Goal: Task Accomplishment & Management: Use online tool/utility

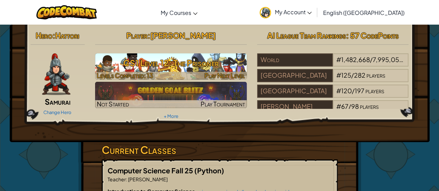
click at [167, 68] on h3 "CS1 Level 12: The Prisoner" at bounding box center [170, 63] width 151 height 16
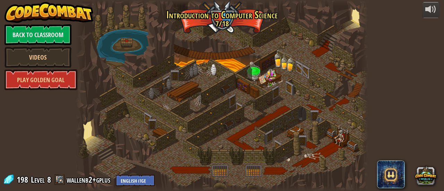
drag, startPoint x: 443, startPoint y: 76, endPoint x: 443, endPoint y: 103, distance: 27.4
click at [438, 103] on div "powered by Back to Classroom Videos Play Golden Goal Golden Goal Battle against…" at bounding box center [222, 95] width 444 height 191
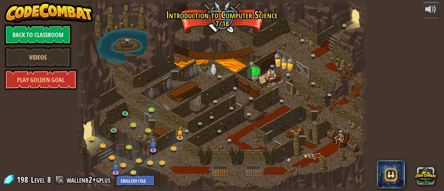
click at [193, 114] on div at bounding box center [222, 95] width 292 height 191
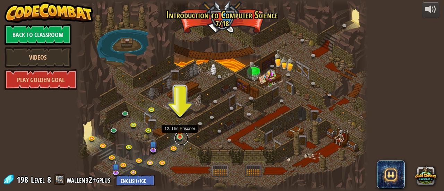
click at [178, 138] on link at bounding box center [181, 138] width 14 height 14
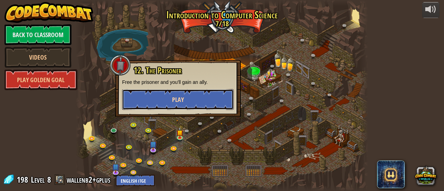
click at [184, 102] on button "Play" at bounding box center [178, 99] width 112 height 21
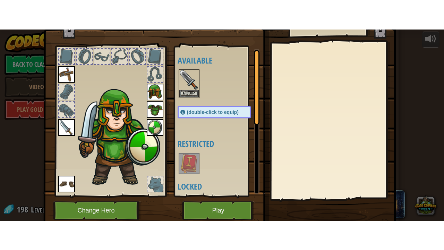
scroll to position [48, 0]
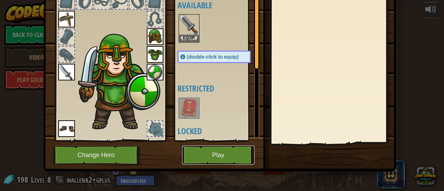
click at [204, 154] on button "Play" at bounding box center [218, 155] width 72 height 19
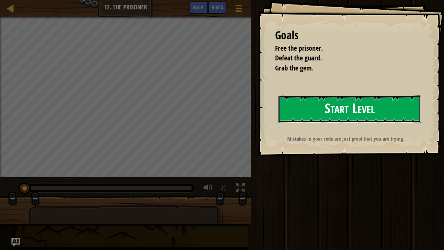
click at [300, 110] on button "Start Level" at bounding box center [349, 108] width 143 height 27
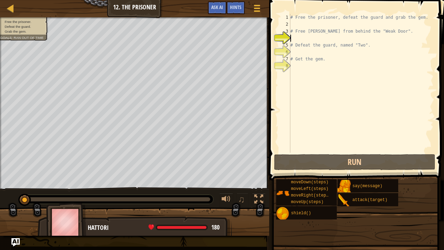
click at [389, 31] on div "# Free the prisoner, defeat the guard and grab the gem. # Free [PERSON_NAME] fr…" at bounding box center [361, 90] width 145 height 153
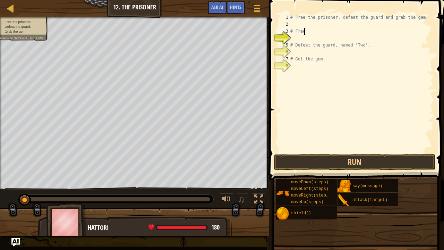
type textarea "#"
click at [385, 48] on div "# Free the prisoner, defeat the guard and grab the gem. # Defeat the guard, nam…" at bounding box center [361, 90] width 145 height 153
type textarea "#"
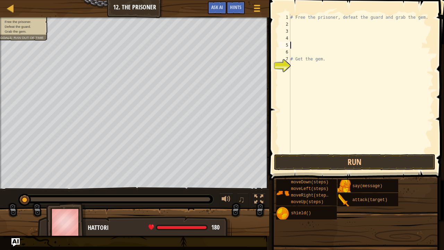
click at [350, 62] on div "# Free the prisoner, defeat the guard and grab the gem. # Get the gem." at bounding box center [361, 90] width 145 height 153
click at [332, 58] on div "# Free the prisoner, defeat the guard and grab the gem. # Get the gem." at bounding box center [361, 90] width 145 height 153
type textarea "#"
click at [302, 23] on div "# Free the prisoner, defeat the guard and grab the gem." at bounding box center [361, 90] width 145 height 153
type textarea "h"
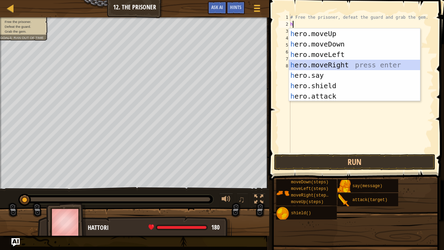
click at [331, 63] on div "h ero.moveUp press enter h ero.moveDown press enter h ero.moveLeft press enter …" at bounding box center [354, 75] width 131 height 94
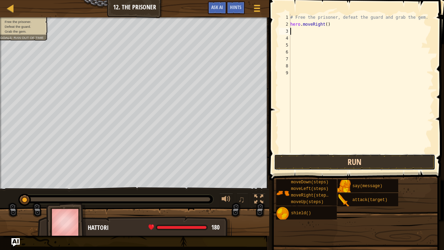
click at [342, 162] on button "Run" at bounding box center [355, 162] width 162 height 16
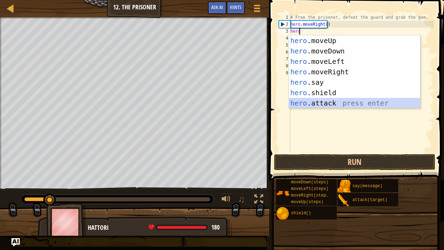
click at [334, 102] on div "hero .moveUp press enter hero .moveDown press enter hero .moveLeft press enter …" at bounding box center [354, 82] width 131 height 94
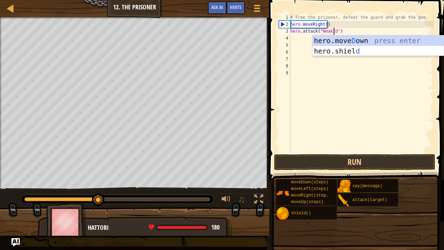
scroll to position [3, 4]
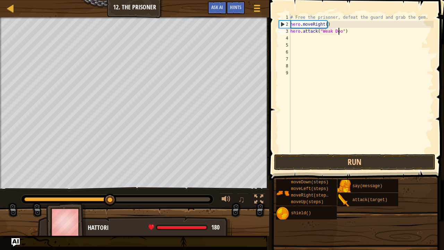
type textarea "hero.attack("Weak Door")"
click at [301, 40] on div "# Free the prisoner, defeat the guard and grab the gem. hero . moveRight ( ) he…" at bounding box center [361, 90] width 145 height 153
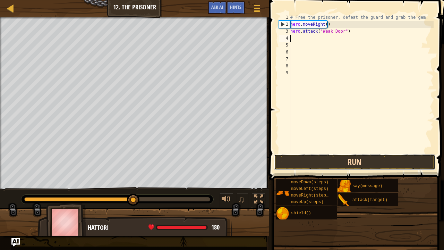
click at [337, 163] on button "Run" at bounding box center [355, 162] width 162 height 16
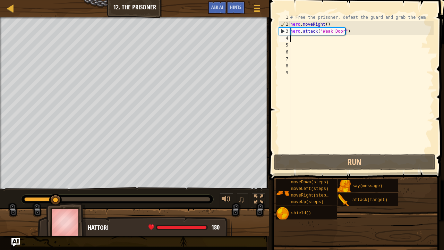
type textarea "h"
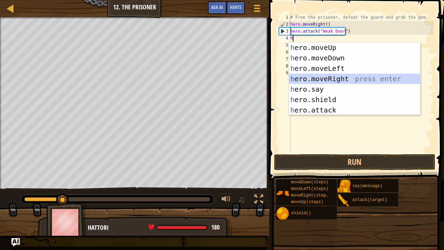
click at [325, 79] on div "h ero.moveUp press enter h ero.moveDown press enter h ero.moveLeft press enter …" at bounding box center [354, 89] width 131 height 94
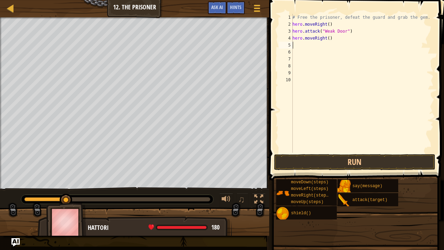
type textarea "h"
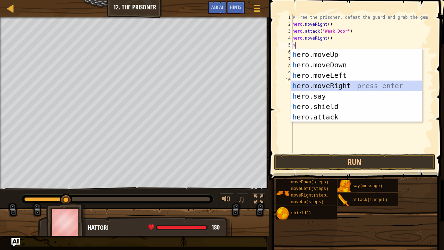
click at [323, 82] on div "h ero.moveUp press enter h ero.moveDown press enter h ero.moveLeft press enter …" at bounding box center [356, 96] width 131 height 94
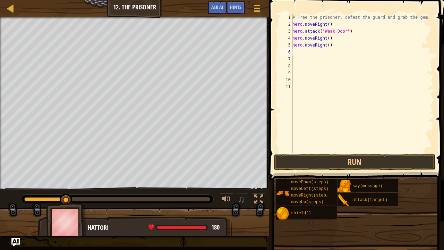
type textarea "h"
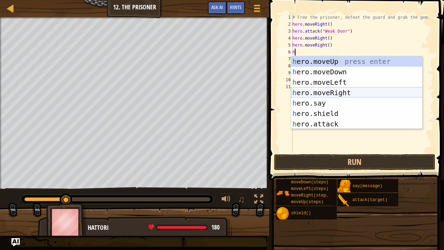
click at [319, 90] on div "h ero.moveUp press enter h ero.moveDown press enter h ero.moveLeft press enter …" at bounding box center [356, 103] width 131 height 94
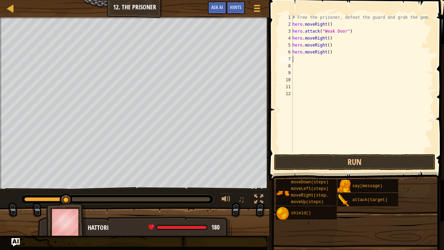
type textarea "h"
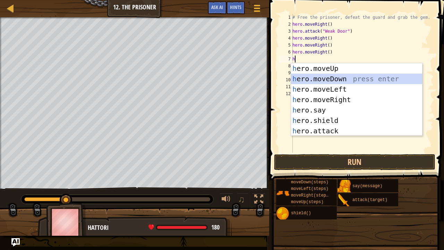
click at [322, 79] on div "h ero.moveUp press enter h ero.moveDown press enter h ero.moveLeft press enter …" at bounding box center [356, 110] width 131 height 94
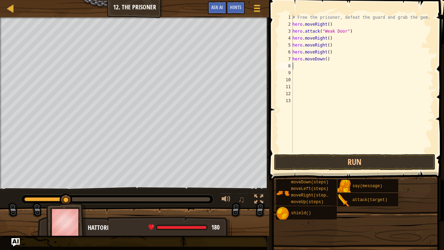
click at [324, 59] on div "# Free the prisoner, defeat the guard and grab the gem. hero . moveRight ( ) he…" at bounding box center [362, 90] width 142 height 153
type textarea "hero.moveDown(3)"
click at [306, 69] on div "# Free the prisoner, defeat the guard and grab the gem. hero . moveRight ( ) he…" at bounding box center [362, 90] width 142 height 153
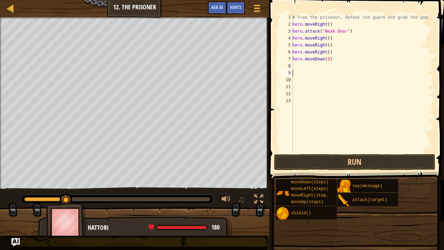
click at [302, 66] on div "# Free the prisoner, defeat the guard and grab the gem. hero . moveRight ( ) he…" at bounding box center [362, 90] width 142 height 153
type textarea "h"
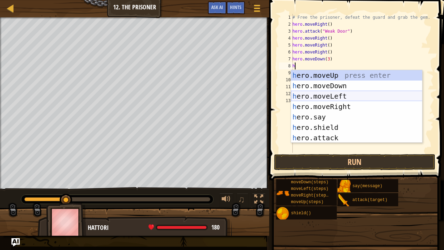
click at [314, 99] on div "h ero.moveUp press enter h ero.moveDown press enter h ero.moveLeft press enter …" at bounding box center [356, 117] width 131 height 94
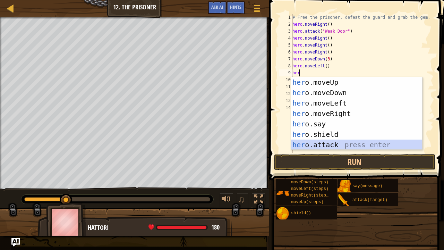
click at [314, 142] on div "her o.moveUp press enter her o.moveDown press enter her o.moveLeft press enter …" at bounding box center [356, 124] width 131 height 94
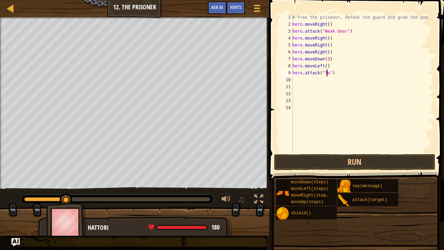
scroll to position [3, 3]
type textarea "hero.attack("Two")"
click at [297, 83] on div "# Free the prisoner, defeat the guard and grab the gem. hero . moveRight ( ) he…" at bounding box center [362, 90] width 142 height 153
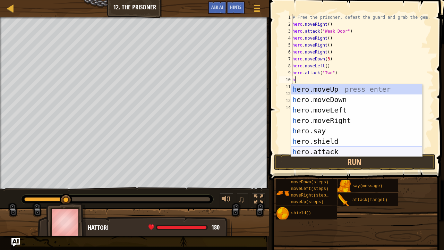
click at [312, 150] on div "h ero.moveUp press enter h ero.moveDown press enter h ero.moveLeft press enter …" at bounding box center [356, 131] width 131 height 94
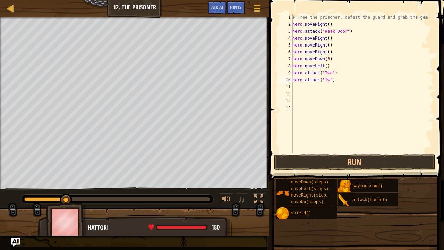
type textarea "hero.attack("Two")"
click at [317, 95] on div "# Free the prisoner, defeat the guard and grab the gem. hero . moveRight ( ) he…" at bounding box center [362, 90] width 142 height 153
click at [306, 90] on div "# Free the prisoner, defeat the guard and grab the gem. hero . moveRight ( ) he…" at bounding box center [362, 90] width 142 height 153
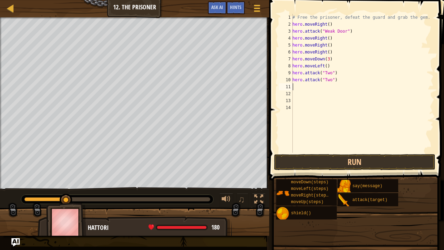
click at [303, 87] on div "# Free the prisoner, defeat the guard and grab the gem. hero . moveRight ( ) he…" at bounding box center [362, 90] width 142 height 153
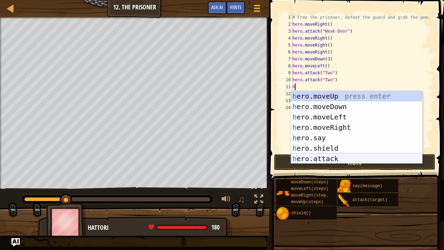
click at [312, 157] on div "h ero.moveUp press enter h ero.moveDown press enter h ero.moveLeft press enter …" at bounding box center [356, 138] width 131 height 94
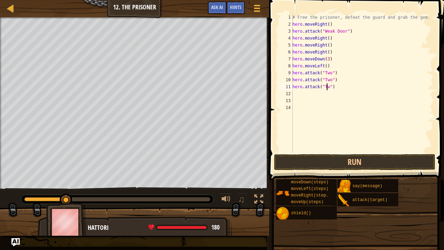
scroll to position [3, 3]
type textarea "hero.attack("Two")"
click at [335, 165] on button "Run" at bounding box center [355, 162] width 162 height 16
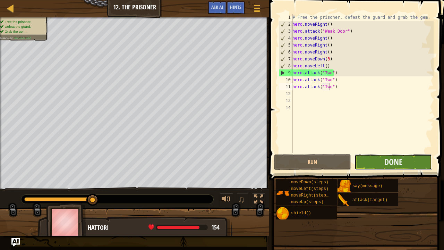
click at [399, 167] on button "Done" at bounding box center [392, 162] width 77 height 16
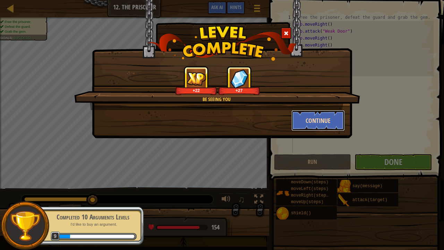
click at [319, 123] on button "Continue" at bounding box center [318, 120] width 54 height 21
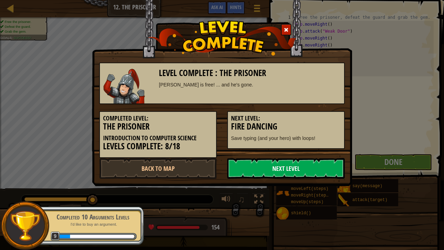
click at [294, 175] on link "Next Level" at bounding box center [286, 168] width 118 height 21
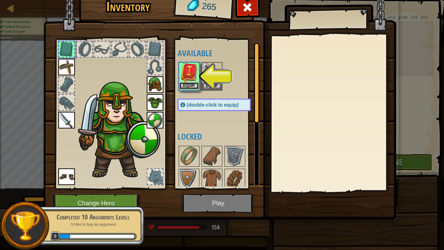
click at [183, 84] on button "Equip" at bounding box center [188, 85] width 19 height 7
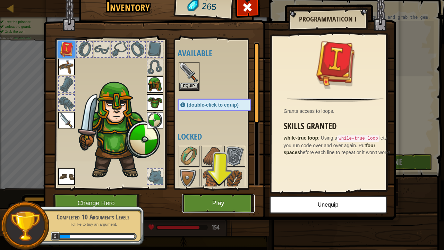
click at [223, 191] on button "Play" at bounding box center [218, 202] width 72 height 19
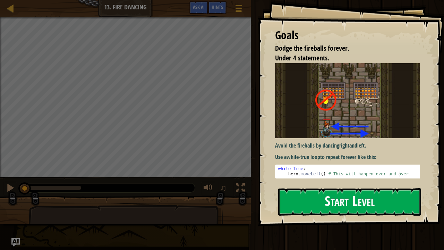
click at [351, 191] on button "Start Level" at bounding box center [349, 201] width 143 height 27
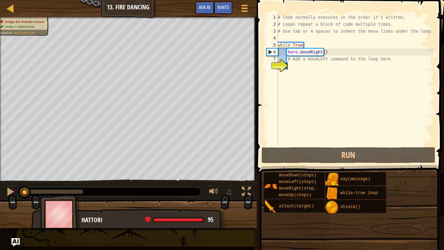
click at [292, 71] on div "# Code normally executes in the order it's written. # Loops repeat a block of c…" at bounding box center [354, 87] width 157 height 146
click at [284, 58] on div "# Code normally executes in the order it's written. # Loops repeat a block of c…" at bounding box center [354, 87] width 157 height 146
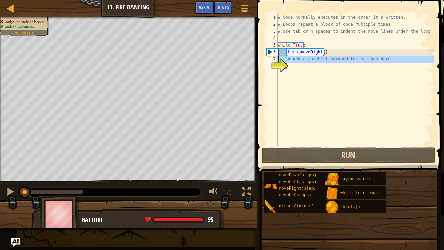
click at [278, 62] on div "8" at bounding box center [271, 65] width 11 height 7
type textarea "# Add a moveLeft command to the loop here"
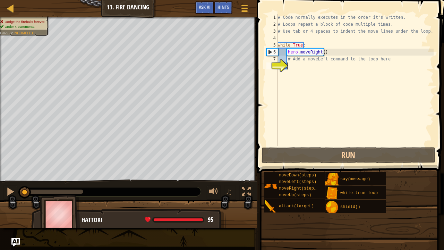
click at [288, 64] on div "# Code normally executes in the order it's written. # Loops repeat a block of c…" at bounding box center [354, 87] width 157 height 146
type textarea "h"
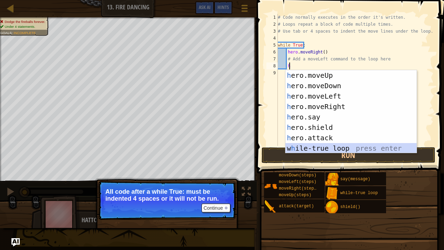
click at [334, 147] on div "h ero.moveUp press enter h ero.moveDown press enter h ero.moveLeft press enter …" at bounding box center [350, 122] width 131 height 104
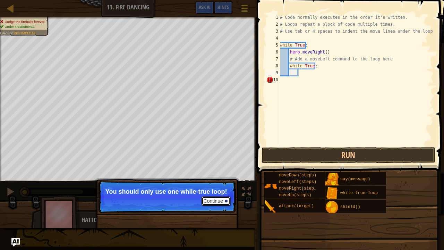
click at [218, 191] on button "Continue" at bounding box center [215, 200] width 29 height 9
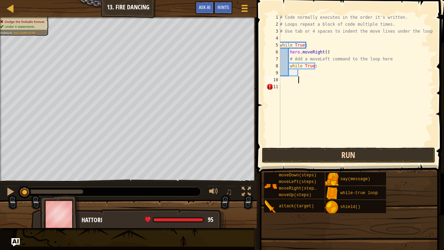
click at [351, 156] on button "Run" at bounding box center [348, 155] width 174 height 16
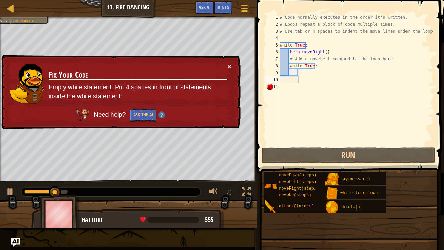
click at [227, 66] on button "×" at bounding box center [229, 66] width 4 height 7
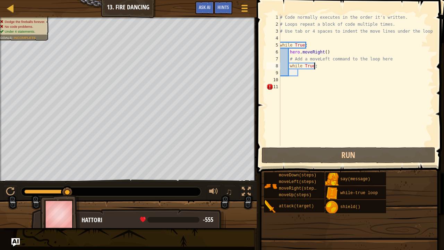
click at [324, 64] on div "# Code normally executes in the order it's written. # Loops repeat a block of c…" at bounding box center [355, 87] width 155 height 146
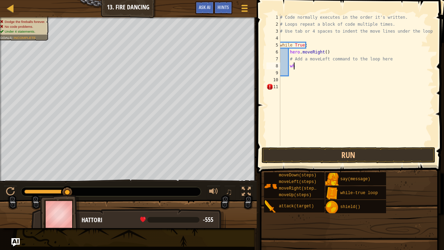
type textarea "w"
type textarea "h"
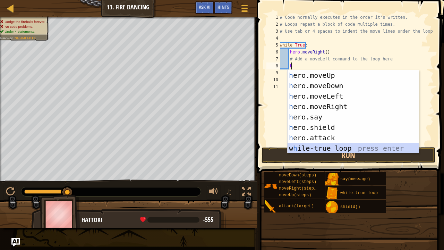
click at [331, 151] on div "h ero.moveUp press enter h ero.moveDown press enter h ero.moveLeft press enter …" at bounding box center [352, 122] width 131 height 104
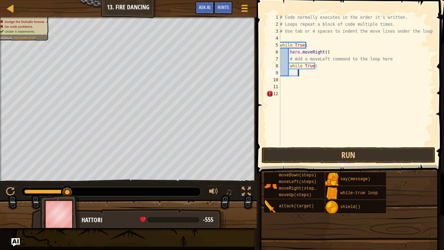
click at [313, 65] on div "# Code normally executes in the order it's written. # Loops repeat a block of c…" at bounding box center [355, 87] width 155 height 146
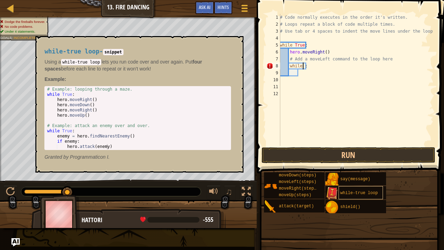
type textarea "while :"
click at [363, 191] on span "while-true loop" at bounding box center [358, 192] width 37 height 5
click at [236, 44] on button "×" at bounding box center [236, 44] width 6 height 10
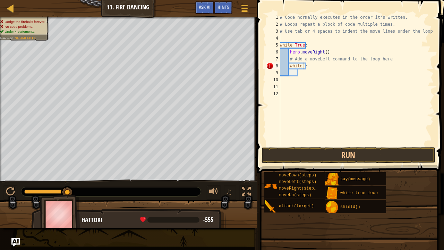
click at [320, 164] on span at bounding box center [350, 76] width 193 height 193
click at [322, 160] on button "Run" at bounding box center [348, 155] width 174 height 16
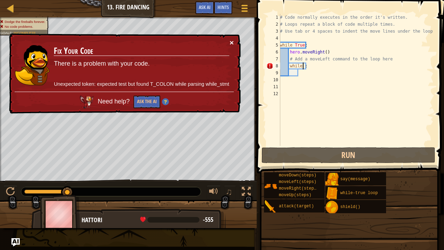
click at [233, 42] on button "×" at bounding box center [231, 42] width 4 height 7
click at [316, 69] on div "# Code normally executes in the order it's written. # Loops repeat a block of c…" at bounding box center [355, 87] width 155 height 146
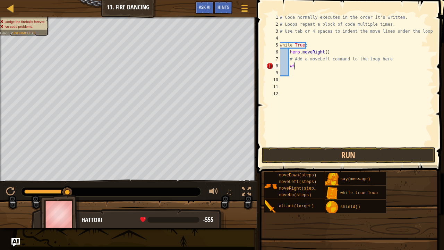
type textarea "w"
type textarea "h"
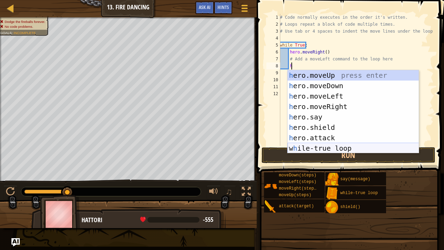
click at [330, 147] on div "h ero.moveUp press enter h ero.moveDown press enter h ero.moveLeft press enter …" at bounding box center [352, 122] width 131 height 104
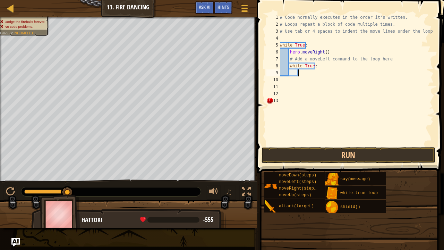
scroll to position [3, 1]
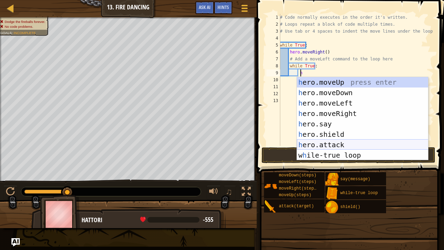
click at [345, 141] on div "h ero.moveUp press enter h ero.moveDown press enter h ero.moveLeft press enter …" at bounding box center [362, 129] width 131 height 104
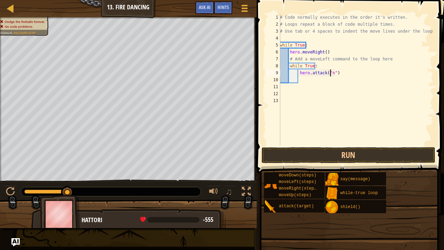
scroll to position [3, 4]
click at [350, 151] on button "Run" at bounding box center [348, 155] width 174 height 16
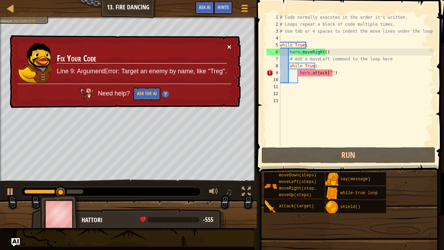
click at [229, 44] on button "×" at bounding box center [229, 45] width 5 height 7
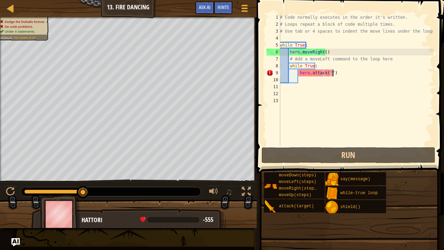
click at [337, 72] on div "# Code normally executes in the order it's written. # Loops repeat a block of c…" at bounding box center [355, 87] width 155 height 146
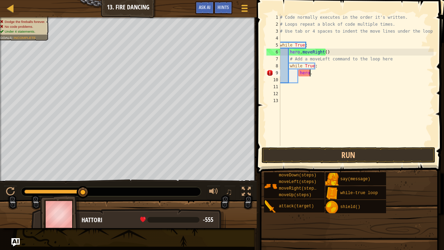
type textarea "h"
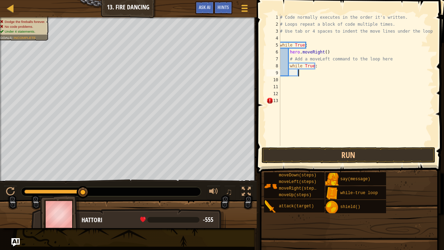
click at [320, 68] on div "# Code normally executes in the order it's written. # Loops repeat a block of c…" at bounding box center [355, 87] width 155 height 146
type textarea "while True:"
click at [307, 73] on div "# Code normally executes in the order it's written. # Loops repeat a block of c…" at bounding box center [355, 87] width 155 height 146
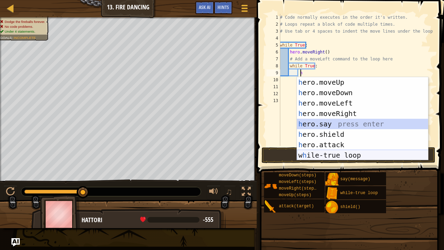
drag, startPoint x: 319, startPoint y: 121, endPoint x: 327, endPoint y: 155, distance: 34.6
click at [327, 155] on div "h ero.moveUp press enter h ero.moveDown press enter h ero.moveLeft press enter …" at bounding box center [362, 129] width 131 height 104
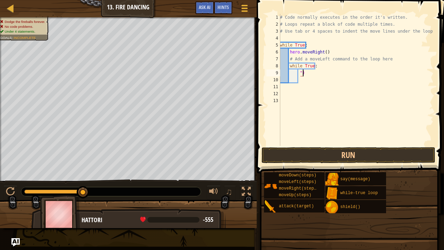
click at [313, 73] on div "# Code normally executes in the order it's written. # Loops repeat a block of c…" at bounding box center [355, 87] width 155 height 146
type textarea """
click at [319, 68] on div "# Code normally executes in the order it's written. # Loops repeat a block of c…" at bounding box center [355, 87] width 155 height 146
type textarea "w"
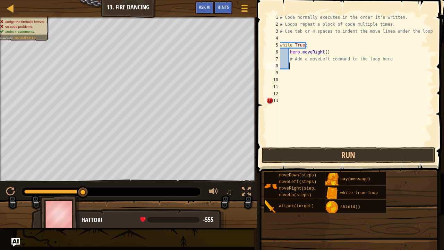
type textarea "h"
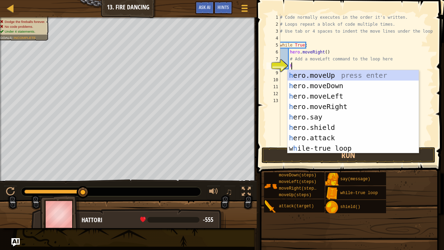
scroll to position [3, 1]
click at [316, 148] on div "h ero.moveUp press enter h ero.moveDown press enter h ero.moveLeft press enter …" at bounding box center [352, 122] width 131 height 104
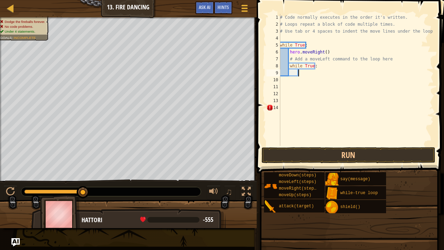
click at [316, 67] on div "# Code normally executes in the order it's written. # Loops repeat a block of c…" at bounding box center [355, 87] width 155 height 146
type textarea "while True:"
click at [303, 76] on div "# Code normally executes in the order it's written. # Loops repeat a block of c…" at bounding box center [355, 87] width 155 height 146
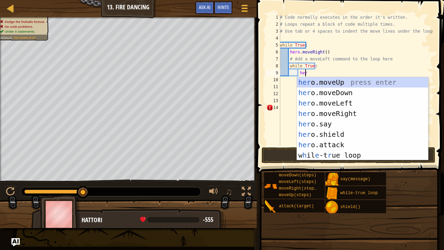
scroll to position [3, 2]
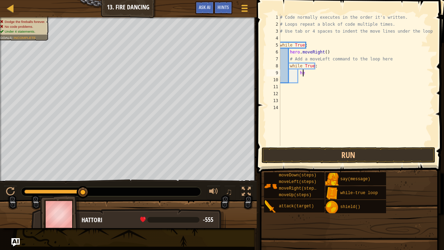
type textarea "h"
type textarea "#"
type textarea "h"
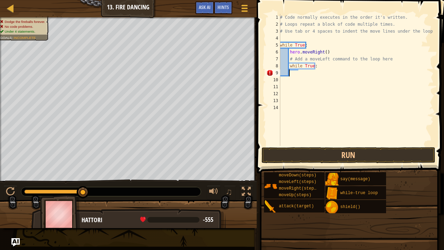
scroll to position [3, 0]
click at [312, 153] on button "Run" at bounding box center [348, 155] width 174 height 16
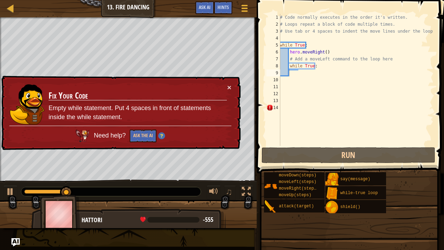
click at [232, 85] on div "× Fix Your Code Empty while statement. Put 4 spaces in front of statements insi…" at bounding box center [120, 113] width 241 height 76
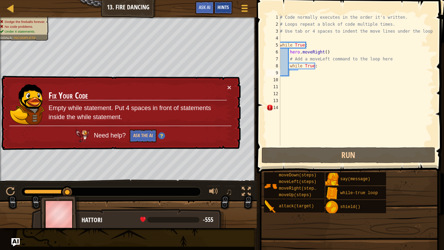
click at [232, 8] on div "Hints" at bounding box center [223, 7] width 18 height 13
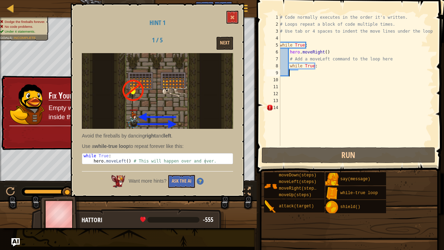
click at [302, 74] on div "# Code normally executes in the order it's written. # Loops repeat a block of c…" at bounding box center [355, 87] width 155 height 146
type textarea "h"
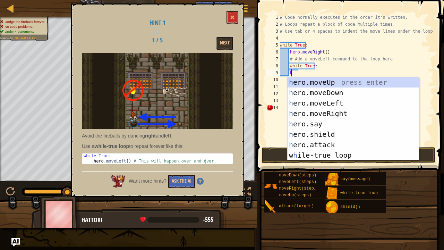
scroll to position [3, 1]
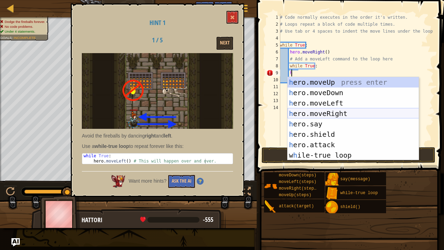
click at [312, 110] on div "h ero.moveUp press enter h ero.moveDown press enter h ero.moveLeft press enter …" at bounding box center [352, 129] width 131 height 104
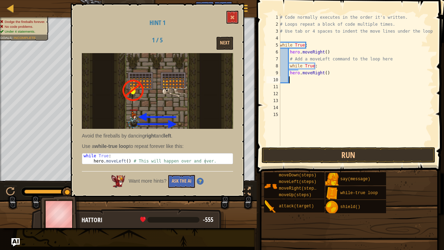
scroll to position [3, 0]
type textarea "h"
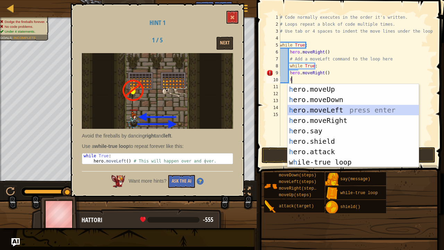
click at [328, 112] on div "h ero.moveUp press enter h ero.moveDown press enter h ero.moveLeft press enter …" at bounding box center [352, 136] width 131 height 104
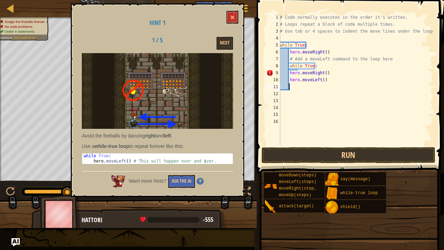
type textarea "h"
click at [354, 152] on button "Run" at bounding box center [348, 155] width 174 height 16
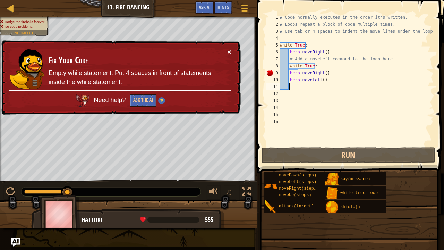
click at [230, 53] on button "×" at bounding box center [229, 53] width 5 height 7
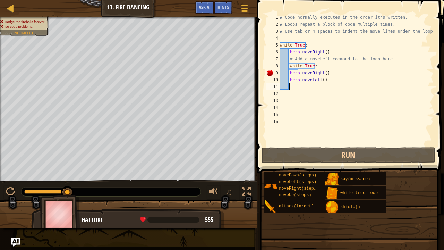
type textarea "h"
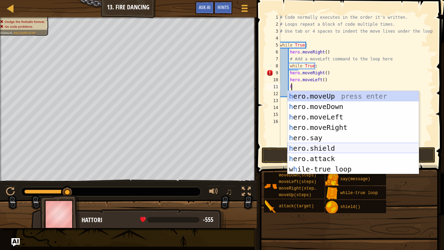
click at [325, 149] on div "h ero.moveUp press enter h ero.moveDown press enter h ero.moveLeft press enter …" at bounding box center [352, 143] width 131 height 104
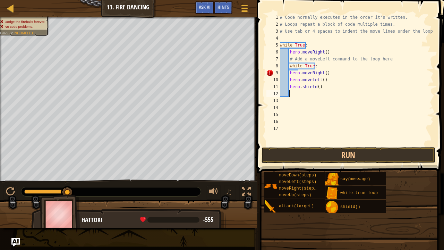
scroll to position [3, 0]
click at [316, 87] on div "# Code normally executes in the order it's written. # Loops repeat a block of c…" at bounding box center [355, 87] width 155 height 146
type textarea "hero.shield(2)"
click at [324, 142] on div "# Code normally executes in the order it's written. # Loops repeat a block of c…" at bounding box center [355, 87] width 155 height 146
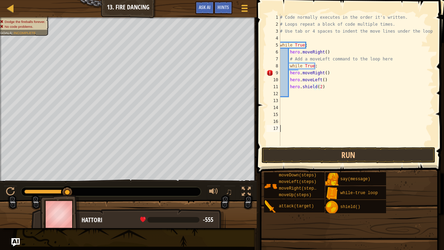
scroll to position [3, 0]
click at [336, 156] on button "Run" at bounding box center [348, 155] width 174 height 16
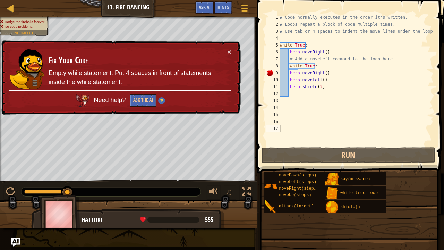
click at [232, 54] on div "× Fix Your Code Empty while statement. Put 4 spaces in front of statements insi…" at bounding box center [120, 78] width 241 height 76
click at [236, 53] on div "× Fix Your Code Empty while statement. Put 4 spaces in front of statements insi…" at bounding box center [121, 78] width 242 height 78
click at [228, 50] on button "×" at bounding box center [229, 53] width 5 height 7
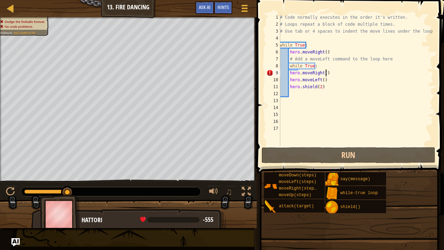
click at [367, 75] on div "# Code normally executes in the order it's written. # Loops repeat a block of c…" at bounding box center [355, 87] width 155 height 146
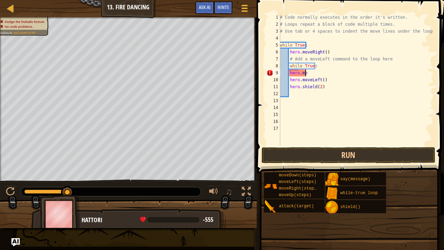
type textarea "h"
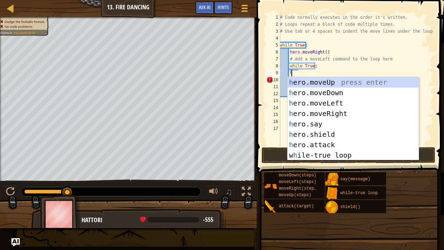
scroll to position [3, 1]
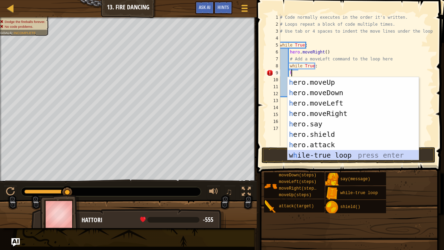
click at [342, 154] on div "h ero.moveUp press enter h ero.moveDown press enter h ero.moveLeft press enter …" at bounding box center [352, 129] width 131 height 104
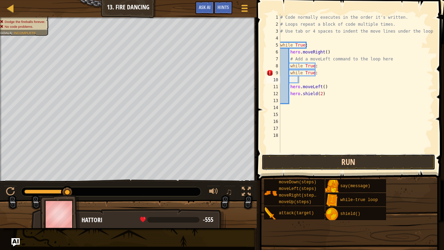
click at [357, 163] on button "Run" at bounding box center [348, 162] width 174 height 16
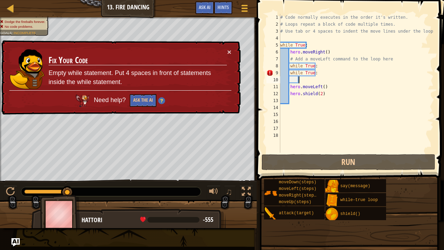
click at [224, 47] on div "× Fix Your Code Empty while statement. Put 4 spaces in front of statements insi…" at bounding box center [120, 77] width 242 height 78
click at [230, 53] on button "×" at bounding box center [229, 50] width 5 height 7
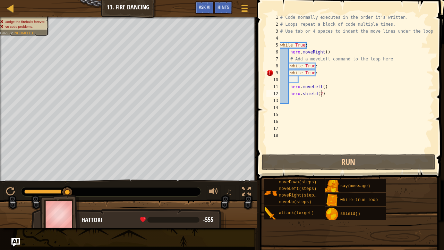
click at [330, 96] on div "# Code normally executes in the order it's written. # Loops repeat a block of c…" at bounding box center [356, 90] width 155 height 153
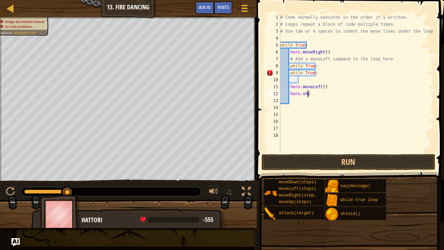
type textarea "h"
click at [326, 89] on div "# Code normally executes in the order it's written. # Loops repeat a block of c…" at bounding box center [356, 90] width 155 height 153
type textarea "h"
click at [329, 73] on div "# Code normally executes in the order it's written. # Loops repeat a block of c…" at bounding box center [356, 90] width 155 height 153
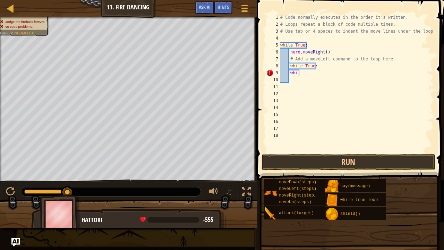
type textarea "w"
click at [324, 70] on div "# Code normally executes in the order it's written. # Loops repeat a block of c…" at bounding box center [356, 90] width 155 height 153
click at [325, 67] on div "# Code normally executes in the order it's written. # Loops repeat a block of c…" at bounding box center [356, 90] width 155 height 153
type textarea "w"
click at [385, 57] on div "# Code normally executes in the order it's written. # Loops repeat a block of c…" at bounding box center [356, 90] width 155 height 153
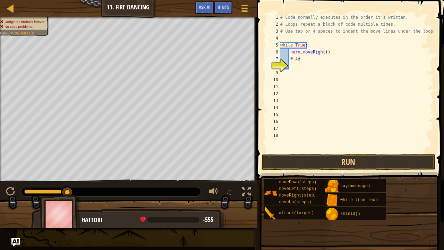
type textarea "#"
click at [354, 50] on div "# Code normally executes in the order it's written. # Loops repeat a block of c…" at bounding box center [356, 90] width 155 height 153
type textarea "hero.moveRight()"
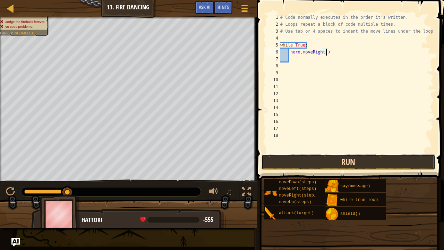
click at [343, 167] on button "Run" at bounding box center [348, 162] width 174 height 16
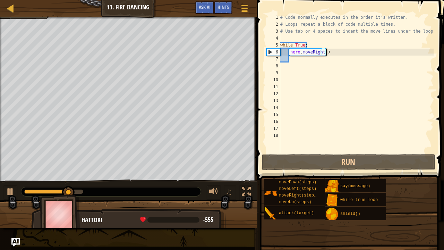
click at [293, 60] on div "# Code normally executes in the order it's written. # Loops repeat a block of c…" at bounding box center [356, 90] width 155 height 153
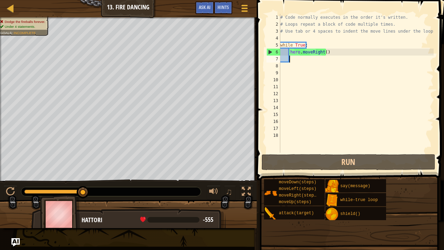
type textarea "h"
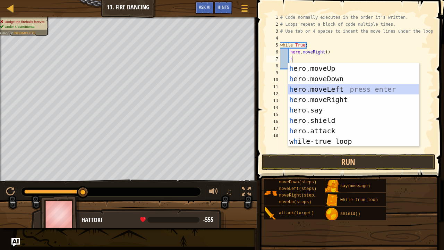
click at [321, 89] on div "h ero.moveUp press enter h ero.moveDown press enter h ero.moveLeft press enter …" at bounding box center [353, 115] width 131 height 104
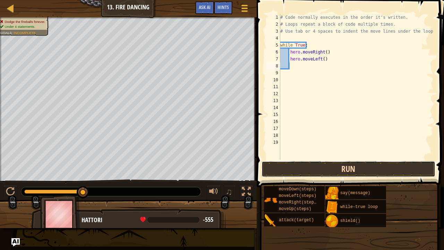
click at [348, 173] on button "Run" at bounding box center [348, 169] width 174 height 16
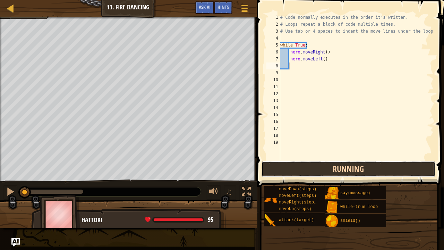
click at [348, 173] on div "Running Submit Done" at bounding box center [348, 169] width 174 height 16
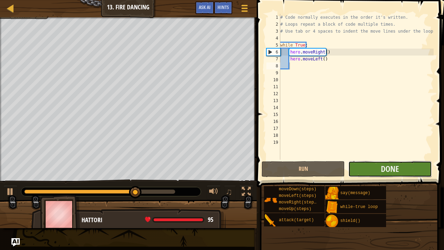
click at [372, 170] on button "Done" at bounding box center [389, 169] width 83 height 16
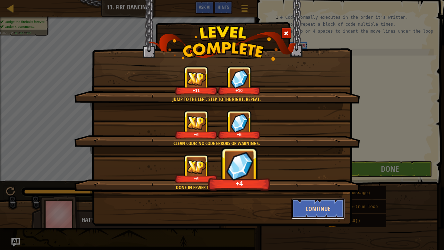
click at [319, 191] on button "Continue" at bounding box center [318, 208] width 54 height 21
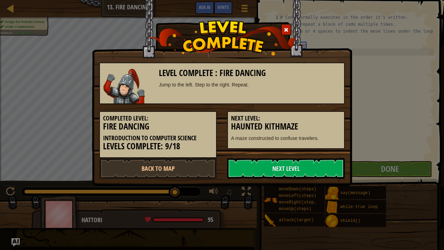
click at [319, 191] on div "Level Complete : Fire Dancing Jump to the left. Step to the right. Repeat. Comp…" at bounding box center [222, 125] width 444 height 250
click at [301, 172] on link "Next Level" at bounding box center [286, 168] width 118 height 21
click at [300, 170] on link "Next Level" at bounding box center [286, 168] width 118 height 21
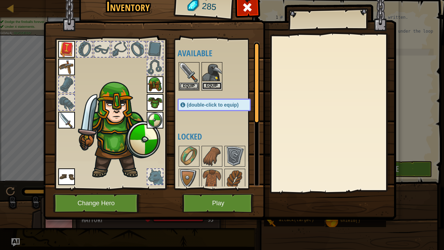
click at [208, 84] on button "Equip" at bounding box center [211, 85] width 19 height 7
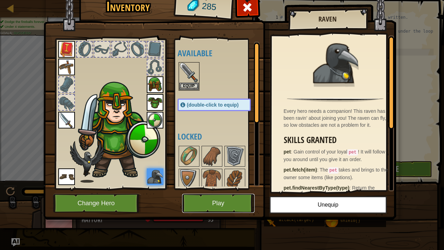
click at [221, 191] on button "Play" at bounding box center [218, 202] width 72 height 19
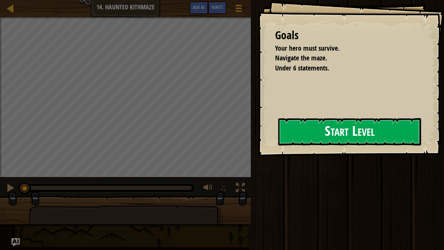
click at [324, 139] on button "Start Level" at bounding box center [349, 131] width 143 height 27
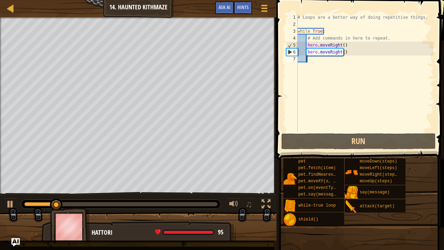
click at [328, 33] on div "# Loops are a better way of doing repetitive things. while True : # Add command…" at bounding box center [364, 80] width 137 height 132
type textarea "while True:"
click at [318, 64] on div "# Loops are a better way of doing repetitive things. while True : # Add command…" at bounding box center [364, 80] width 137 height 132
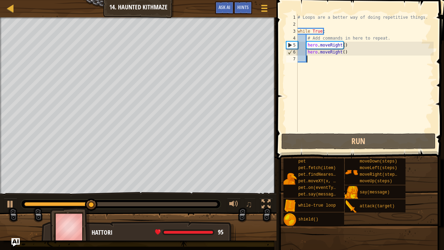
click at [328, 31] on div "# Loops are a better way of doing repetitive things. while True : # Add command…" at bounding box center [364, 80] width 137 height 132
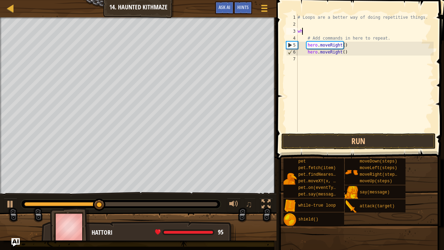
type textarea "w"
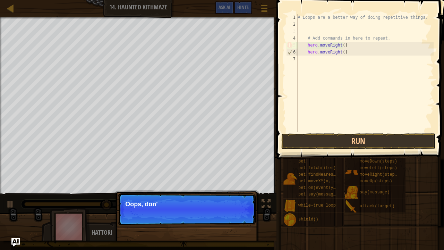
click at [344, 46] on div "# Loops are a better way of doing repetitive things. # Add commands in here to …" at bounding box center [364, 80] width 137 height 132
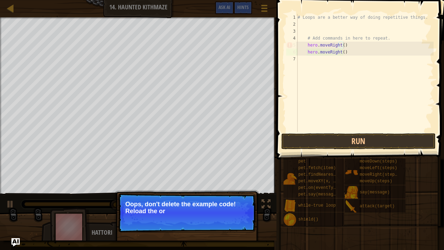
click at [372, 153] on span at bounding box center [359, 253] width 163 height 205
click at [375, 137] on button "Run" at bounding box center [358, 141] width 154 height 16
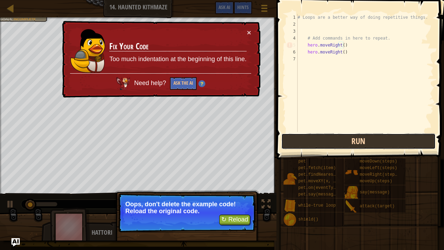
click at [374, 138] on button "Run" at bounding box center [358, 141] width 154 height 16
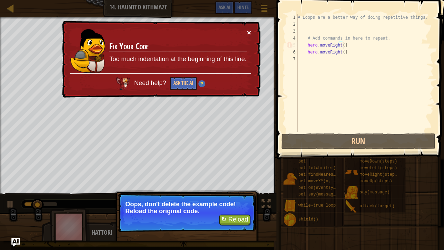
click at [248, 32] on button "×" at bounding box center [248, 30] width 5 height 7
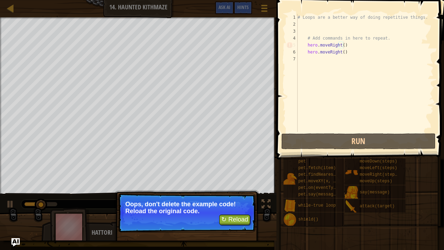
type textarea "# Add commands in here to repeat."
click at [306, 37] on div "# Loops are a better way of doing repetitive things. # Add commands in here to …" at bounding box center [364, 80] width 137 height 132
click at [300, 28] on div "# Loops are a better way of doing repetitive things. # Add commands in here to …" at bounding box center [364, 80] width 137 height 132
click at [305, 34] on div "# Loops are a better way of doing repetitive things. # Add commands in here to …" at bounding box center [364, 80] width 137 height 132
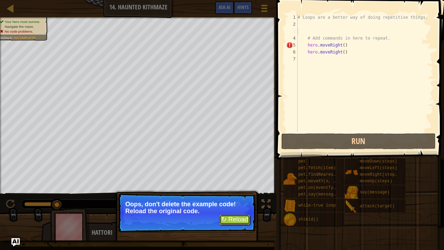
click at [231, 191] on button "↻ Reload" at bounding box center [234, 219] width 31 height 10
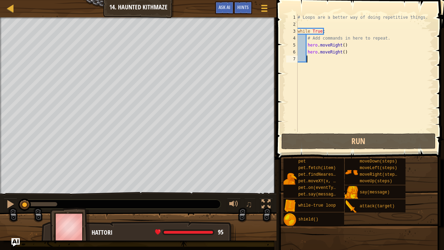
scroll to position [3, 0]
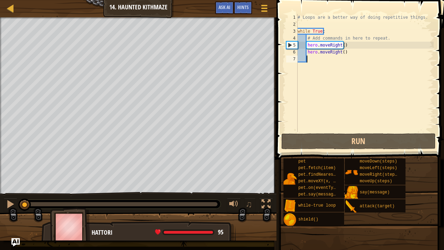
click at [343, 50] on div "# Loops are a better way of doing repetitive things. while True : # Add command…" at bounding box center [364, 80] width 137 height 132
click at [346, 45] on div "# Loops are a better way of doing repetitive things. while True : # Add command…" at bounding box center [364, 80] width 137 height 132
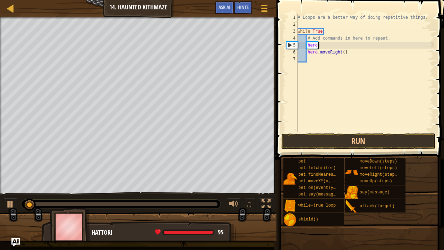
type textarea "h"
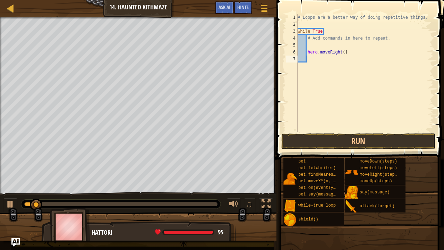
click at [344, 57] on div "# Loops are a better way of doing repetitive things. while True : # Add command…" at bounding box center [364, 80] width 137 height 132
click at [346, 53] on div "# Loops are a better way of doing repetitive things. while True : # Add command…" at bounding box center [364, 80] width 137 height 132
type textarea "h"
click at [312, 41] on div "# Loops are a better way of doing repetitive things. while True : # Add command…" at bounding box center [364, 80] width 137 height 132
type textarea "# Add commands in here to repeat."
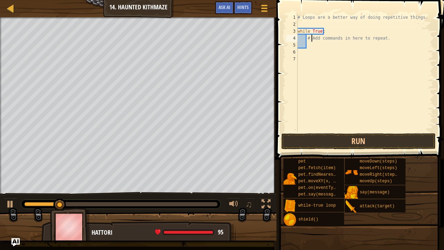
click at [311, 42] on div "# Loops are a better way of doing repetitive things. while True : # Add command…" at bounding box center [364, 80] width 137 height 132
type textarea "h"
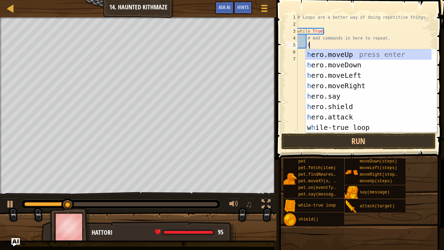
scroll to position [3, 1]
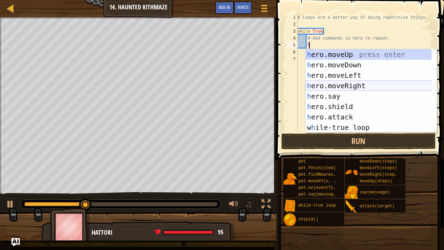
click at [342, 87] on div "h ero.moveUp press enter h ero.moveDown press enter h ero.moveLeft press enter …" at bounding box center [368, 101] width 126 height 104
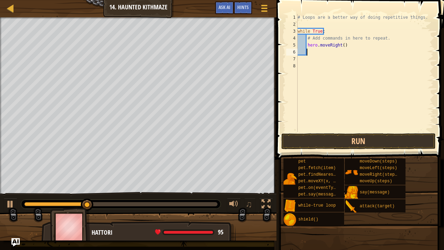
scroll to position [3, 0]
click at [342, 45] on div "# Loops are a better way of doing repetitive things. while True : # Add command…" at bounding box center [364, 80] width 137 height 132
type textarea "hero.moveRight(1)"
click at [310, 52] on div "# Loops are a better way of doing repetitive things. while True : # Add command…" at bounding box center [364, 80] width 137 height 132
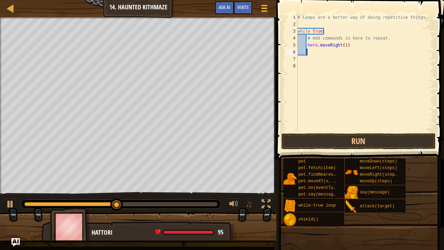
type textarea "h"
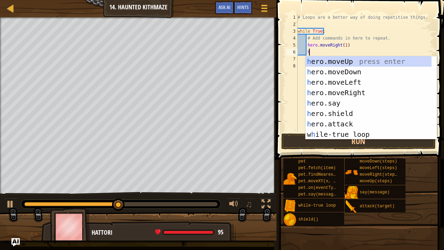
scroll to position [3, 1]
click at [351, 62] on div "h ero.moveUp press enter h ero.moveDown press enter h ero.moveLeft press enter …" at bounding box center [368, 108] width 126 height 104
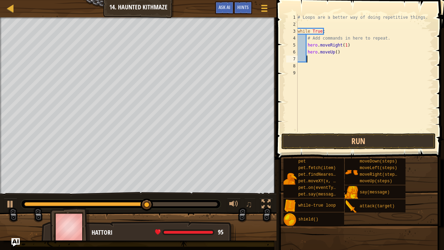
scroll to position [3, 0]
click at [356, 144] on button "Run" at bounding box center [358, 141] width 154 height 16
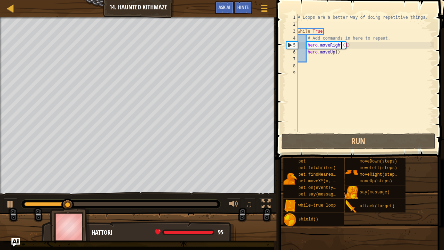
click at [341, 44] on div "# Loops are a better way of doing repetitive things. while True : # Add command…" at bounding box center [364, 80] width 137 height 132
type textarea "hero.moveRight(1)"
click at [346, 44] on div "# Loops are a better way of doing repetitive things. while True : # Add command…" at bounding box center [364, 80] width 137 height 132
click at [343, 45] on div "# Loops are a better way of doing repetitive things. while True : # Add command…" at bounding box center [364, 80] width 137 height 132
click at [312, 59] on div "# Loops are a better way of doing repetitive things. while True : # Add command…" at bounding box center [364, 80] width 137 height 132
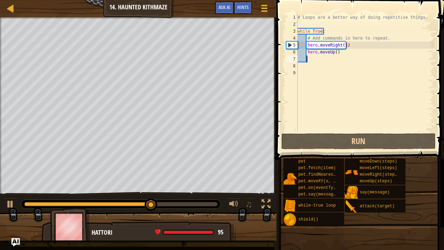
type textarea "h"
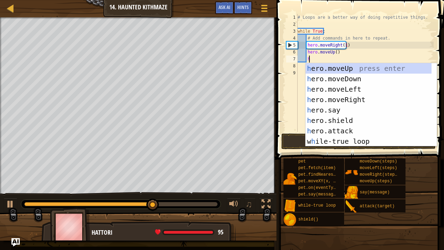
scroll to position [3, 1]
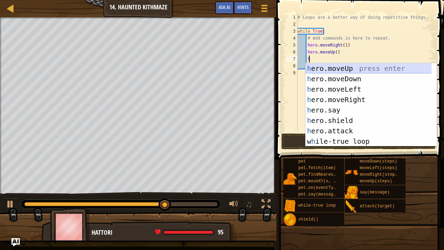
click at [339, 70] on div "h ero.moveUp press enter h ero.moveDown press enter h ero.moveLeft press enter …" at bounding box center [368, 115] width 126 height 104
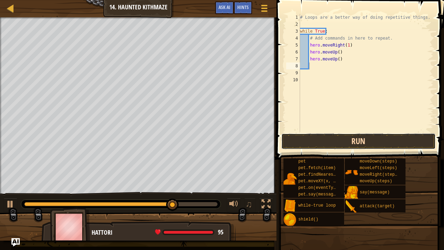
click at [371, 141] on button "Run" at bounding box center [358, 141] width 154 height 16
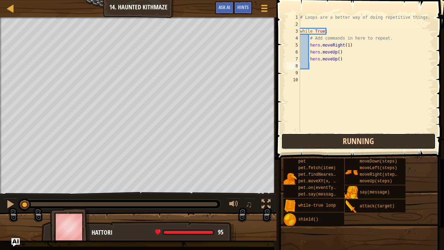
click at [371, 141] on button "Running" at bounding box center [358, 141] width 154 height 16
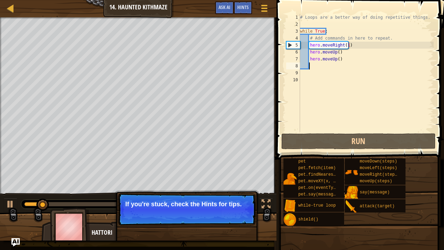
click at [339, 58] on div "# Loops are a better way of doing repetitive things. while True : # Add command…" at bounding box center [365, 80] width 135 height 132
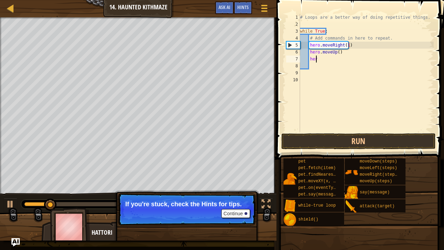
type textarea "h"
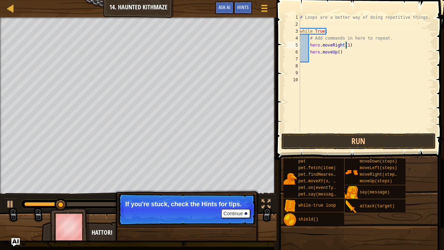
click at [345, 44] on div "# Loops are a better way of doing repetitive things. while True : # Add command…" at bounding box center [365, 80] width 135 height 132
type textarea ")"
click at [345, 44] on div "# Loops are a better way of doing repetitive things. while True : # Add command…" at bounding box center [365, 80] width 135 height 132
type textarea "h"
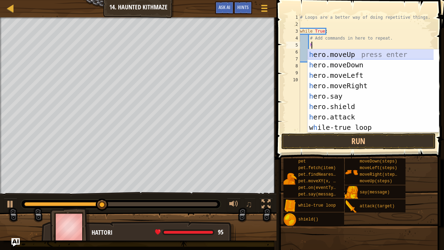
click at [346, 53] on div "h ero.moveUp press enter h ero.moveDown press enter h ero.moveLeft press enter …" at bounding box center [370, 101] width 126 height 104
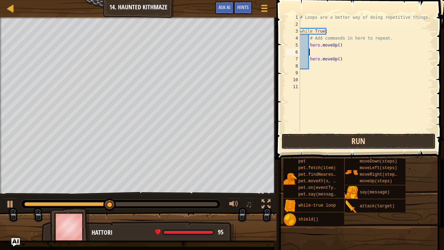
click at [340, 139] on button "Run" at bounding box center [358, 141] width 154 height 16
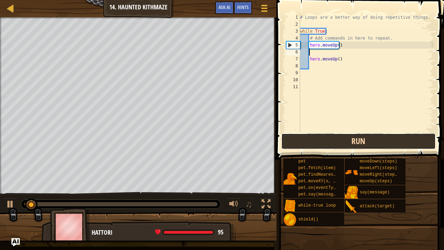
click at [340, 139] on button "Run" at bounding box center [358, 141] width 154 height 16
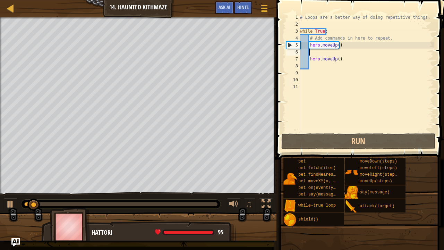
click at [315, 51] on div "# Loops are a better way of doing repetitive things. while True : # Add command…" at bounding box center [365, 80] width 135 height 132
type textarea "h"
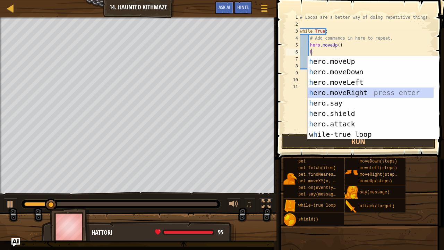
click at [349, 87] on div "h ero.moveUp press enter h ero.moveDown press enter h ero.moveLeft press enter …" at bounding box center [370, 108] width 126 height 104
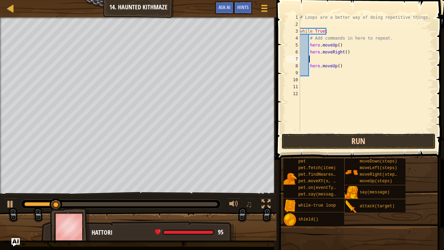
click at [351, 137] on button "Run" at bounding box center [358, 141] width 154 height 16
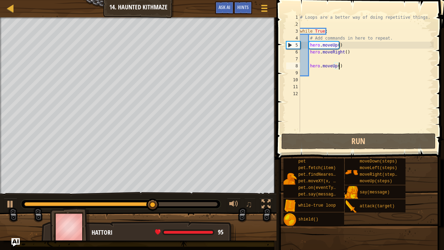
click at [347, 69] on div "# Loops are a better way of doing repetitive things. while True : # Add command…" at bounding box center [365, 80] width 135 height 132
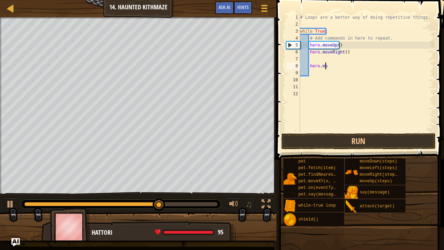
type textarea "h"
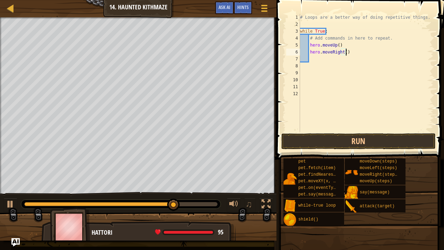
click at [347, 51] on div "# Loops are a better way of doing repetitive things. while True : # Add command…" at bounding box center [365, 80] width 135 height 132
type textarea "h"
click at [347, 51] on div "# Loops are a better way of doing repetitive things. while True : # Add command…" at bounding box center [365, 80] width 135 height 132
click at [346, 46] on div "# Loops are a better way of doing repetitive things. while True : # Add command…" at bounding box center [365, 80] width 135 height 132
type textarea "h"
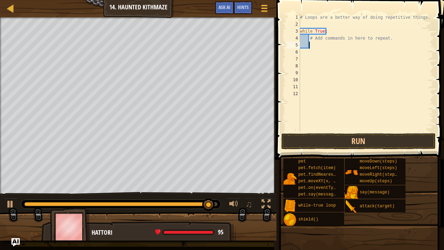
type textarea "h"
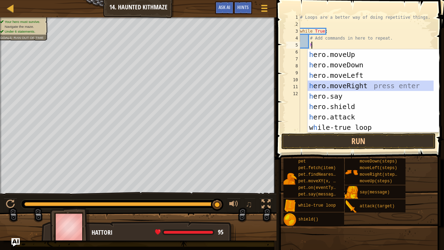
click at [345, 85] on div "h ero.moveUp press enter h ero.moveDown press enter h ero.moveLeft press enter …" at bounding box center [370, 101] width 126 height 104
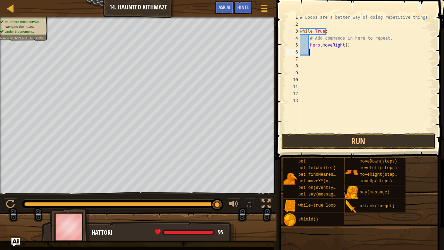
type textarea "h"
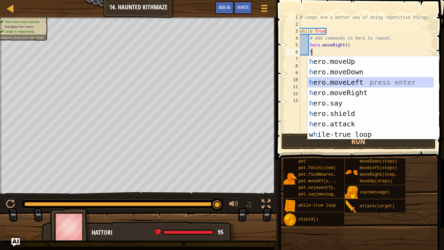
click at [343, 85] on div "h ero.moveUp press enter h ero.moveDown press enter h ero.moveLeft press enter …" at bounding box center [370, 108] width 126 height 104
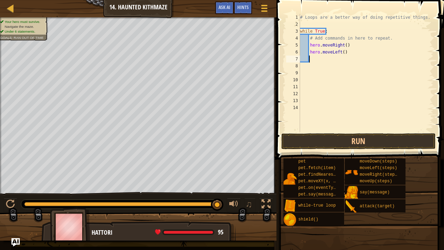
type textarea "h"
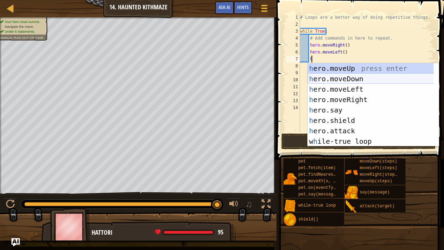
click at [342, 80] on div "h ero.moveUp press enter h ero.moveDown press enter h ero.moveLeft press enter …" at bounding box center [370, 115] width 126 height 104
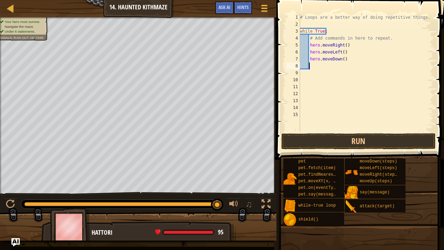
type textarea "h"
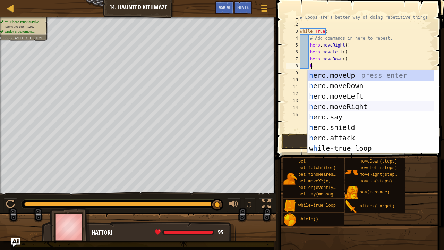
click at [345, 109] on div "h ero.moveUp press enter h ero.moveDown press enter h ero.moveLeft press enter …" at bounding box center [370, 122] width 126 height 104
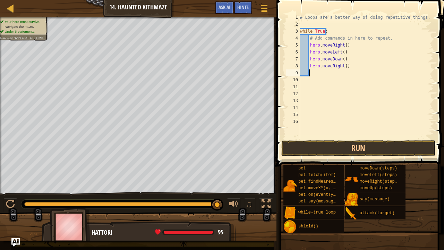
type textarea "h"
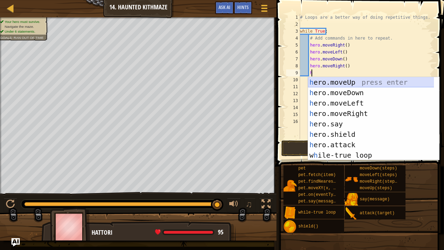
click at [351, 81] on div "h ero.moveUp press enter h ero.moveDown press enter h ero.moveLeft press enter …" at bounding box center [371, 129] width 126 height 104
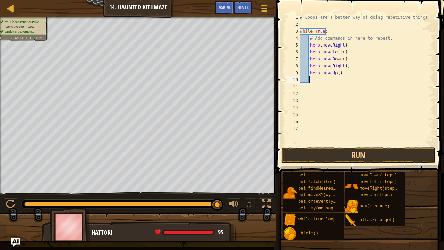
type textarea "h"
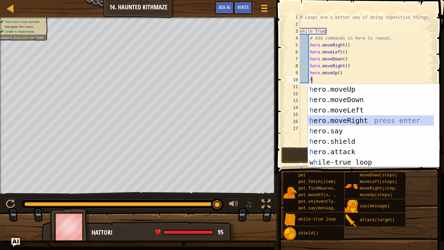
click at [345, 119] on div "h ero.moveUp press enter h ero.moveDown press enter h ero.moveLeft press enter …" at bounding box center [371, 136] width 126 height 104
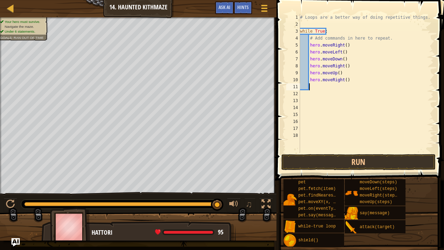
click at [321, 90] on div "# Loops are a better way of doing repetitive things. while True : # Add command…" at bounding box center [365, 90] width 135 height 153
type textarea "h"
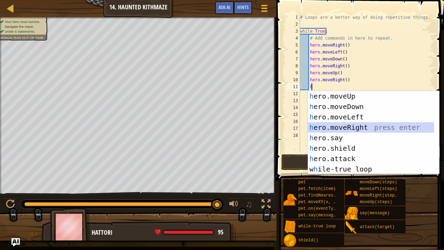
click at [345, 125] on div "h ero.moveUp press enter h ero.moveDown press enter h ero.moveLeft press enter …" at bounding box center [371, 143] width 126 height 104
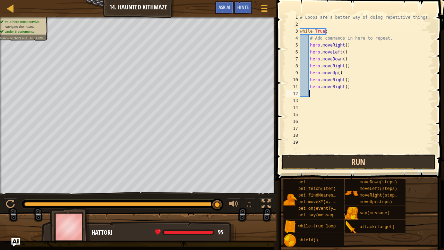
click at [342, 168] on button "Run" at bounding box center [358, 162] width 154 height 16
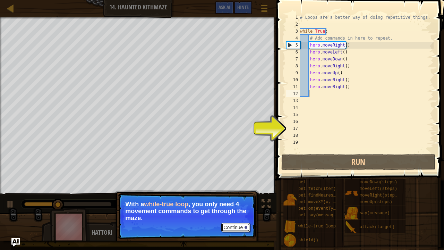
click at [235, 191] on button "Continue" at bounding box center [235, 227] width 29 height 9
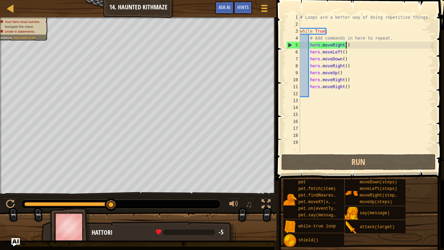
click at [354, 48] on div "# Loops are a better way of doing repetitive things. while True : # Add command…" at bounding box center [365, 90] width 135 height 153
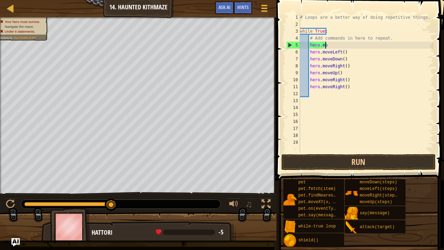
type textarea "h"
click at [347, 51] on div "# Loops are a better way of doing repetitive things. while True : # Add command…" at bounding box center [365, 90] width 135 height 153
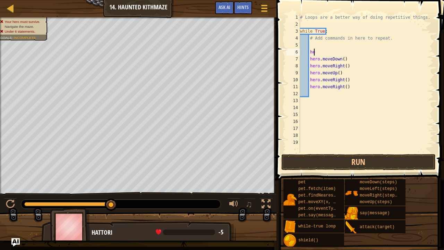
type textarea "h"
click at [348, 61] on div "# Loops are a better way of doing repetitive things. while True : # Add command…" at bounding box center [365, 90] width 135 height 153
type textarea "h"
click at [347, 66] on div "# Loops are a better way of doing repetitive things. while True : # Add command…" at bounding box center [365, 90] width 135 height 153
type textarea "h"
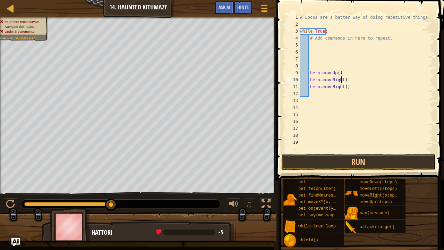
click at [344, 77] on div "# Loops are a better way of doing repetitive things. while True : # Add command…" at bounding box center [365, 90] width 135 height 153
click at [343, 75] on div "# Loops are a better way of doing repetitive things. while True : # Add command…" at bounding box center [365, 90] width 135 height 153
type textarea "h"
click at [330, 84] on div "# Loops are a better way of doing repetitive things. while True : # Add command…" at bounding box center [365, 90] width 135 height 153
click at [329, 86] on div "# Loops are a better way of doing repetitive things. while True : # Add command…" at bounding box center [365, 90] width 135 height 153
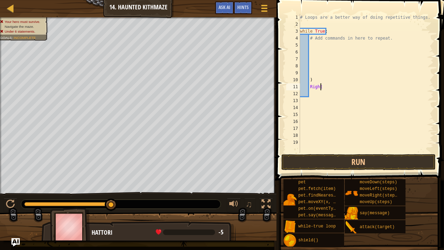
type textarea "R"
click at [324, 80] on div "# Loops are a better way of doing repetitive things. while True : # Add command…" at bounding box center [365, 90] width 135 height 153
click at [318, 34] on div "# Loops are a better way of doing repetitive things. while True : # Add command…" at bounding box center [365, 90] width 135 height 153
type textarea "while True:"
click at [315, 45] on div "# Loops are a better way of doing repetitive things. while True : # Add command…" at bounding box center [365, 90] width 135 height 153
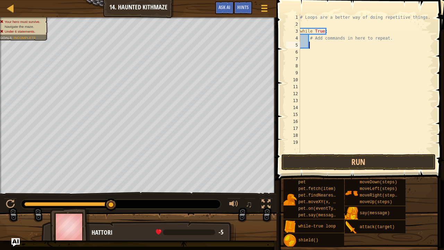
type textarea "h"
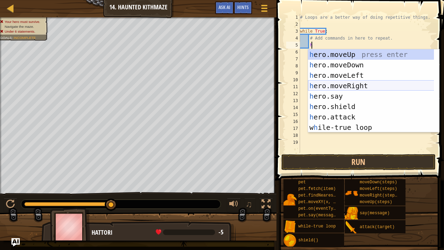
click at [361, 87] on div "h ero.moveUp press enter h ero.moveDown press enter h ero.moveLeft press enter …" at bounding box center [371, 101] width 126 height 104
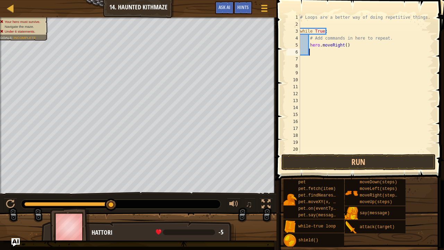
click at [312, 55] on div "# Loops are a better way of doing repetitive things. while True : # Add command…" at bounding box center [365, 90] width 135 height 153
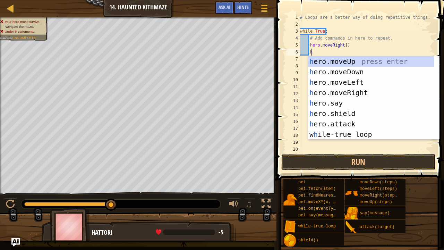
click at [341, 55] on div "# Loops are a better way of doing repetitive things. while True : # Add command…" at bounding box center [365, 90] width 135 height 153
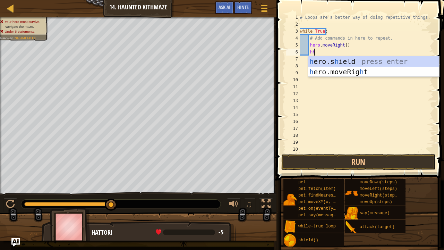
scroll to position [3, 1]
type textarea "h"
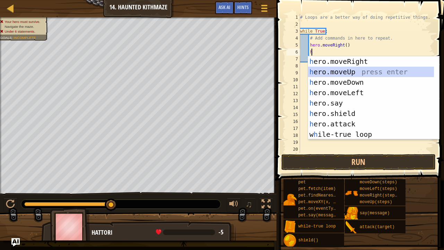
click at [345, 72] on div "h ero.moveRight press enter h ero.moveUp press enter h ero.moveDown press enter…" at bounding box center [373, 108] width 131 height 104
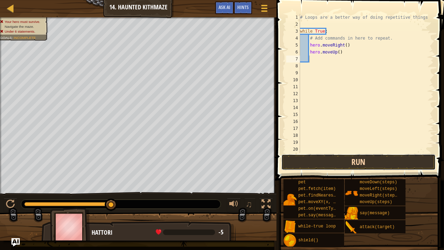
click at [356, 162] on button "Run" at bounding box center [358, 162] width 154 height 16
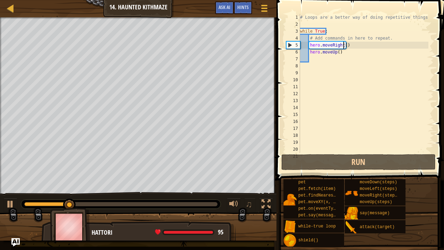
click at [344, 45] on div "# Loops are a better way of doing repetitive things. while True : # Add command…" at bounding box center [363, 90] width 130 height 153
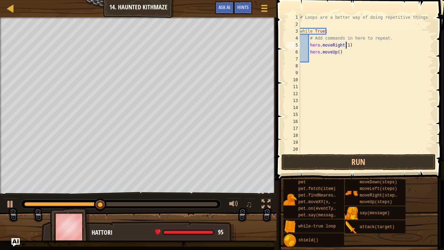
click at [343, 153] on span at bounding box center [360, 80] width 173 height 200
type textarea "hero.moveRight()"
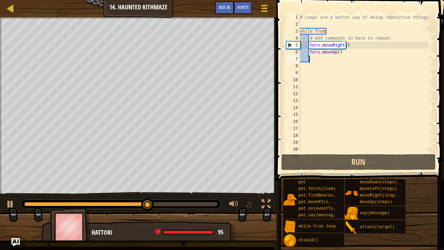
click at [318, 61] on div "# Loops are a better way of doing repetitive things. while True : # Add command…" at bounding box center [363, 90] width 130 height 153
type textarea "h"
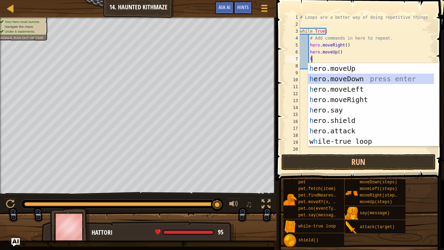
click at [325, 78] on div "h ero.moveUp press enter h ero.moveDown press enter h ero.moveLeft press enter …" at bounding box center [371, 115] width 126 height 104
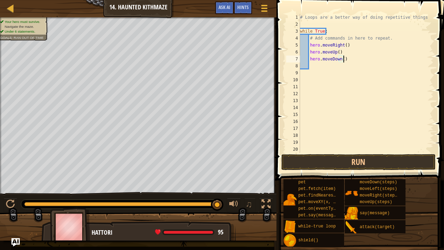
click at [345, 57] on div "# Loops are a better way of doing repetitive things. while True : # Add command…" at bounding box center [363, 90] width 130 height 153
type textarea "h"
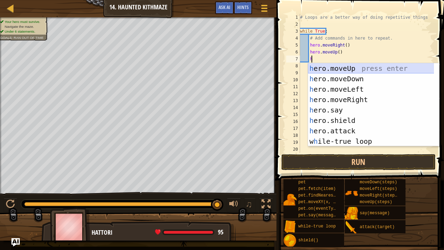
click at [347, 70] on div "h ero.moveUp press enter h ero.moveDown press enter h ero.moveLeft press enter …" at bounding box center [371, 115] width 126 height 104
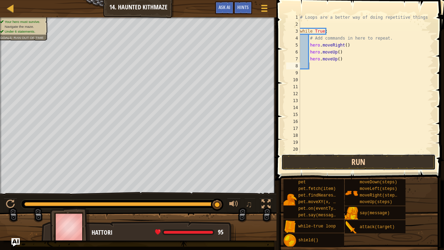
click at [362, 163] on button "Run" at bounding box center [358, 162] width 154 height 16
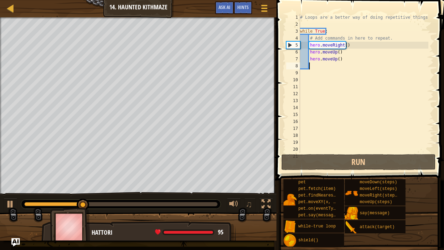
click at [338, 53] on div "# Loops are a better way of doing repetitive things. while True : # Add command…" at bounding box center [363, 90] width 130 height 153
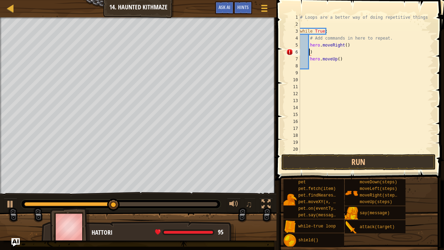
click at [343, 59] on div "# Loops are a better way of doing repetitive things. while True : # Add command…" at bounding box center [363, 90] width 130 height 153
type textarea "h"
click at [329, 54] on div "# Loops are a better way of doing repetitive things. while True : # Add command…" at bounding box center [363, 90] width 130 height 153
type textarea ")"
drag, startPoint x: 345, startPoint y: 43, endPoint x: 349, endPoint y: 46, distance: 5.6
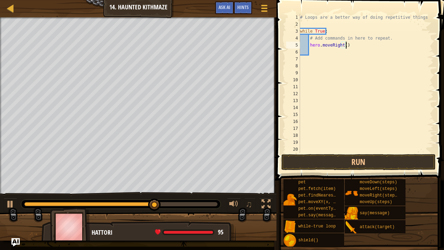
click at [349, 46] on div "# Loops are a better way of doing repetitive things. while True : # Add command…" at bounding box center [363, 90] width 130 height 153
type textarea "hero.moveRight()"
click at [349, 166] on button "Run" at bounding box center [358, 162] width 154 height 16
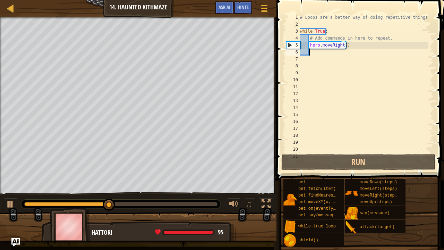
click at [319, 50] on div "# Loops are a better way of doing repetitive things. while True : # Add command…" at bounding box center [363, 90] width 130 height 153
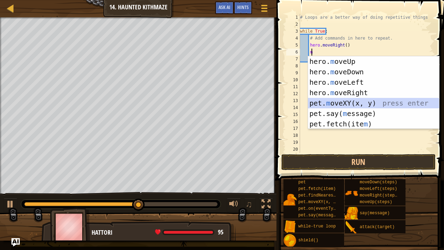
click at [348, 105] on div "hero. m oveUp press enter hero. m oveDown press enter hero. m oveLeft press ent…" at bounding box center [373, 103] width 131 height 94
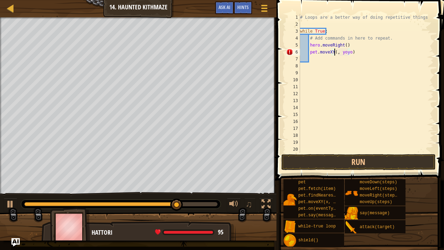
click at [353, 55] on div "# Loops are a better way of doing repetitive things. while True : # Add command…" at bounding box center [363, 90] width 130 height 153
type textarea "p"
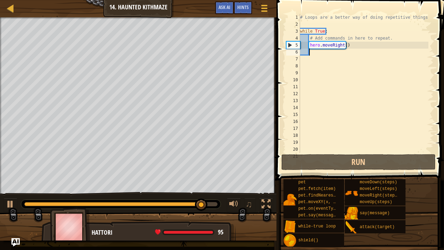
click at [351, 45] on div "# Loops are a better way of doing repetitive things. while True : # Add command…" at bounding box center [363, 90] width 130 height 153
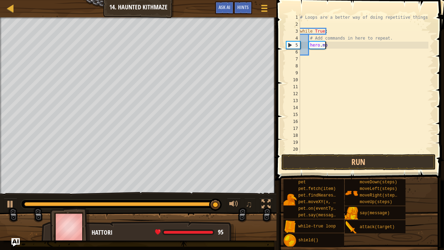
type textarea "h"
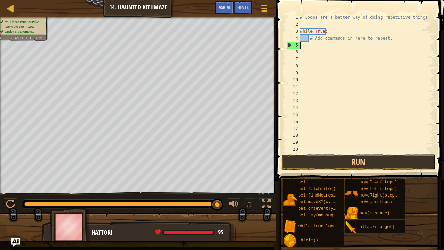
scroll to position [3, 0]
type textarea "#"
type textarea "h"
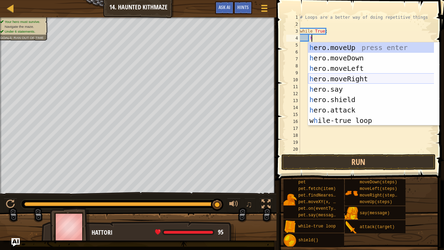
click at [338, 76] on div "h ero.moveUp press enter h ero.moveDown press enter h ero.moveLeft press enter …" at bounding box center [371, 94] width 126 height 104
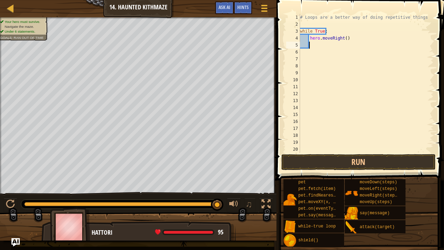
type textarea "h"
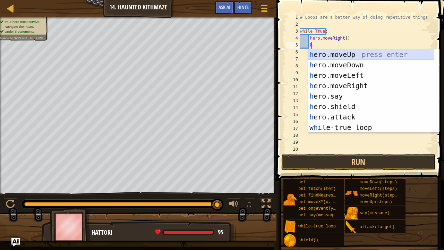
click at [351, 53] on div "h ero.moveUp press enter h ero.moveDown press enter h ero.moveLeft press enter …" at bounding box center [371, 101] width 126 height 104
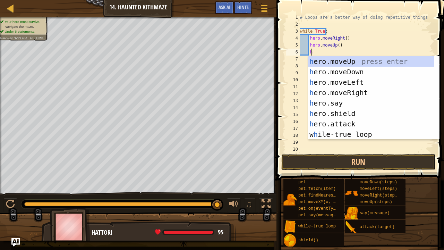
scroll to position [21, 0]
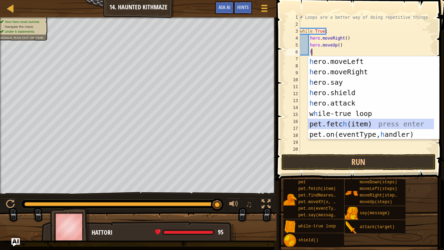
click at [357, 123] on div "h ero.moveLeft press enter h ero.moveRight press enter h ero.say press enter h …" at bounding box center [371, 108] width 126 height 104
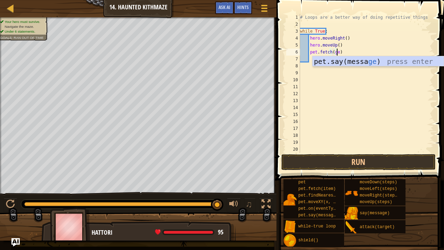
scroll to position [3, 3]
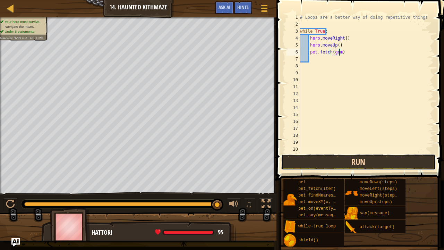
click at [348, 162] on button "Run" at bounding box center [358, 162] width 154 height 16
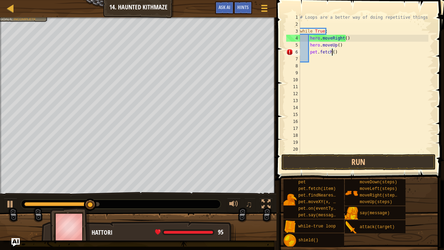
scroll to position [3, 2]
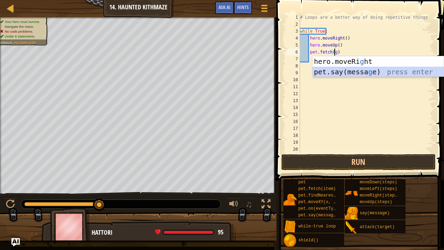
click at [350, 70] on div "hero.moveRi g ht press enter pet.say([PERSON_NAME]) press enter" at bounding box center [377, 77] width 131 height 42
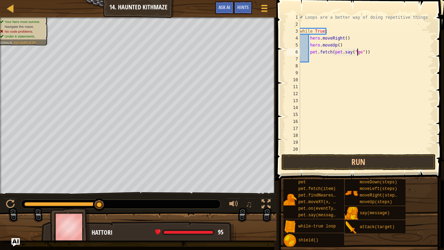
scroll to position [3, 5]
type textarea "pet.fetch(pet.say("gem"))"
click at [365, 161] on button "Run" at bounding box center [358, 162] width 154 height 16
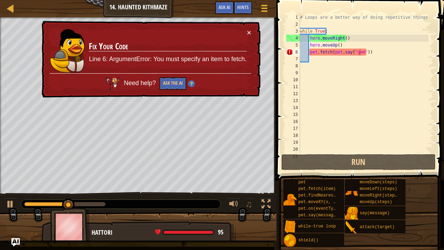
click at [246, 34] on td "Fix Your Code Line 6: ArgumentError: You must specify an item to fetch." at bounding box center [167, 50] width 158 height 45
click at [249, 32] on button "×" at bounding box center [249, 33] width 5 height 7
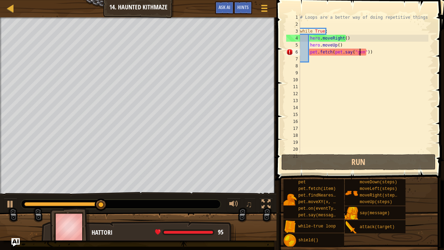
click at [377, 56] on div "# Loops are a better way of doing repetitive things. while True : hero . moveRi…" at bounding box center [363, 90] width 130 height 153
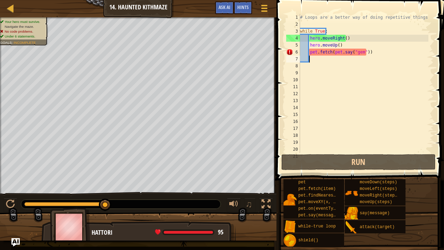
click at [364, 50] on div "# Loops are a better way of doing repetitive things. while True : hero . moveRi…" at bounding box center [363, 90] width 130 height 153
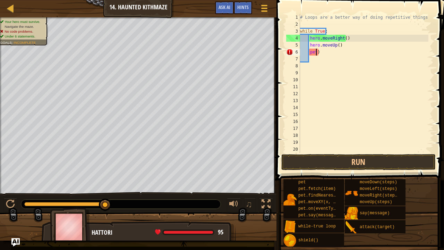
type textarea ")"
click at [340, 53] on div "# Loops are a better way of doing repetitive things. while True : hero . moveRi…" at bounding box center [363, 90] width 130 height 153
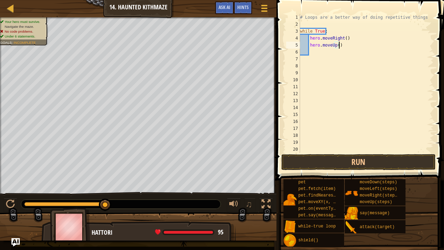
click at [342, 43] on div "# Loops are a better way of doing repetitive things. while True : hero . moveRi…" at bounding box center [363, 90] width 130 height 153
type textarea "h"
click at [349, 38] on div "# Loops are a better way of doing repetitive things. while True : hero . moveRi…" at bounding box center [363, 90] width 130 height 153
type textarea "h"
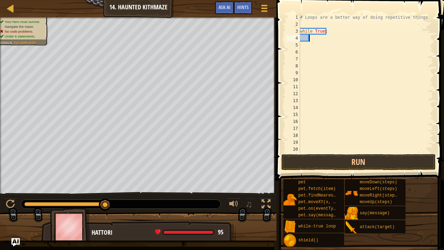
scroll to position [0, 0]
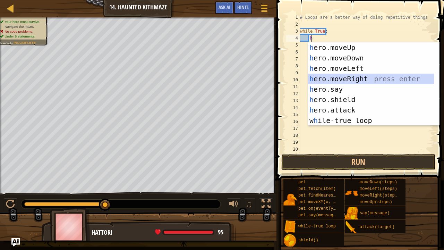
click at [357, 74] on div "h ero.moveUp press enter h ero.moveDown press enter h ero.moveLeft press enter …" at bounding box center [373, 94] width 131 height 104
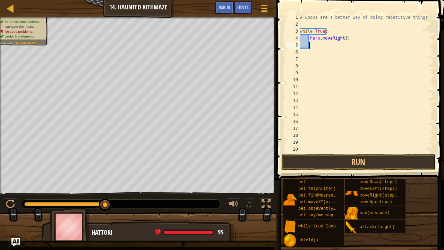
type textarea "h"
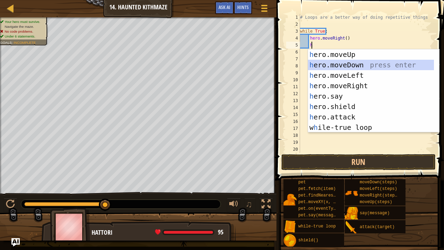
drag, startPoint x: 342, startPoint y: 63, endPoint x: 374, endPoint y: 33, distance: 43.9
click at [374, 0] on body "Map Introduction to Computer Science 14. Haunted Kithmaze Game Menu Done Hints …" at bounding box center [222, 0] width 444 height 0
click at [354, 54] on div "h ero.moveUp press enter h ero.moveDown press enter h ero.moveLeft press enter …" at bounding box center [371, 101] width 126 height 104
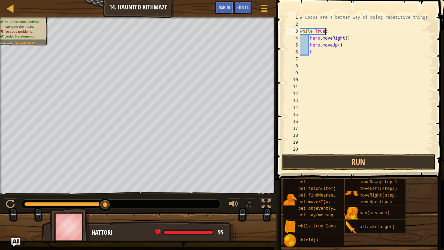
click at [340, 32] on div "# Loops are a better way of doing repetitive things. while True : hero . moveRi…" at bounding box center [363, 90] width 130 height 153
click at [309, 53] on div "# Loops are a better way of doing repetitive things. while True : hero . moveRi…" at bounding box center [363, 90] width 130 height 153
type textarea "h"
click at [312, 53] on div "# Loops are a better way of doing repetitive things. while True : hero . moveRi…" at bounding box center [363, 90] width 130 height 153
click at [318, 53] on div "# Loops are a better way of doing repetitive things. while True : hero . moveRi…" at bounding box center [363, 90] width 130 height 153
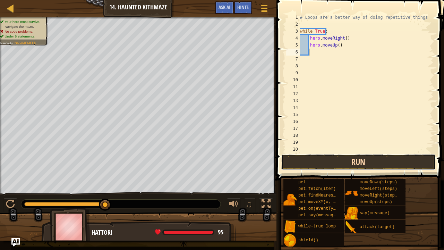
click at [339, 163] on button "Run" at bounding box center [358, 162] width 154 height 16
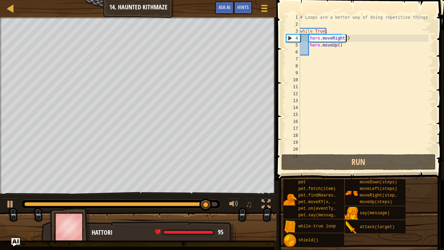
click at [366, 35] on div "# Loops are a better way of doing repetitive things. while True : hero . moveRi…" at bounding box center [363, 90] width 130 height 153
click at [350, 39] on div "# Loops are a better way of doing repetitive things. while True : hero . moveRi…" at bounding box center [363, 90] width 130 height 153
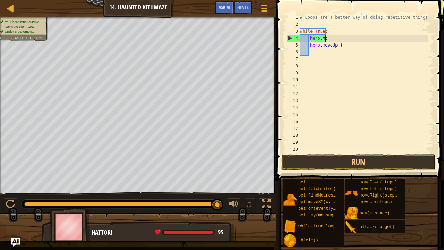
type textarea "h"
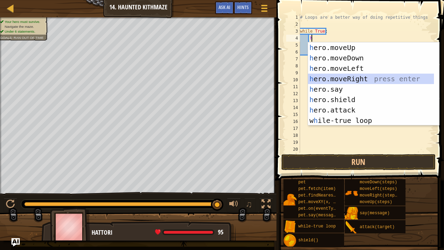
click at [340, 82] on div "h ero.moveUp press enter h ero.moveDown press enter h ero.moveLeft press enter …" at bounding box center [371, 94] width 126 height 104
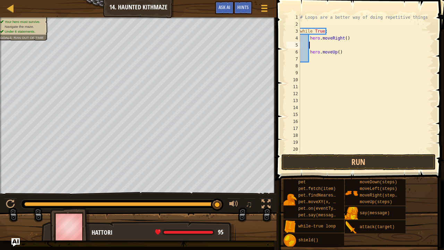
type textarea "h"
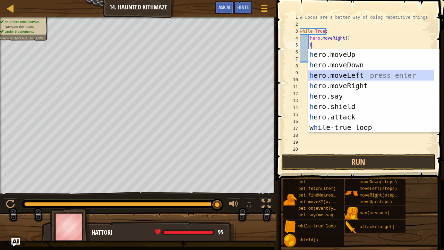
click at [340, 73] on div "h ero.moveUp press enter h ero.moveDown press enter h ero.moveLeft press enter …" at bounding box center [371, 101] width 126 height 104
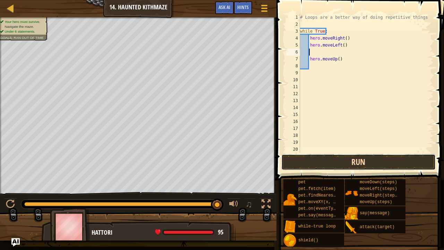
click at [346, 162] on button "Run" at bounding box center [358, 162] width 154 height 16
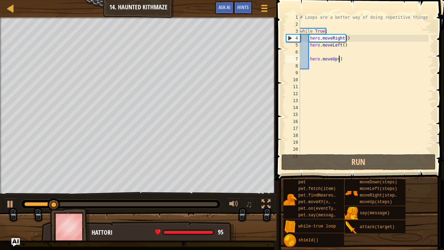
click at [345, 62] on div "# Loops are a better way of doing repetitive things. while True : hero . moveRi…" at bounding box center [363, 90] width 130 height 153
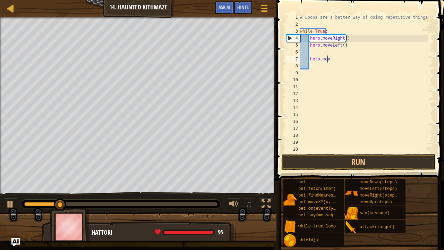
type textarea "h"
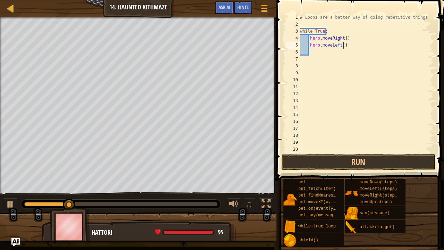
click at [358, 46] on div "# Loops are a better way of doing repetitive things. while True : hero . moveRi…" at bounding box center [363, 90] width 130 height 153
type textarea "h"
click at [354, 39] on div "# Loops are a better way of doing repetitive things. while True : hero . moveRi…" at bounding box center [363, 90] width 130 height 153
type textarea "h"
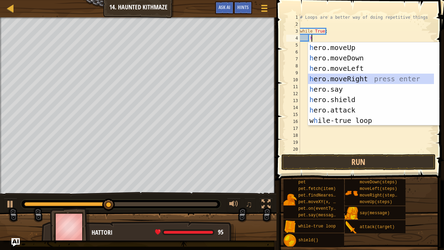
click at [348, 78] on div "h ero.moveUp press enter h ero.moveDown press enter h ero.moveLeft press enter …" at bounding box center [371, 94] width 126 height 104
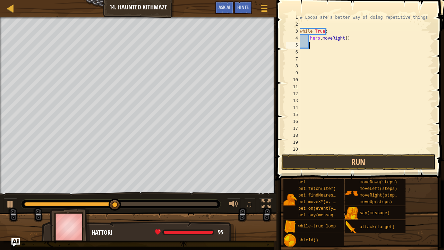
type textarea "h"
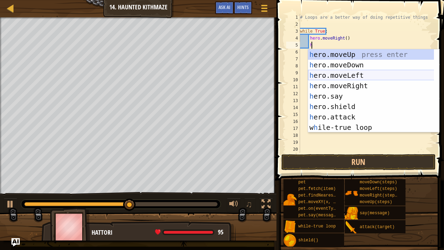
click at [346, 70] on div "h ero.moveUp press enter h ero.moveDown press enter h ero.moveLeft press enter …" at bounding box center [371, 101] width 126 height 104
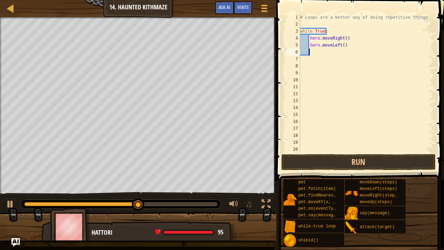
click at [341, 46] on div "# Loops are a better way of doing repetitive things. while True : hero . moveRi…" at bounding box center [363, 90] width 130 height 153
click at [342, 38] on div "# Loops are a better way of doing repetitive things. while True : hero . moveRi…" at bounding box center [363, 90] width 130 height 153
type textarea "hero.moveRight(1)"
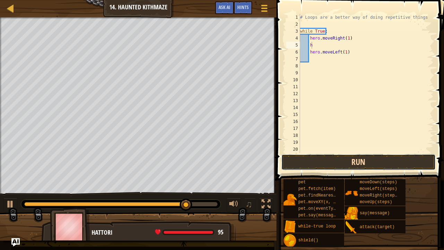
click at [357, 155] on button "Run" at bounding box center [358, 162] width 154 height 16
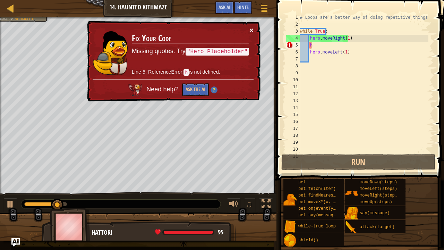
click at [250, 27] on button "×" at bounding box center [251, 30] width 4 height 7
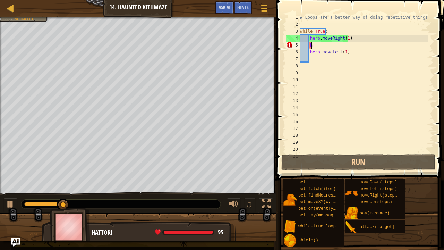
click at [347, 39] on div "# Loops are a better way of doing repetitive things. while True : hero . moveRi…" at bounding box center [363, 90] width 130 height 153
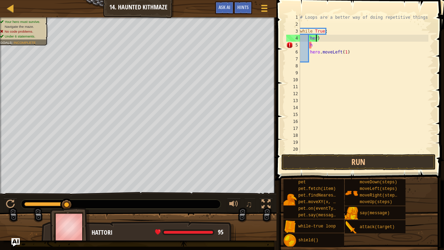
type textarea ")"
click at [347, 39] on div "# Loops are a better way of doing repetitive things. while True : ) h hero . mo…" at bounding box center [363, 90] width 130 height 153
click at [340, 53] on div "# Loops are a better way of doing repetitive things. while True : h hero . move…" at bounding box center [363, 90] width 130 height 153
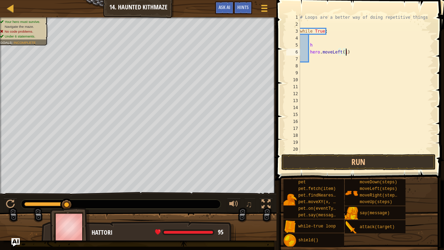
click at [345, 53] on div "# Loops are a better way of doing repetitive things. while True : h hero . move…" at bounding box center [363, 90] width 130 height 153
type textarea "h"
click at [324, 46] on div "# Loops are a better way of doing repetitive things. while True : h" at bounding box center [363, 90] width 130 height 153
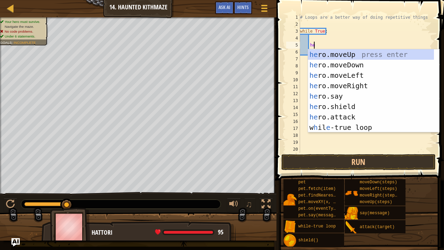
scroll to position [3, 1]
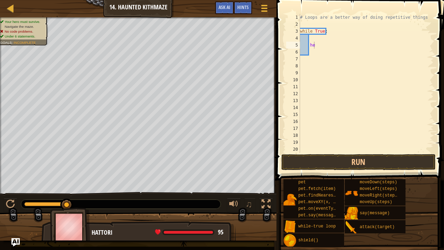
drag, startPoint x: 443, startPoint y: 94, endPoint x: 440, endPoint y: 102, distance: 9.2
click at [438, 102] on span at bounding box center [360, 80] width 173 height 200
type textarea "h"
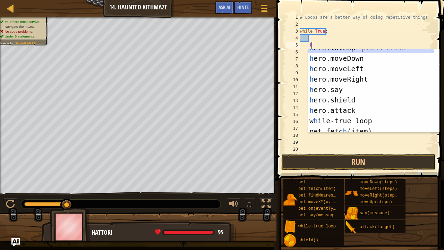
scroll to position [21, 0]
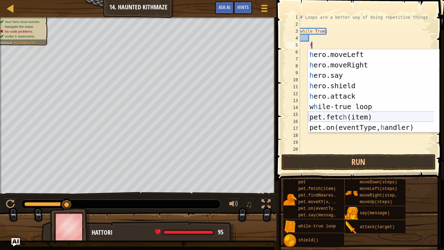
click at [344, 116] on div "h ero.moveLeft press enter h ero.moveRight press enter h ero.say press enter h …" at bounding box center [371, 101] width 126 height 104
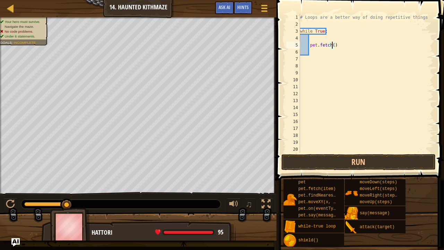
click at [338, 43] on div "# Loops are a better way of doing repetitive things. while True : pet . fetch (…" at bounding box center [363, 90] width 130 height 153
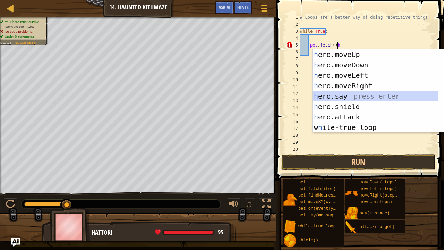
click at [344, 97] on div "h ero.moveUp press enter h ero.moveDown press enter h ero.moveLeft press enter …" at bounding box center [375, 101] width 126 height 104
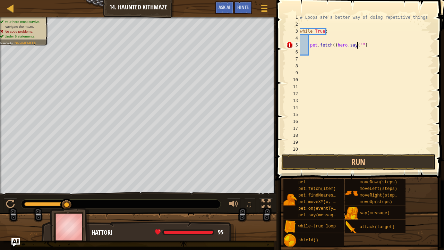
scroll to position [3, 5]
type textarea "pet.fetch()hero.say("gem")"
click at [321, 54] on div "# Loops are a better way of doing repetitive things. while True : pet . fetch (…" at bounding box center [363, 90] width 130 height 153
click at [313, 38] on div "# Loops are a better way of doing repetitive things. while True : pet . fetch (…" at bounding box center [363, 90] width 130 height 153
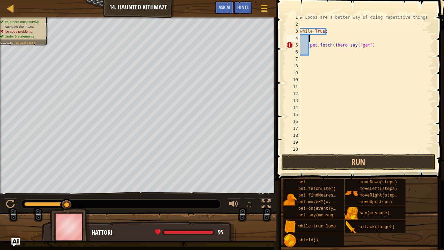
type textarea "h"
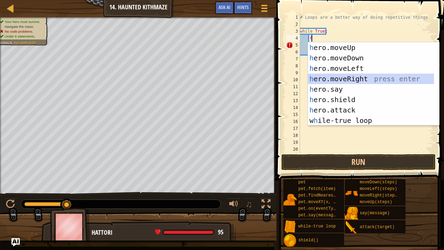
click at [355, 79] on div "h ero.moveUp press enter h ero.moveDown press enter h ero.moveLeft press enter …" at bounding box center [371, 94] width 126 height 104
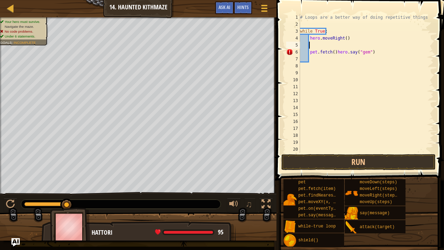
type textarea "h"
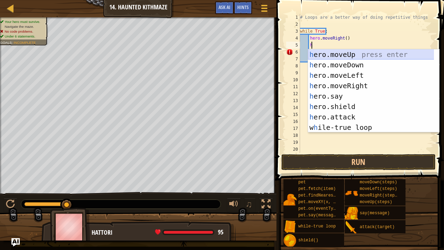
click at [346, 51] on div "h ero.moveUp press enter h ero.moveDown press enter h ero.moveLeft press enter …" at bounding box center [371, 101] width 126 height 104
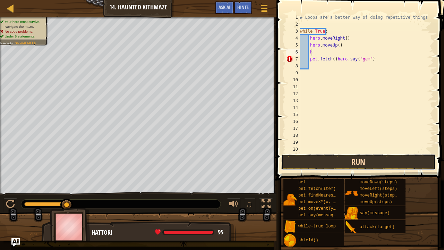
click at [354, 155] on button "Run" at bounding box center [358, 162] width 154 height 16
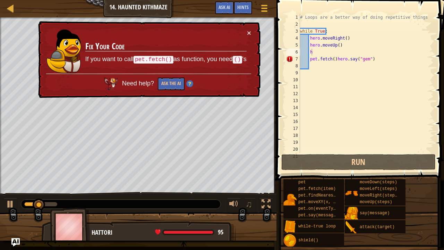
click at [244, 28] on div "× Fix Your Code If you want to call pet.fetch() as function, you need () 's Nee…" at bounding box center [148, 59] width 224 height 78
click at [252, 31] on div "× Fix Your Code If you want to call pet.fetch() as function, you need () 's Nee…" at bounding box center [148, 59] width 225 height 80
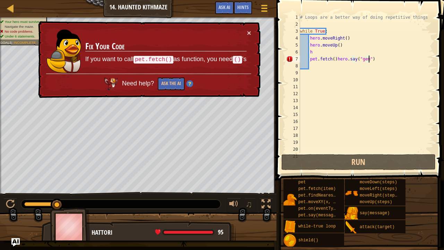
click at [380, 60] on div "# Loops are a better way of doing repetitive things. while True : hero . moveRi…" at bounding box center [363, 90] width 130 height 153
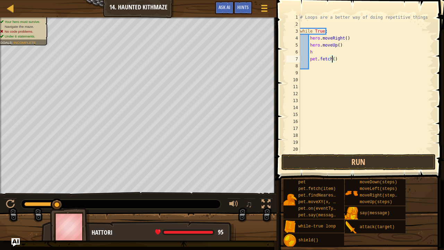
click at [331, 59] on div "# Loops are a better way of doing repetitive things. while True : hero . moveRi…" at bounding box center [363, 90] width 130 height 153
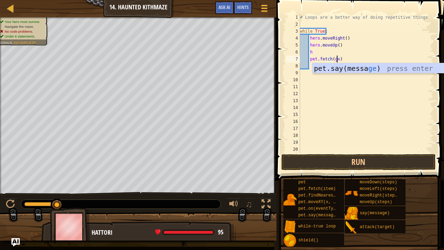
scroll to position [3, 3]
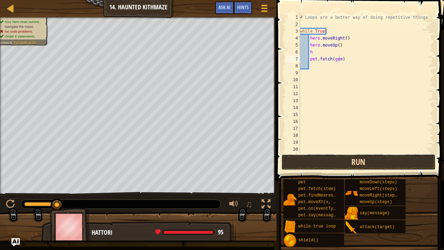
click at [355, 155] on button "Run" at bounding box center [358, 162] width 154 height 16
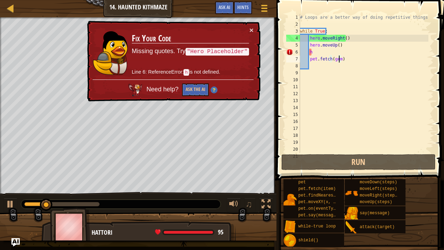
click at [316, 51] on div "# Loops are a better way of doing repetitive things. while True : hero . moveRi…" at bounding box center [363, 90] width 130 height 153
type textarea "h"
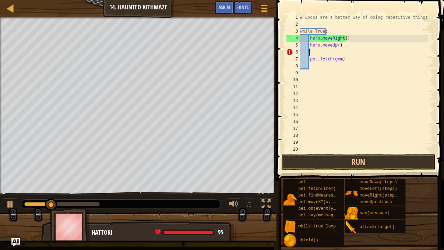
scroll to position [3, 0]
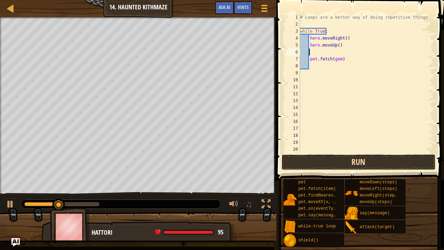
click at [336, 164] on button "Run" at bounding box center [358, 162] width 154 height 16
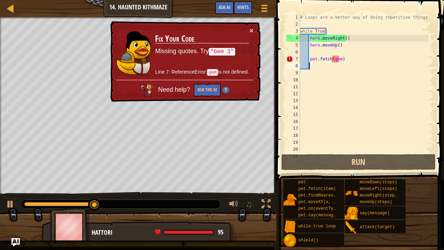
click at [347, 63] on div "# Loops are a better way of doing repetitive things. while True : hero . moveRi…" at bounding box center [363, 90] width 130 height 153
click at [346, 58] on div "# Loops are a better way of doing repetitive things. while True : hero . moveRi…" at bounding box center [363, 90] width 130 height 153
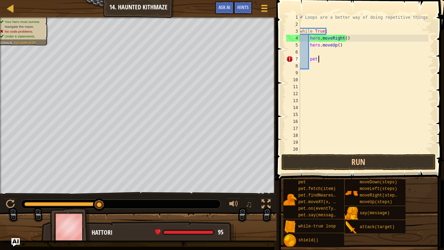
type textarea "p"
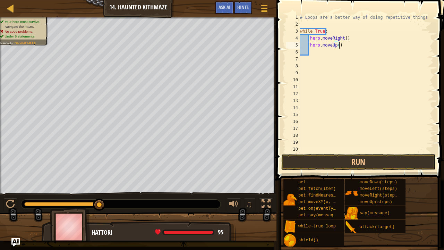
click at [351, 45] on div "# Loops are a better way of doing repetitive things. while True : hero . moveRi…" at bounding box center [363, 90] width 130 height 153
type textarea "h"
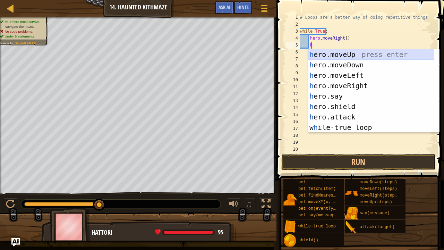
click at [338, 58] on div "h ero.moveUp press enter h ero.moveDown press enter h ero.moveLeft press enter …" at bounding box center [373, 101] width 131 height 104
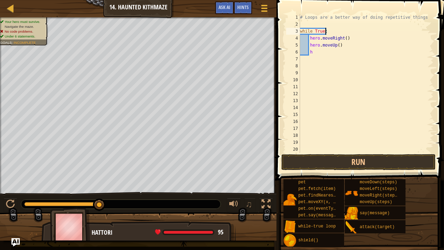
click at [329, 32] on div "# Loops are a better way of doing repetitive things. while True : hero . moveRi…" at bounding box center [363, 90] width 130 height 153
type textarea "w"
click at [348, 36] on div "# Loops are a better way of doing repetitive things. hero . moveRight ( hero . …" at bounding box center [363, 90] width 130 height 153
type textarea "h"
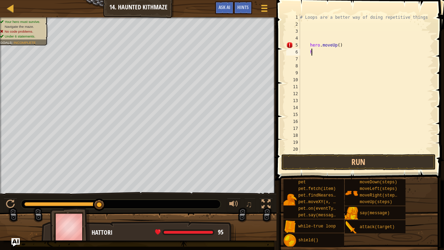
click at [348, 49] on div "# Loops are a better way of doing repetitive things. hero . moveUp ( ) h" at bounding box center [363, 90] width 130 height 153
type textarea "h"
click at [302, 25] on div "# Loops are a better way of doing repetitive things." at bounding box center [363, 90] width 130 height 153
type textarea "h"
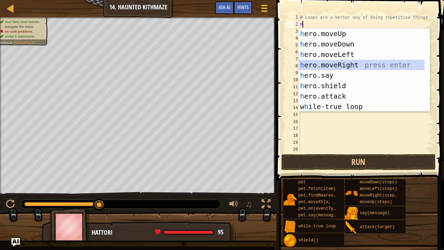
click at [328, 60] on div "h ero.moveUp press enter h ero.moveDown press enter h ero.moveLeft press enter …" at bounding box center [361, 80] width 126 height 104
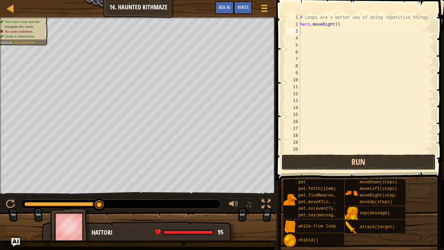
click at [358, 159] on button "Run" at bounding box center [358, 162] width 154 height 16
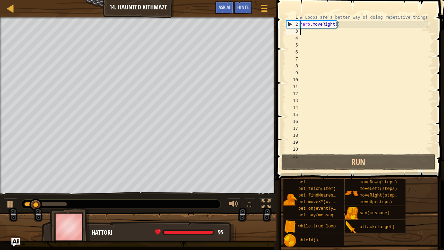
type textarea "h"
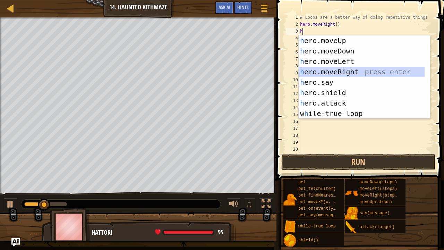
click at [326, 71] on div "h ero.moveUp press enter h ero.moveDown press enter h ero.moveLeft press enter …" at bounding box center [361, 87] width 126 height 104
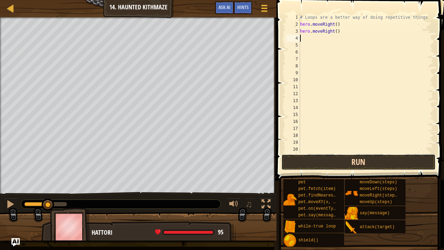
click at [350, 163] on button "Run" at bounding box center [358, 162] width 154 height 16
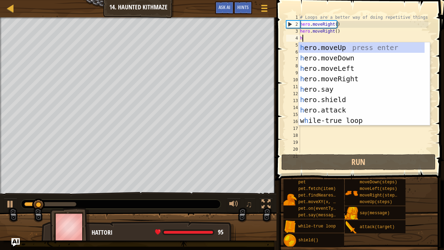
type textarea "h"
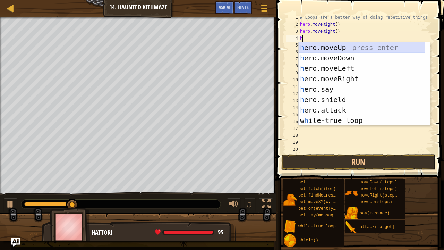
click at [330, 49] on div "h ero.moveUp press enter h ero.moveDown press enter h ero.moveLeft press enter …" at bounding box center [361, 94] width 126 height 104
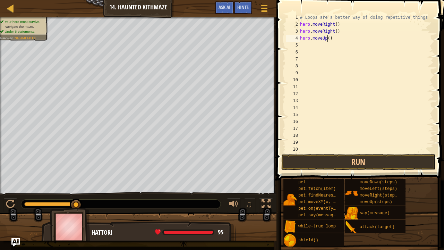
click at [327, 38] on div "# Loops are a better way of doing repetitive things. hero . moveRight ( ) hero …" at bounding box center [363, 90] width 130 height 153
type textarea "hero.moveUp(2)"
click at [365, 152] on div "# Loops are a better way of doing repetitive things. hero . moveRight ( ) hero …" at bounding box center [363, 90] width 130 height 153
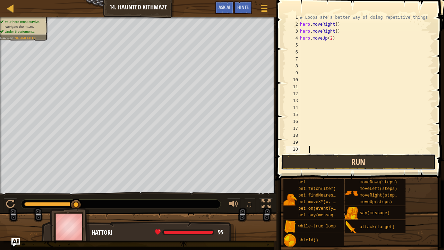
click at [361, 163] on button "Run" at bounding box center [358, 162] width 154 height 16
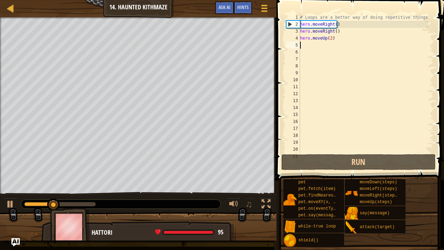
click at [302, 45] on div "# Loops are a better way of doing repetitive things. hero . moveRight ( ) hero …" at bounding box center [363, 90] width 130 height 153
type textarea "h"
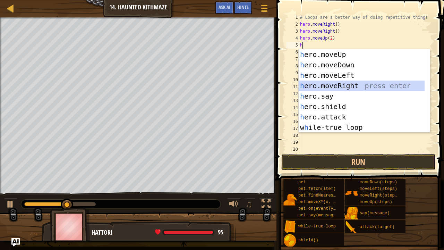
click at [333, 83] on div "h ero.moveUp press enter h ero.moveDown press enter h ero.moveLeft press enter …" at bounding box center [361, 101] width 126 height 104
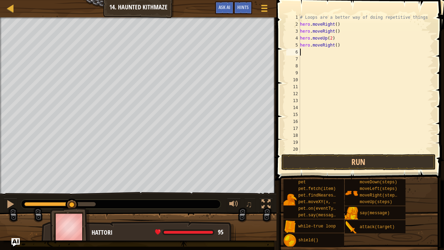
click at [334, 45] on div "# Loops are a better way of doing repetitive things. hero . moveRight ( ) hero …" at bounding box center [363, 90] width 130 height 153
type textarea "hero.moveRight(2)"
click at [346, 159] on button "Run" at bounding box center [358, 162] width 154 height 16
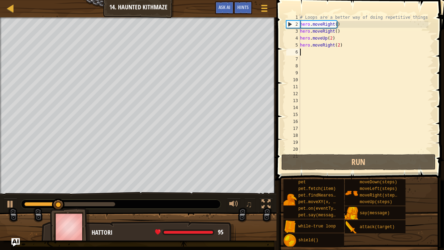
click at [308, 54] on div "# Loops are a better way of doing repetitive things. hero . moveRight ( ) hero …" at bounding box center [363, 90] width 130 height 153
type textarea "h"
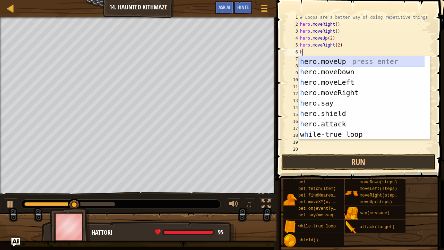
click at [328, 60] on div "h ero.moveUp press enter h ero.moveDown press enter h ero.moveLeft press enter …" at bounding box center [361, 108] width 126 height 104
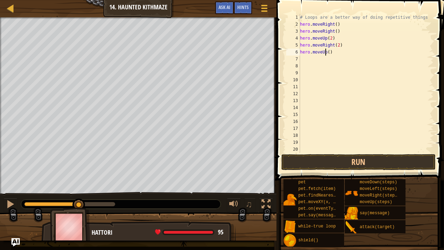
click at [326, 52] on div "# Loops are a better way of doing repetitive things. hero . moveRight ( ) hero …" at bounding box center [363, 90] width 130 height 153
click at [327, 51] on div "# Loops are a better way of doing repetitive things. hero . moveRight ( ) hero …" at bounding box center [363, 90] width 130 height 153
type textarea "hero.moveUp(2)"
click at [306, 60] on div "# Loops are a better way of doing repetitive things. hero . moveRight ( ) hero …" at bounding box center [363, 90] width 130 height 153
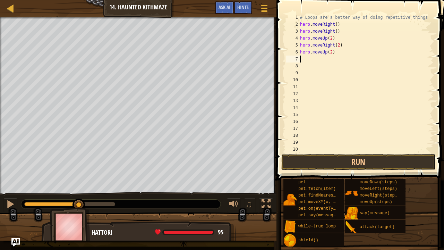
scroll to position [3, 0]
type textarea "h"
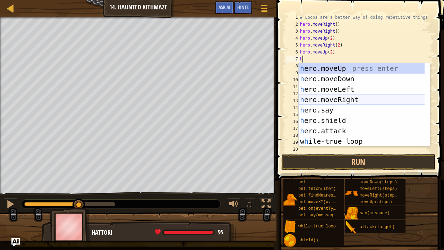
click at [328, 98] on div "h ero.moveUp press enter h ero.moveDown press enter h ero.moveLeft press enter …" at bounding box center [361, 115] width 126 height 104
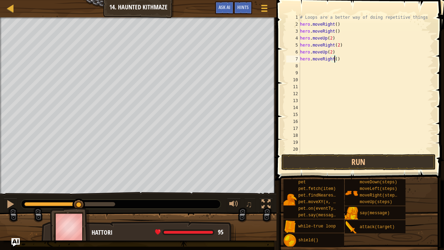
click at [334, 59] on div "# Loops are a better way of doing repetitive things. hero . moveRight ( ) hero …" at bounding box center [363, 90] width 130 height 153
type textarea "hero.moveRight(2)"
click at [364, 162] on button "Run" at bounding box center [358, 162] width 154 height 16
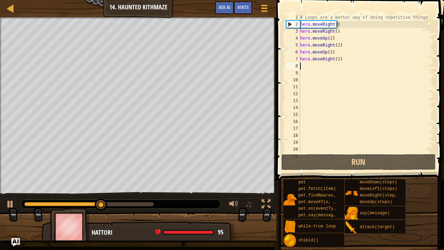
click at [303, 63] on div "# Loops are a better way of doing repetitive things. hero . moveRight ( ) hero …" at bounding box center [363, 90] width 130 height 153
type textarea "h"
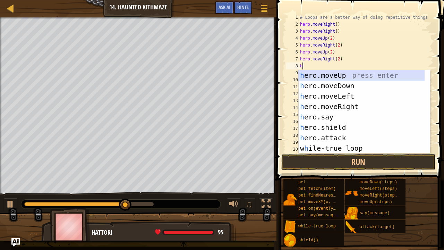
click at [341, 76] on div "h ero.moveUp press enter h ero.moveDown press enter h ero.moveLeft press enter …" at bounding box center [361, 122] width 126 height 104
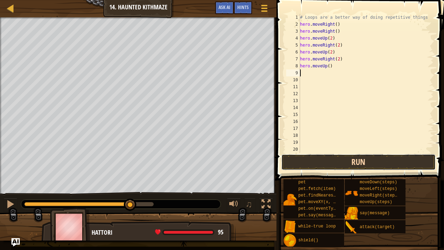
click at [360, 162] on button "Run" at bounding box center [358, 162] width 154 height 16
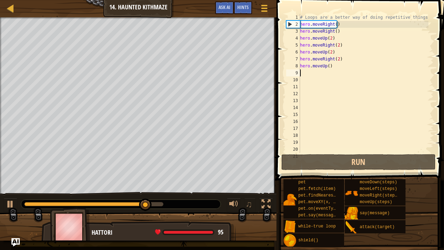
click at [328, 66] on div "# Loops are a better way of doing repetitive things. hero . moveRight ( ) hero …" at bounding box center [363, 90] width 130 height 153
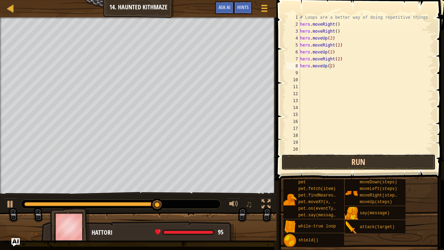
click at [372, 162] on button "Run" at bounding box center [358, 162] width 154 height 16
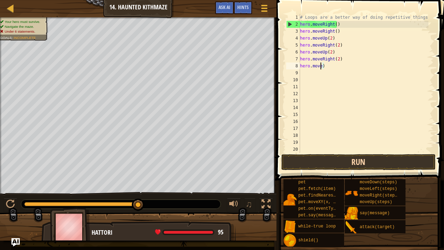
scroll to position [3, 0]
type textarea ")"
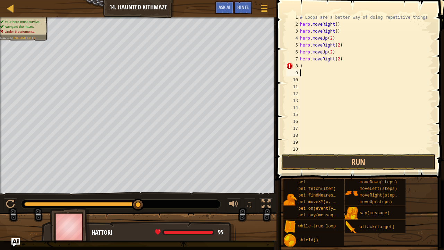
click at [331, 74] on div "# Loops are a better way of doing repetitive things. hero . moveRight ( ) hero …" at bounding box center [363, 90] width 130 height 153
click at [315, 70] on div "# Loops are a better way of doing repetitive things. hero . moveRight ( ) hero …" at bounding box center [363, 90] width 130 height 153
click at [305, 64] on div "# Loops are a better way of doing repetitive things. hero . moveRight ( ) hero …" at bounding box center [363, 90] width 130 height 153
click at [419, 17] on div "# Loops are a better way of doing repetitive things. hero . moveRight ( ) hero …" at bounding box center [363, 90] width 130 height 153
type textarea "#"
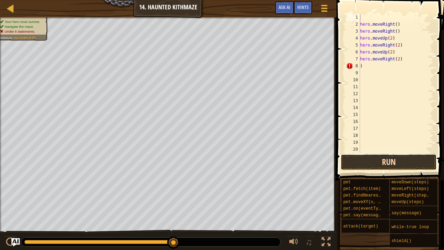
click at [394, 159] on button "Run" at bounding box center [388, 162] width 96 height 16
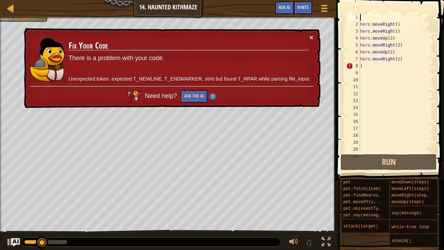
click at [315, 34] on div "× Fix Your Code There is a problem with your code. Unexpected token: expected T…" at bounding box center [171, 68] width 299 height 84
click at [315, 34] on div "× Fix Your Code There is a problem with your code. Unexpected token: expected T…" at bounding box center [171, 68] width 299 height 85
click at [311, 36] on button "×" at bounding box center [312, 38] width 5 height 7
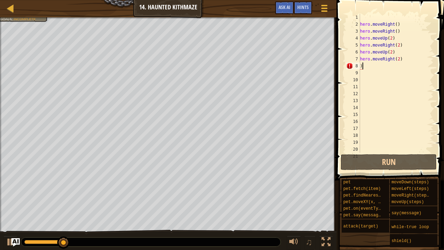
click at [367, 69] on div "hero . moveRight ( ) hero . moveRight ( ) hero . moveUp ( 2 ) hero . moveRight …" at bounding box center [393, 90] width 70 height 153
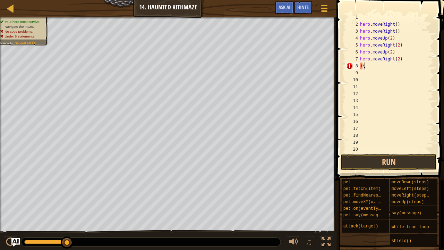
type textarea ")"
click at [411, 58] on div "hero . moveRight ( ) hero . moveRight ( ) hero . moveUp ( 2 ) hero . moveRight …" at bounding box center [393, 90] width 70 height 153
type textarea "h"
click at [392, 54] on div "hero . moveRight ( ) hero . moveRight ( ) hero . moveUp ( 2 ) hero . moveRight …" at bounding box center [393, 90] width 70 height 153
type textarea "h"
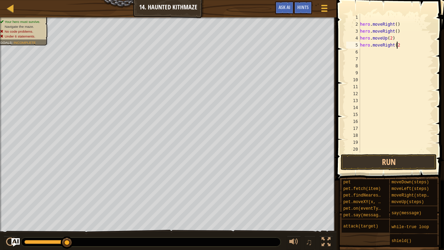
click at [399, 45] on div "hero . moveRight ( ) hero . moveRight ( ) hero . moveUp ( 2 ) hero . moveRight …" at bounding box center [393, 90] width 70 height 153
type textarea "h"
click at [396, 39] on div "hero . moveRight ( ) hero . moveRight ( ) hero . moveUp ( 2" at bounding box center [393, 90] width 70 height 153
type textarea "h"
click at [400, 34] on div "hero . moveRight ( ) hero . moveRight ( )" at bounding box center [393, 90] width 70 height 153
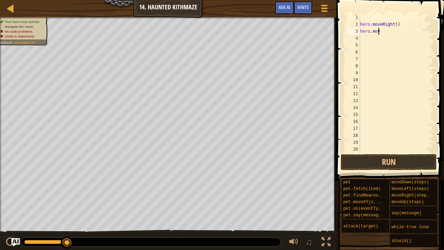
type textarea "h"
click at [394, 25] on div "hero . moveRight ( )" at bounding box center [393, 90] width 70 height 153
click at [397, 25] on div "hero . moveRight ( )" at bounding box center [393, 90] width 70 height 153
type textarea "h"
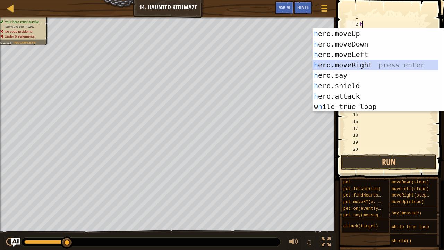
click at [354, 64] on div "h ero.moveUp press enter h ero.moveDown press enter h ero.moveLeft press enter …" at bounding box center [375, 80] width 126 height 104
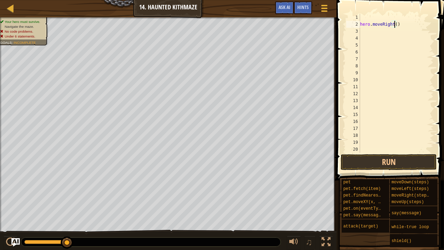
click at [393, 24] on div "hero . moveRight ( )" at bounding box center [393, 90] width 70 height 153
type textarea "hero.moveRight(2)"
click at [389, 160] on button "Run" at bounding box center [388, 162] width 96 height 16
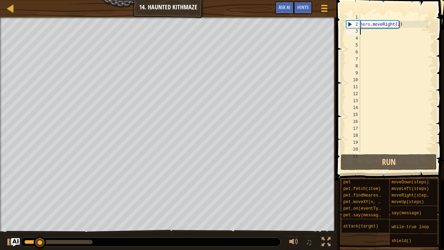
click at [362, 31] on div "hero . moveRight ( 2 )" at bounding box center [393, 90] width 70 height 153
type textarea "h"
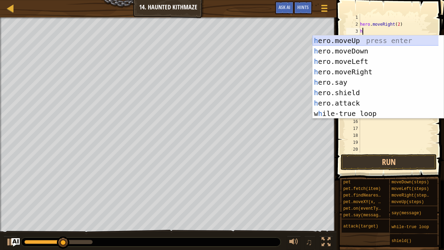
click at [351, 40] on div "h ero.moveUp press enter h ero.moveDown press enter h ero.moveLeft press enter …" at bounding box center [375, 87] width 126 height 104
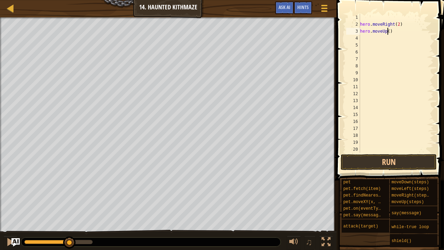
click at [387, 31] on div "hero . moveRight ( 2 ) hero . moveUp ( )" at bounding box center [393, 90] width 70 height 153
type textarea "hero.moveUp(2)"
click at [392, 163] on button "Run" at bounding box center [388, 162] width 96 height 16
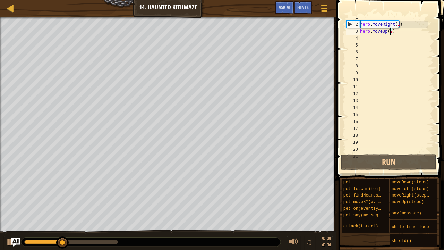
click at [362, 37] on div "hero . moveRight ( 2 ) hero . moveUp ( 2 )" at bounding box center [393, 90] width 70 height 153
type textarea "h"
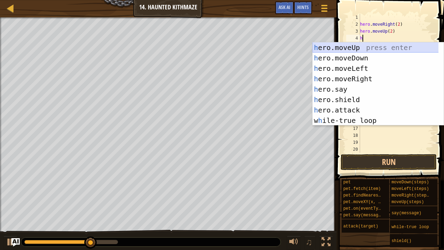
click at [341, 50] on div "h ero.moveUp press enter h ero.moveDown press enter h ero.moveLeft press enter …" at bounding box center [375, 94] width 126 height 104
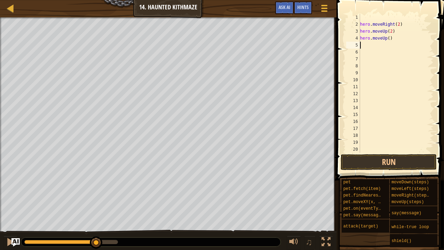
click at [387, 38] on div "hero . moveRight ( 2 ) hero . moveUp ( 2 ) hero . moveUp ( )" at bounding box center [393, 90] width 70 height 153
click at [392, 38] on div "hero . moveRight ( 2 ) hero . moveUp ( 2 ) hero . moveUp ( )" at bounding box center [393, 90] width 70 height 153
type textarea "h"
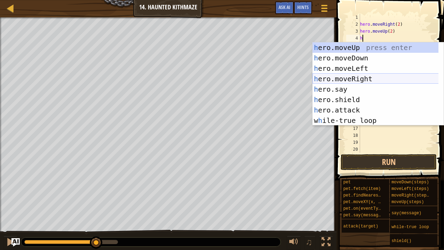
click at [346, 76] on div "h ero.moveUp press enter h ero.moveDown press enter h ero.moveLeft press enter …" at bounding box center [375, 94] width 126 height 104
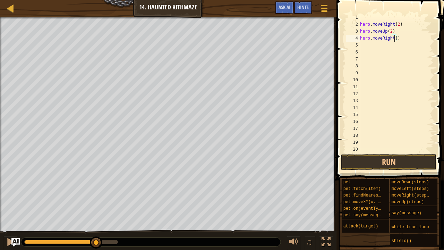
click at [394, 39] on div "hero . moveRight ( 2 ) hero . moveUp ( 2 ) hero . moveRight ( )" at bounding box center [393, 90] width 70 height 153
type textarea "hero.moveRight(2)"
click at [373, 46] on div "hero . moveRight ( 2 ) hero . moveUp ( 2 ) hero . moveRight ( 2 )" at bounding box center [393, 90] width 70 height 153
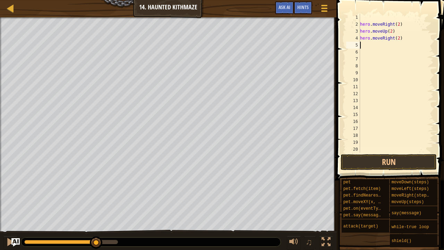
type textarea "h"
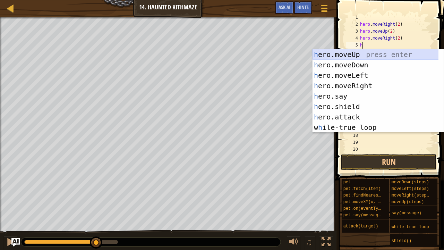
click at [357, 56] on div "h ero.moveUp press enter h ero.moveDown press enter h ero.moveLeft press enter …" at bounding box center [375, 101] width 126 height 104
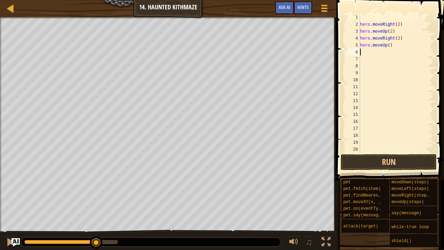
click at [387, 45] on div "hero . moveRight ( 2 ) hero . moveUp ( 2 ) hero . moveRight ( 2 ) hero . moveUp…" at bounding box center [393, 90] width 70 height 153
type textarea "hero.moveUp(2)"
click at [365, 52] on div "hero . moveRight ( 2 ) hero . moveUp ( 2 ) hero . moveRight ( 2 ) hero . moveUp…" at bounding box center [393, 90] width 70 height 153
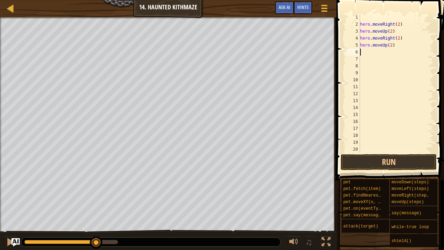
type textarea "h"
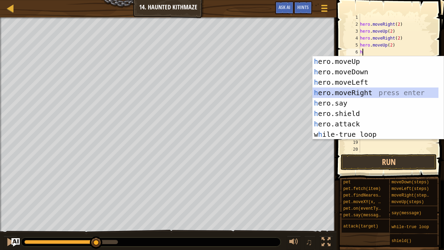
click at [356, 94] on div "h ero.moveUp press enter h ero.moveDown press enter h ero.moveLeft press enter …" at bounding box center [375, 108] width 126 height 104
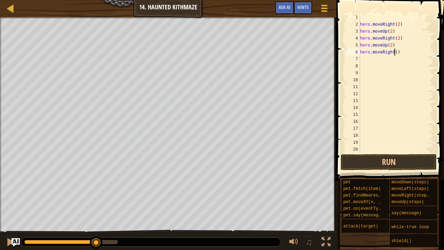
click at [394, 51] on div "hero . moveRight ( 2 ) hero . moveUp ( 2 ) hero . moveRight ( 2 ) hero . moveUp…" at bounding box center [393, 90] width 70 height 153
click at [386, 164] on button "Run" at bounding box center [388, 162] width 96 height 16
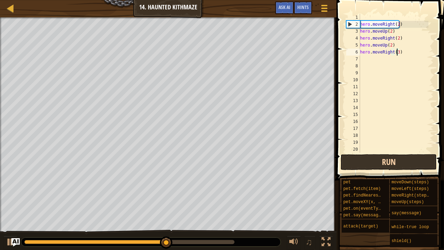
type textarea "hero.moveRight()"
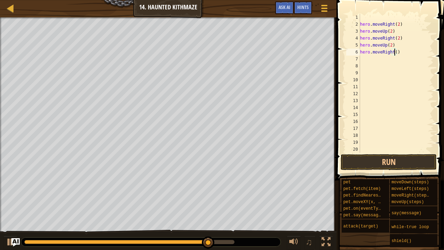
click at [365, 15] on div "hero . moveRight ( 2 ) hero . moveUp ( 2 ) hero . moveRight ( 2 ) hero . moveUp…" at bounding box center [393, 90] width 70 height 153
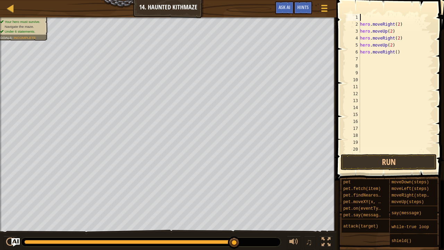
type textarea "h"
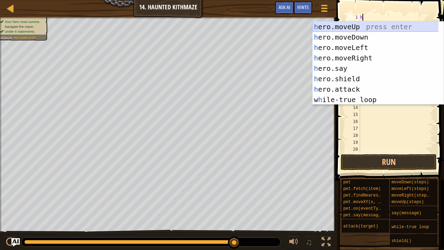
click at [351, 28] on div "h ero.moveUp press enter h ero.moveDown press enter h ero.moveLeft press enter …" at bounding box center [375, 73] width 126 height 104
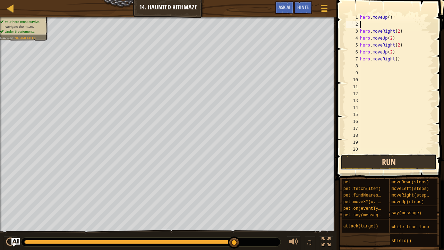
click at [382, 160] on button "Run" at bounding box center [388, 162] width 96 height 16
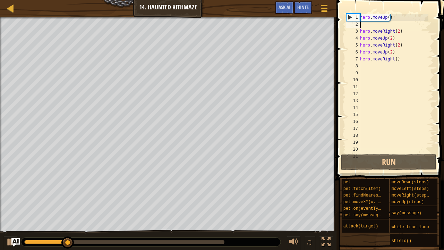
click at [373, 24] on div "hero . moveUp ( ) hero . moveRight ( 2 ) hero . moveUp ( 2 ) hero . moveRight (…" at bounding box center [393, 90] width 70 height 153
click at [390, 17] on div "hero . moveUp ( ) hero . moveRight ( 2 ) hero . moveUp ( 2 ) hero . moveRight (…" at bounding box center [393, 90] width 70 height 153
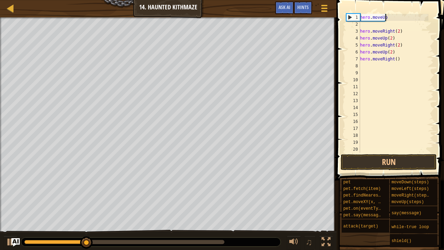
drag, startPoint x: 390, startPoint y: 17, endPoint x: 398, endPoint y: 21, distance: 9.6
click at [398, 21] on div "hero . moveUp hero . moveRight ( 2 ) hero . moveUp ( 2 ) hero . moveRight ( 2 )…" at bounding box center [393, 90] width 70 height 153
type textarea "h"
click at [400, 33] on div "hero . moveRight ( 2 ) hero . moveUp ( 2 ) hero . moveRight ( 2 ) hero . moveUp…" at bounding box center [393, 90] width 70 height 153
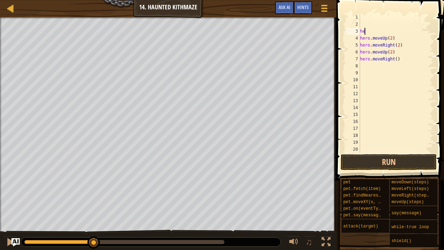
type textarea "h"
click at [393, 39] on div "hero . moveUp ( 2 ) hero . moveRight ( 2 ) hero . moveUp ( 2 ) hero . moveRight…" at bounding box center [393, 90] width 70 height 153
type textarea "h"
click at [403, 45] on div "hero . moveRight ( 2 ) hero . moveUp ( 2 ) hero . moveRight ( )" at bounding box center [393, 90] width 70 height 153
type textarea "h"
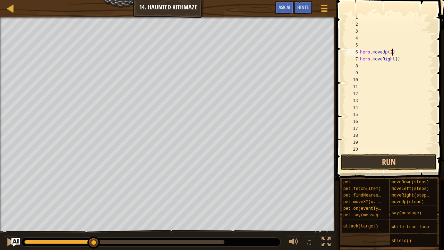
click at [392, 52] on div "hero . moveUp ( 2 ) hero . moveRight ( )" at bounding box center [393, 90] width 70 height 153
type textarea "h"
click at [398, 59] on div "hero . moveRight (" at bounding box center [393, 90] width 70 height 153
type textarea "h"
click at [361, 16] on div at bounding box center [393, 90] width 70 height 153
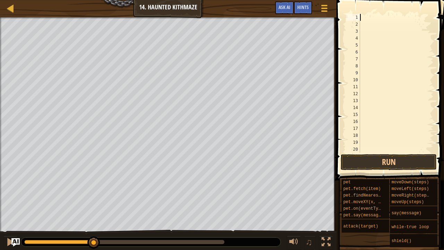
type textarea "h"
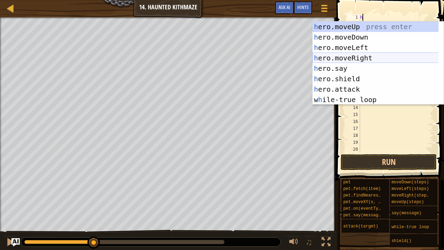
click at [357, 57] on div "h ero.moveUp press enter h ero.moveDown press enter h ero.moveLeft press enter …" at bounding box center [375, 73] width 126 height 104
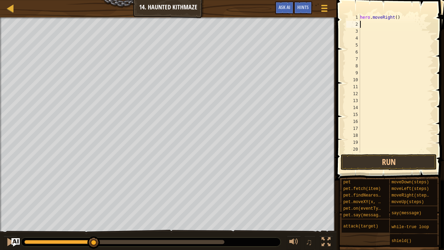
click at [394, 16] on div "hero . moveRight ( )" at bounding box center [393, 90] width 70 height 153
type textarea "hero.moveRight(2)"
click at [392, 162] on button "Run" at bounding box center [388, 162] width 96 height 16
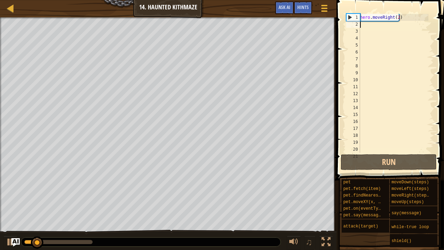
click at [360, 25] on div "hero . moveRight ( 2 )" at bounding box center [393, 90] width 70 height 153
type textarea "h"
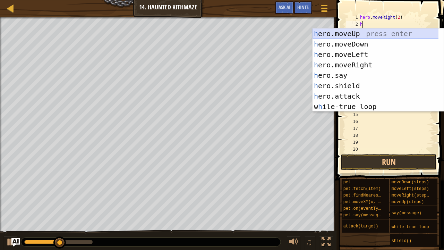
click at [347, 32] on div "h ero.moveUp press enter h ero.moveDown press enter h ero.moveLeft press enter …" at bounding box center [375, 80] width 126 height 104
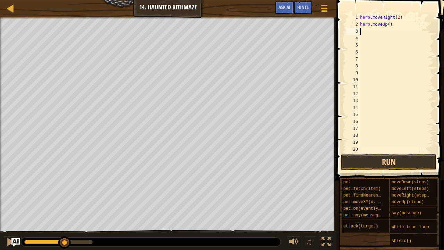
click at [387, 24] on div "hero . moveRight ( 2 ) hero . moveUp ( )" at bounding box center [393, 90] width 70 height 153
type textarea "hero.moveUp(2)"
click at [371, 31] on div "hero . moveRight ( 2 ) hero . moveUp ( 2 )" at bounding box center [393, 90] width 70 height 153
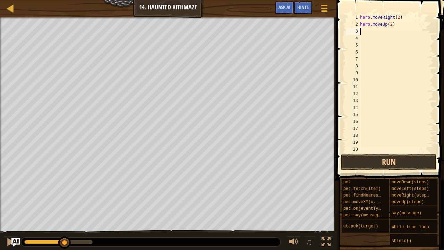
type textarea "h"
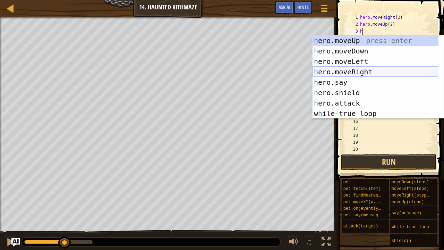
click at [350, 68] on div "h ero.moveUp press enter h ero.moveDown press enter h ero.moveLeft press enter …" at bounding box center [375, 87] width 126 height 104
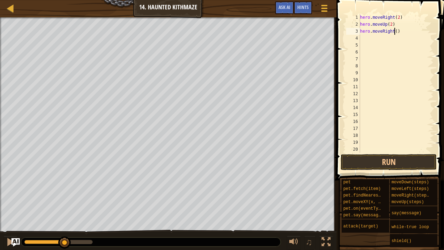
click at [394, 31] on div "hero . moveRight ( 2 ) hero . moveUp ( 2 ) hero . moveRight ( )" at bounding box center [393, 90] width 70 height 153
type textarea "hero.moveRight(2)"
click at [373, 36] on div "hero . moveRight ( 2 ) hero . moveUp ( 2 ) hero . moveRight ( 2 )" at bounding box center [393, 90] width 70 height 153
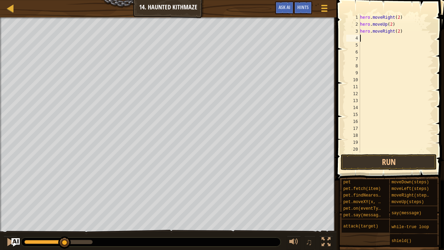
type textarea "h"
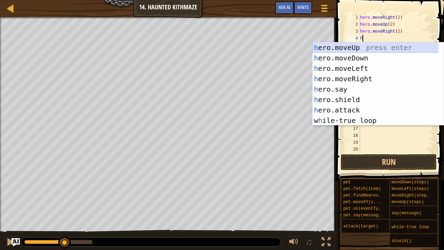
click at [353, 45] on div "h ero.moveUp press enter h ero.moveDown press enter h ero.moveLeft press enter …" at bounding box center [375, 94] width 126 height 104
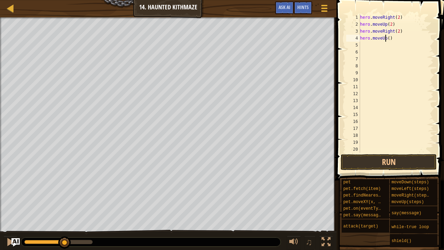
click at [386, 38] on div "hero . moveRight ( 2 ) hero . moveUp ( 2 ) hero . moveRight ( 2 ) hero . moveUp…" at bounding box center [393, 90] width 70 height 153
click at [387, 38] on div "hero . moveRight ( 2 ) hero . moveUp ( 2 ) hero . moveRight ( 2 ) hero . moveUp…" at bounding box center [393, 90] width 70 height 153
type textarea "hero.moveUp(2)"
click at [367, 47] on div "hero . moveRight ( 2 ) hero . moveUp ( 2 ) hero . moveRight ( 2 ) hero . moveUp…" at bounding box center [393, 90] width 70 height 153
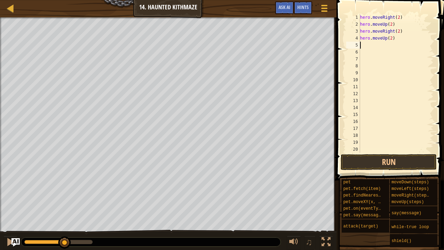
scroll to position [3, 0]
type textarea "h"
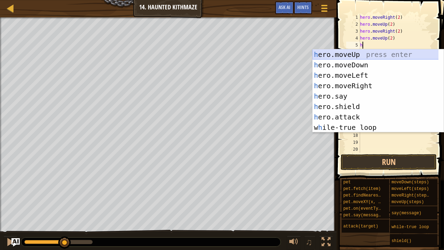
click at [347, 56] on div "h ero.moveUp press enter h ero.moveDown press enter h ero.moveLeft press enter …" at bounding box center [375, 101] width 126 height 104
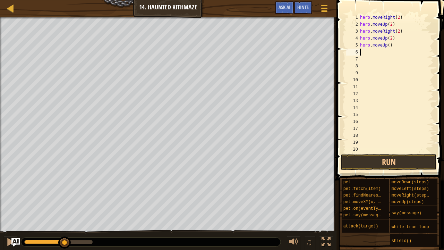
click at [387, 45] on div "hero . moveRight ( 2 ) hero . moveUp ( 2 ) hero . moveRight ( 2 ) hero . moveUp…" at bounding box center [393, 90] width 70 height 153
click at [395, 159] on button "Run" at bounding box center [388, 162] width 96 height 16
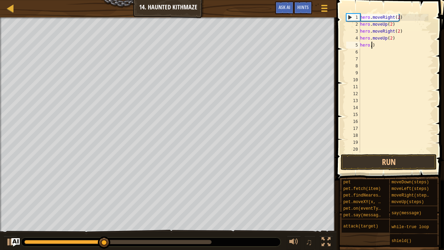
scroll to position [3, 0]
type textarea ")"
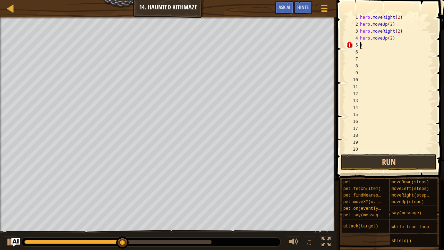
click at [380, 46] on div "hero . moveRight ( 2 ) hero . moveUp ( 2 ) hero . moveRight ( 2 ) hero . moveUp…" at bounding box center [393, 90] width 70 height 153
type textarea "h"
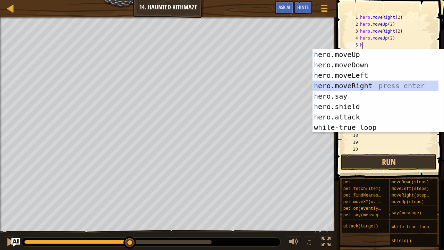
click at [368, 82] on div "h ero.moveUp press enter h ero.moveDown press enter h ero.moveLeft press enter …" at bounding box center [375, 101] width 126 height 104
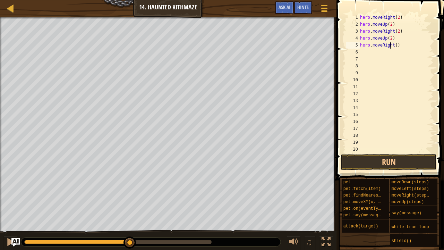
click at [390, 44] on div "hero . moveRight ( 2 ) hero . moveUp ( 2 ) hero . moveRight ( 2 ) hero . moveUp…" at bounding box center [393, 90] width 70 height 153
click at [395, 45] on div "hero . moveRight ( 2 ) hero . moveUp ( 2 ) hero . moveRight ( 2 ) hero . moveUp…" at bounding box center [393, 90] width 70 height 153
type textarea "hero.moveRight(2)"
click at [369, 53] on div "hero . moveRight ( 2 ) hero . moveUp ( 2 ) hero . moveRight ( 2 ) hero . moveUp…" at bounding box center [393, 90] width 70 height 153
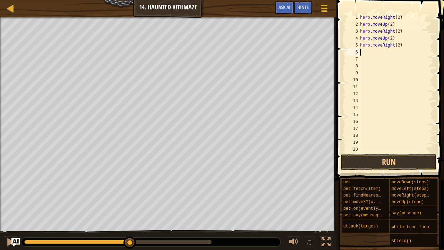
scroll to position [3, 0]
type textarea "h"
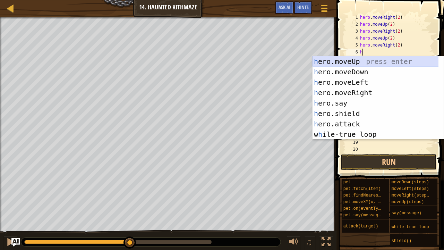
click at [349, 60] on div "h ero.moveUp press enter h ero.moveDown press enter h ero.moveLeft press enter …" at bounding box center [375, 108] width 126 height 104
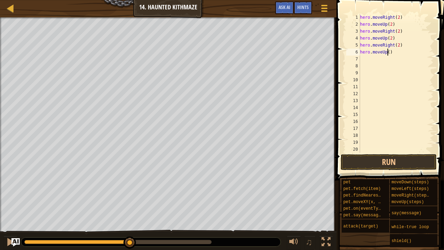
click at [388, 51] on div "hero . moveRight ( 2 ) hero . moveUp ( 2 ) hero . moveRight ( 2 ) hero . moveUp…" at bounding box center [393, 90] width 70 height 153
click at [389, 160] on button "Run" at bounding box center [388, 162] width 96 height 16
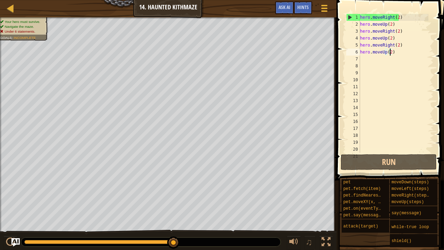
click at [402, 53] on div "hero . moveRight ( 2 ) hero . moveUp ( 2 ) hero . moveRight ( 2 ) hero . moveUp…" at bounding box center [393, 90] width 70 height 153
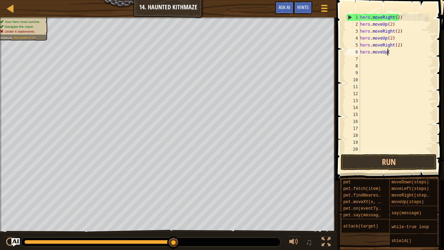
scroll to position [3, 0]
type textarea "h"
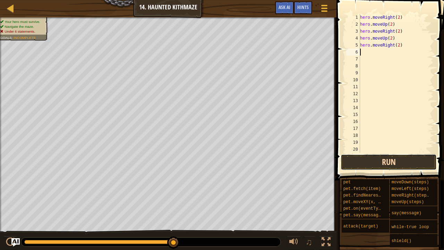
click at [404, 158] on button "Run" at bounding box center [388, 162] width 96 height 16
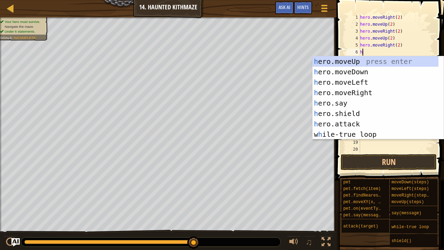
click at [399, 47] on div "hero . moveRight ( 2 ) hero . moveUp ( 2 ) hero . moveRight ( 2 ) hero . moveUp…" at bounding box center [393, 90] width 70 height 153
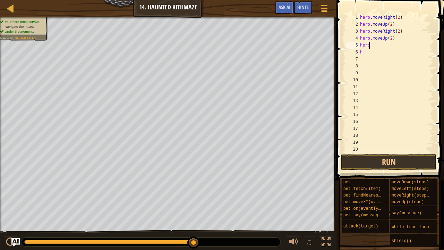
type textarea "h"
click at [378, 54] on div "hero . moveRight ( 2 ) hero . moveUp ( 2 ) hero . moveRight ( 2 ) hero . moveUp…" at bounding box center [393, 90] width 70 height 153
type textarea "h"
click at [363, 45] on div "hero . moveRight ( 2 ) hero . moveUp ( 2 ) hero . moveRight ( 2 ) hero . moveUp…" at bounding box center [393, 90] width 70 height 153
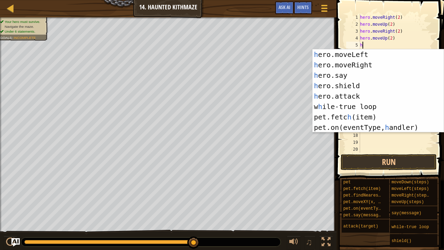
scroll to position [21, 0]
click at [350, 114] on div "h ero.moveLeft press enter h ero.moveRight press enter h ero.say press enter h …" at bounding box center [375, 101] width 126 height 104
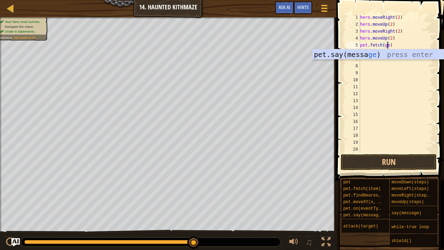
scroll to position [3, 2]
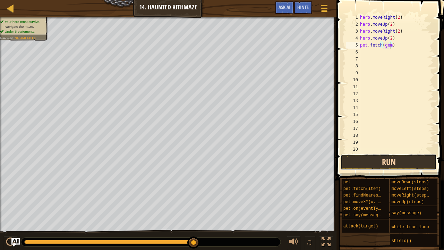
click at [401, 162] on button "Run" at bounding box center [388, 162] width 96 height 16
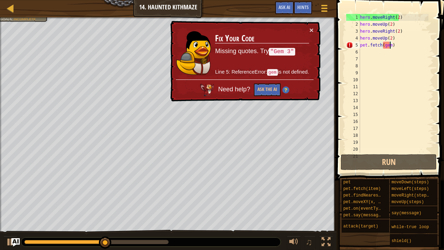
click at [307, 31] on td "Fix Your Code Missing quotes. Try "Gem 3" Line 5: ReferenceError: gem is not de…" at bounding box center [262, 53] width 95 height 54
click at [310, 29] on button "×" at bounding box center [311, 30] width 4 height 7
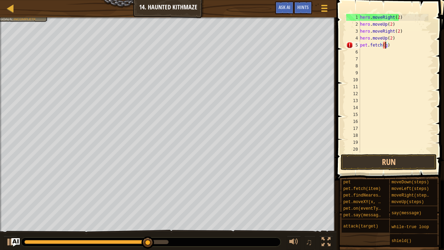
scroll to position [3, 2]
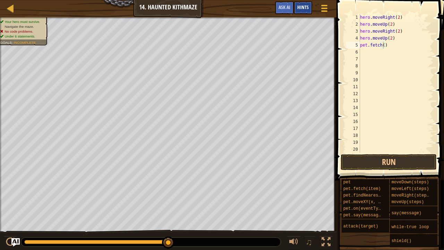
click at [298, 8] on span "Hints" at bounding box center [302, 7] width 11 height 7
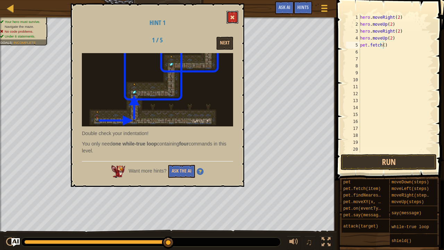
click at [235, 15] on button at bounding box center [232, 17] width 12 height 13
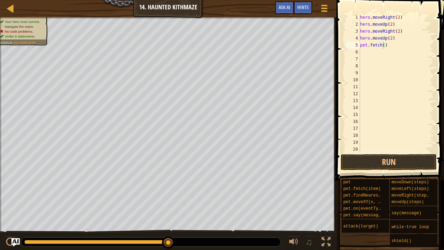
click at [385, 43] on div "hero . moveRight ( 2 ) hero . moveUp ( 2 ) hero . moveRight ( 2 ) hero . moveUp…" at bounding box center [393, 90] width 70 height 153
type textarea "p"
click at [410, 152] on div "hero . moveRight ( 2 ) hero . moveUp ( 2 ) hero . moveRight ( 2 ) hero . moveUp…" at bounding box center [393, 90] width 70 height 153
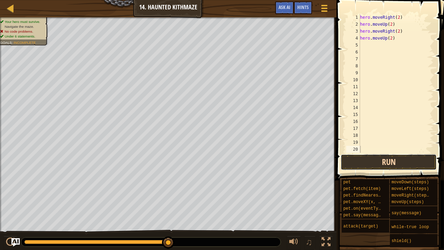
click at [410, 159] on button "Run" at bounding box center [388, 162] width 96 height 16
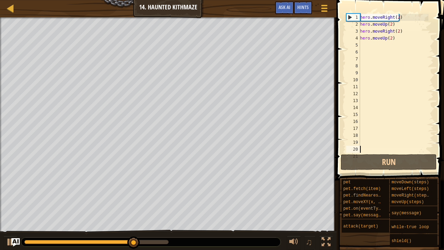
click at [373, 48] on div "hero . moveRight ( 2 ) hero . moveUp ( 2 ) hero . moveRight ( 2 ) hero . moveUp…" at bounding box center [393, 90] width 70 height 153
type textarea "h"
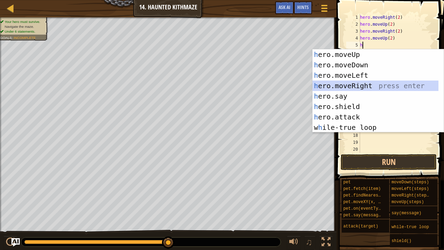
click at [353, 81] on div "h ero.moveUp press enter h ero.moveDown press enter h ero.moveLeft press enter …" at bounding box center [377, 101] width 131 height 104
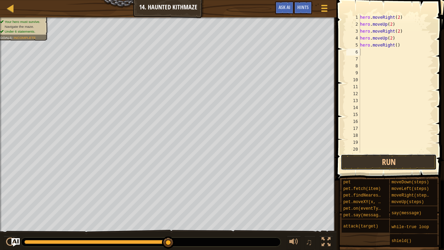
drag, startPoint x: 390, startPoint y: 158, endPoint x: 388, endPoint y: 46, distance: 112.0
click at [388, 46] on div "1 2 3 4 5 6 7 8 9 10 11 12 13 14 15 16 17 18 19 20 21 hero . moveRight ( 2 ) he…" at bounding box center [389, 103] width 110 height 200
click at [394, 45] on div "hero . moveRight ( 2 ) hero . moveUp ( 2 ) hero . moveRight ( 2 ) hero . moveUp…" at bounding box center [393, 90] width 70 height 153
type textarea "hero.moveRight(2)"
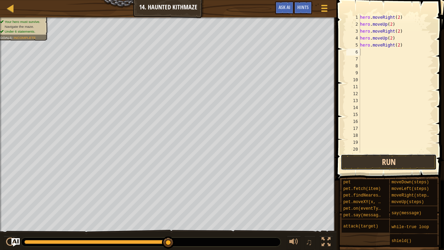
click at [387, 158] on button "Run" at bounding box center [388, 162] width 96 height 16
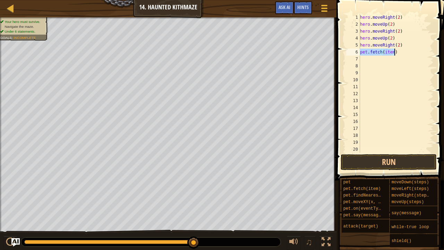
click at [390, 52] on div "hero . moveRight ( 2 ) hero . moveUp ( 2 ) hero . moveRight ( 2 ) hero . moveUp…" at bounding box center [393, 83] width 70 height 139
click at [392, 52] on div "hero . moveRight ( 2 ) hero . moveUp ( 2 ) hero . moveRight ( 2 ) hero . moveUp…" at bounding box center [393, 90] width 70 height 153
click at [401, 46] on div "hero . moveRight ( 2 ) hero . moveUp ( 2 ) hero . moveRight ( 2 ) hero . moveUp…" at bounding box center [393, 90] width 70 height 153
type textarea "h"
click at [384, 51] on div "hero . moveRight ( 2 ) hero . moveUp ( 2 ) hero . moveRight ( 2 ) hero . moveUp…" at bounding box center [393, 90] width 70 height 153
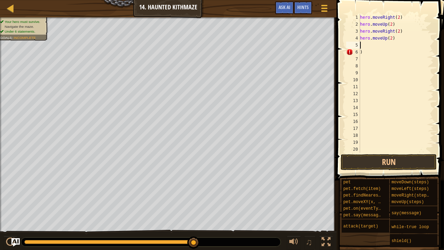
type textarea ")"
click at [372, 46] on div "hero . moveRight ( 2 ) hero . moveUp ( 2 ) hero . moveRight ( 2 ) hero . moveUp…" at bounding box center [393, 90] width 70 height 153
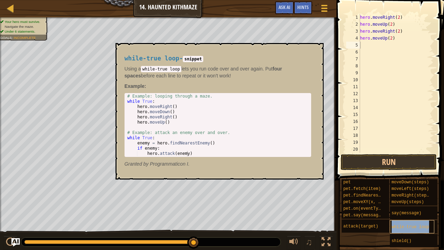
click at [412, 191] on span "while-true loop" at bounding box center [409, 226] width 37 height 5
click at [318, 50] on button "×" at bounding box center [316, 51] width 6 height 10
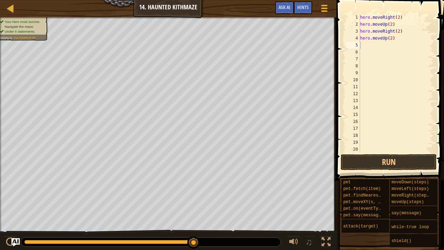
click at [360, 44] on div "hero . moveRight ( 2 ) hero . moveUp ( 2 ) hero . moveRight ( 2 ) hero . moveUp…" at bounding box center [393, 90] width 70 height 153
type textarea "h"
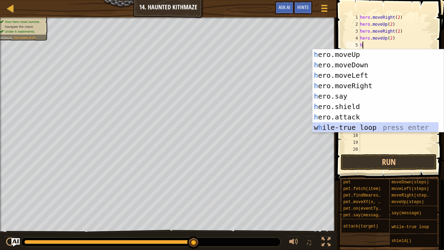
click at [377, 125] on div "h ero.moveUp press enter h ero.moveDown press enter h ero.moveLeft press enter …" at bounding box center [375, 101] width 126 height 104
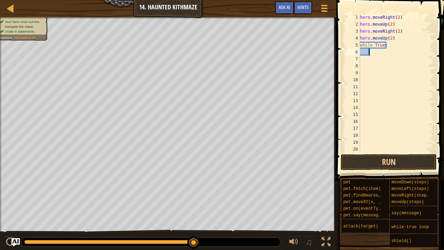
scroll to position [3, 0]
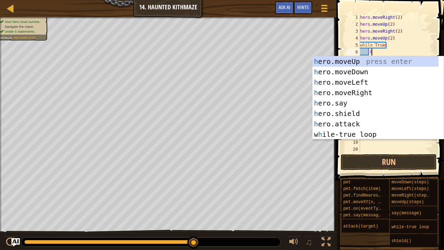
type textarea "h"
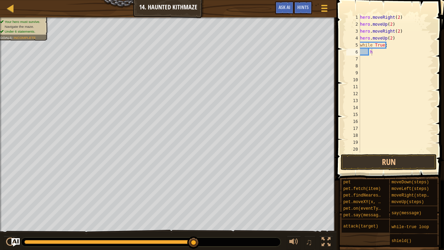
drag, startPoint x: 443, startPoint y: 89, endPoint x: 443, endPoint y: 114, distance: 25.3
click at [438, 0] on body "Map Introduction to Computer Science 14. Haunted Kithmaze Game Menu Done Hints …" at bounding box center [222, 0] width 444 height 0
click at [381, 56] on div "hero . moveRight ( 2 ) hero . moveUp ( 2 ) hero . moveRight ( 2 ) hero . moveUp…" at bounding box center [393, 90] width 70 height 153
click at [380, 52] on div "hero . moveRight ( 2 ) hero . moveUp ( 2 ) hero . moveRight ( 2 ) hero . moveUp…" at bounding box center [393, 90] width 70 height 153
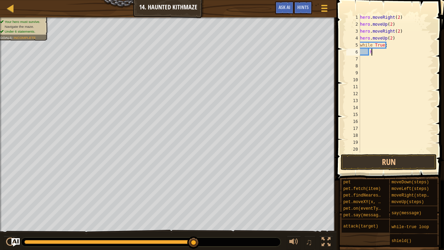
type textarea "h"
click at [390, 44] on div "hero . moveRight ( 2 ) hero . moveUp ( 2 ) hero . moveRight ( 2 ) hero . moveUp…" at bounding box center [393, 90] width 70 height 153
type textarea "w"
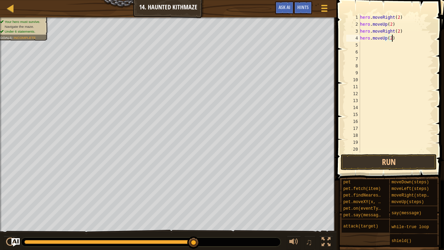
click at [392, 39] on div "hero . moveRight ( 2 ) hero . moveUp ( 2 ) hero . moveRight ( 2 ) hero . moveUp…" at bounding box center [393, 90] width 70 height 153
type textarea "h"
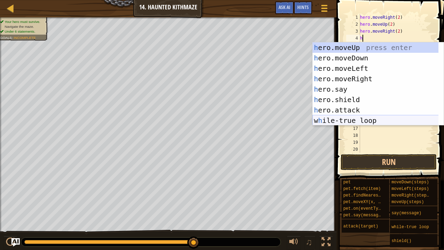
click at [356, 119] on div "h ero.moveUp press enter h ero.moveDown press enter h ero.moveLeft press enter …" at bounding box center [375, 94] width 126 height 104
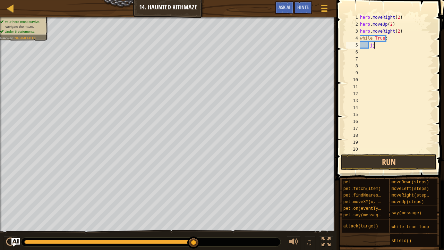
type textarea "j"
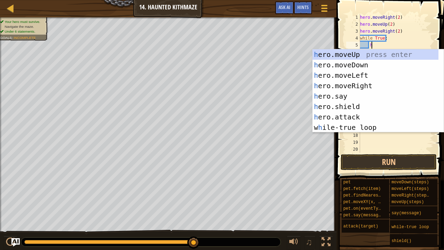
scroll to position [21, 0]
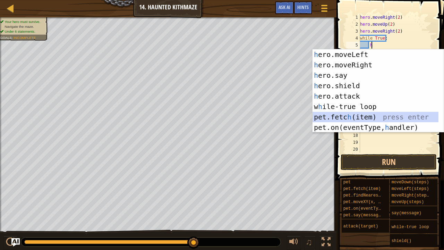
click at [376, 119] on div "h ero.moveLeft press enter h ero.moveRight press enter h ero.say press enter h …" at bounding box center [375, 101] width 126 height 104
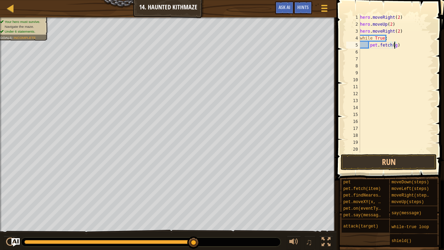
scroll to position [3, 3]
click at [427, 160] on button "Run" at bounding box center [388, 162] width 96 height 16
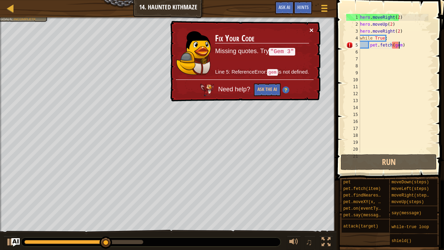
click at [310, 31] on button "×" at bounding box center [311, 29] width 4 height 7
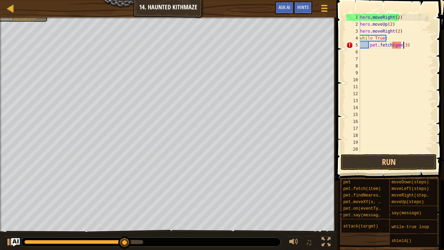
scroll to position [3, 3]
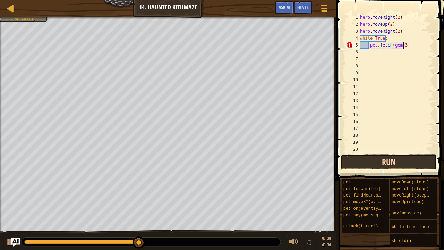
click at [405, 162] on button "Run" at bounding box center [388, 162] width 96 height 16
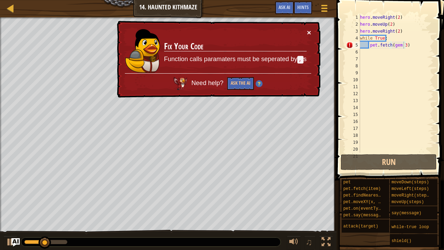
click at [309, 29] on button "×" at bounding box center [309, 32] width 4 height 7
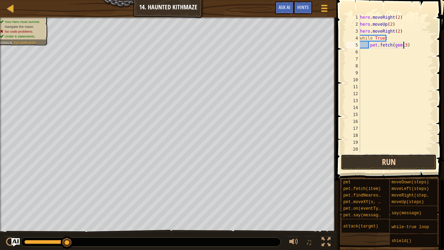
click at [389, 160] on button "Run" at bounding box center [388, 162] width 96 height 16
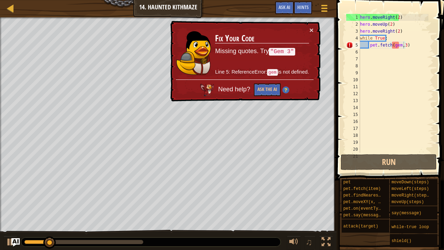
click at [311, 25] on div "× Fix Your Code Missing quotes. Try "Gem 3" Line 5: ReferenceError: gem is not …" at bounding box center [244, 61] width 151 height 81
click at [312, 29] on button "×" at bounding box center [312, 30] width 5 height 7
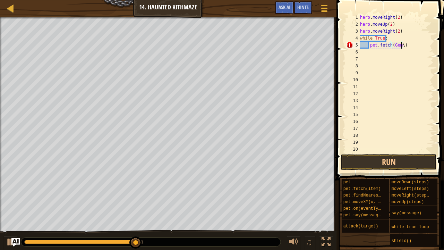
scroll to position [3, 3]
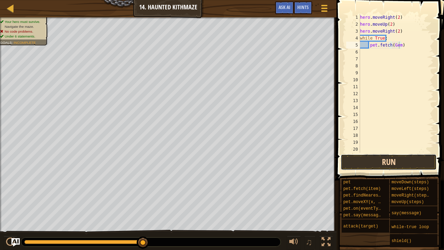
click at [401, 163] on button "Run" at bounding box center [388, 162] width 96 height 16
click at [394, 44] on div "hero . moveRight ( 2 ) hero . moveUp ( 2 ) hero . moveRight ( 2 ) while True : …" at bounding box center [393, 90] width 70 height 153
type textarea "pet.fetch("Gem 3")"
click at [403, 158] on button "Run" at bounding box center [388, 162] width 96 height 16
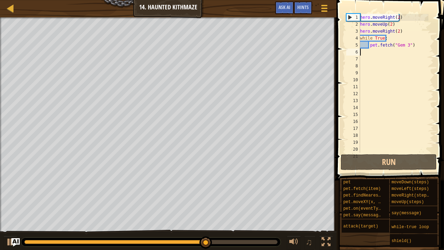
click at [410, 49] on div "hero . moveRight ( 2 ) hero . moveUp ( 2 ) hero . moveRight ( 2 ) while True : …" at bounding box center [393, 90] width 70 height 153
click at [412, 45] on div "hero . moveRight ( 2 ) hero . moveUp ( 2 ) hero . moveRight ( 2 ) while True : …" at bounding box center [393, 90] width 70 height 153
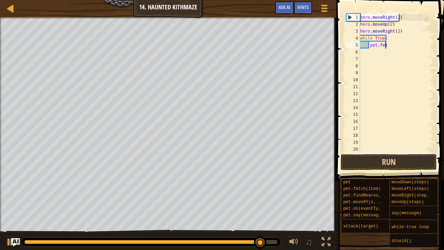
type textarea "p"
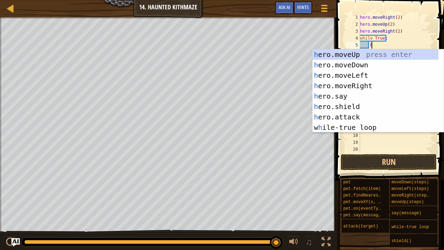
type textarea "h"
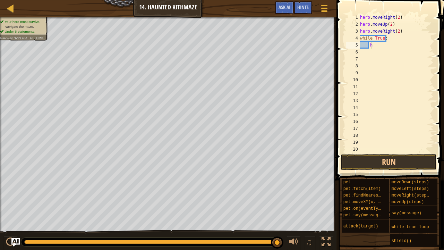
drag, startPoint x: 443, startPoint y: 76, endPoint x: 443, endPoint y: 94, distance: 18.0
click at [438, 0] on body "Map Introduction to Computer Science 14. Haunted Kithmaze Game Menu Done Hints …" at bounding box center [222, 0] width 444 height 0
click at [377, 52] on div "hero . moveRight ( 2 ) hero . moveUp ( 2 ) hero . moveRight ( 2 ) while True : h" at bounding box center [393, 90] width 70 height 153
click at [377, 46] on div "hero . moveRight ( 2 ) hero . moveUp ( 2 ) hero . moveRight ( 2 ) while True : h" at bounding box center [393, 90] width 70 height 153
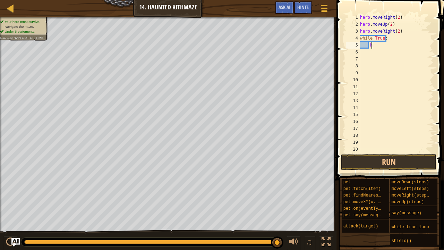
type textarea "h"
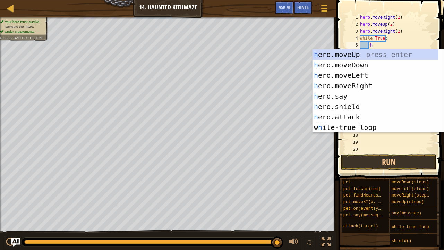
scroll to position [21, 0]
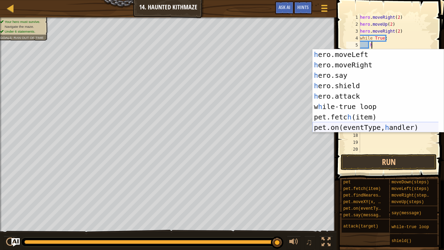
click at [398, 130] on div "h ero.moveLeft press enter h ero.moveRight press enter h ero.say press enter h …" at bounding box center [375, 101] width 126 height 104
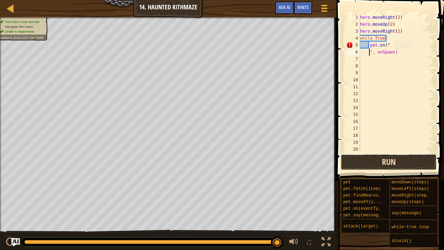
click at [393, 160] on button "Run" at bounding box center [388, 162] width 96 height 16
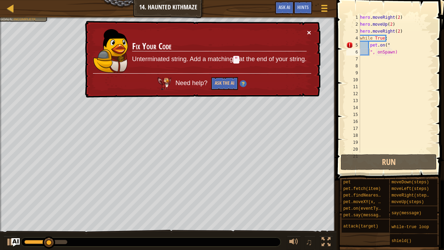
click at [307, 31] on button "×" at bounding box center [309, 32] width 4 height 7
click at [397, 53] on div "hero . moveRight ( 2 ) hero . moveUp ( 2 ) hero . moveRight ( 2 ) while True : …" at bounding box center [393, 90] width 70 height 153
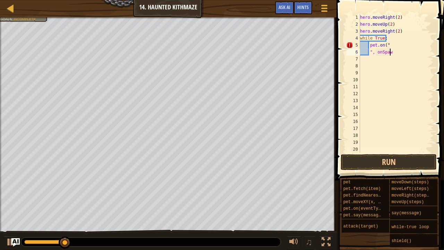
type textarea """
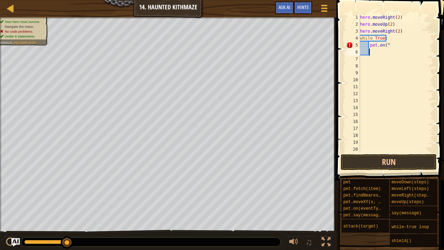
click at [390, 46] on div "hero . moveRight ( 2 ) hero . moveUp ( 2 ) hero . moveRight ( 2 ) while True : …" at bounding box center [393, 90] width 70 height 153
type textarea "p"
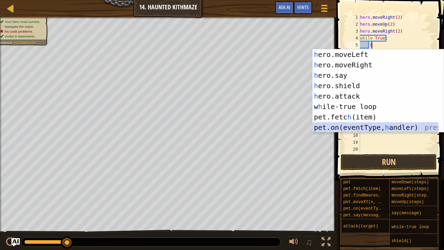
click at [376, 125] on div "h ero.moveLeft press enter h ero.moveRight press enter h ero.say press enter h …" at bounding box center [375, 101] width 126 height 104
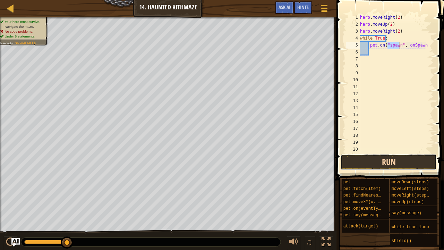
click at [397, 156] on button "Run" at bounding box center [388, 162] width 96 height 16
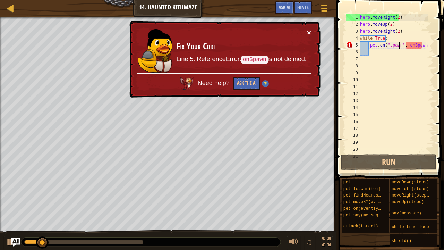
click at [309, 32] on button "×" at bounding box center [309, 32] width 4 height 7
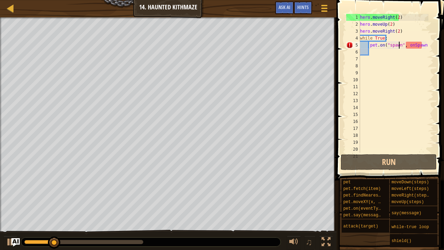
click at [422, 45] on div "hero . moveRight ( 2 ) hero . moveUp ( 2 ) hero . moveRight ( 2 ) while True : …" at bounding box center [393, 90] width 70 height 153
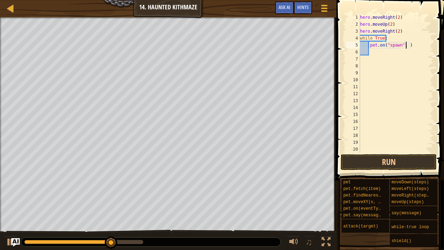
click at [409, 48] on div "hero . moveRight ( 2 ) hero . moveUp ( 2 ) hero . moveRight ( 2 ) while True : …" at bounding box center [393, 90] width 70 height 153
type textarea "p"
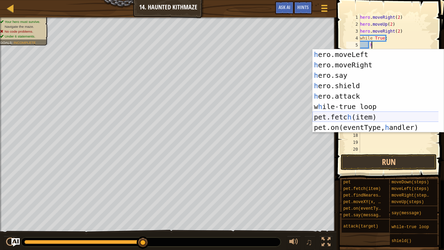
click at [350, 118] on div "h ero.moveLeft press enter h ero.moveRight press enter h ero.say press enter h …" at bounding box center [375, 101] width 126 height 104
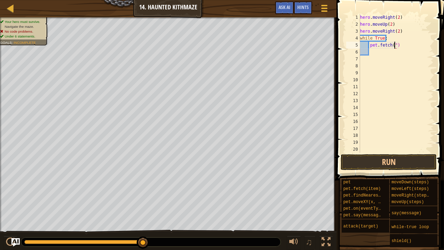
scroll to position [3, 3]
click at [393, 44] on div "hero . moveRight ( 2 ) hero . moveUp ( 2 ) hero . moveRight ( 2 ) while True : …" at bounding box center [393, 90] width 70 height 153
click at [420, 158] on button "Run" at bounding box center [388, 162] width 96 height 16
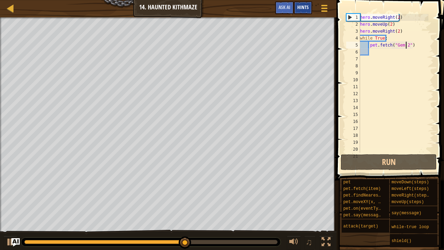
click at [301, 7] on span "Hints" at bounding box center [302, 7] width 11 height 7
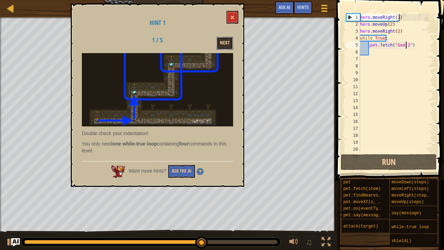
click at [224, 44] on button "Next" at bounding box center [224, 43] width 17 height 13
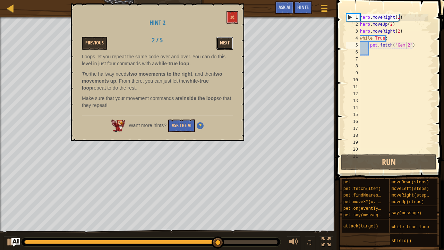
click at [225, 41] on button "Next" at bounding box center [224, 43] width 17 height 13
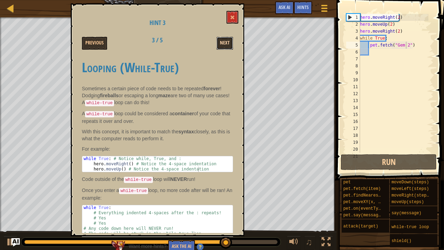
click at [225, 41] on button "Next" at bounding box center [224, 43] width 17 height 13
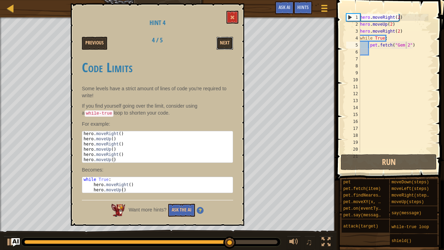
click at [225, 41] on button "Next" at bounding box center [224, 43] width 17 height 13
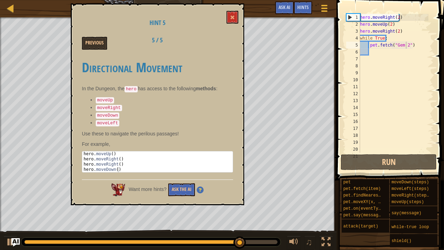
click at [237, 5] on div "Hint 5 Previous 5 / 5 Directional Movement In the Dungeon, the hero has access …" at bounding box center [157, 103] width 173 height 201
click at [236, 17] on button at bounding box center [232, 17] width 12 height 13
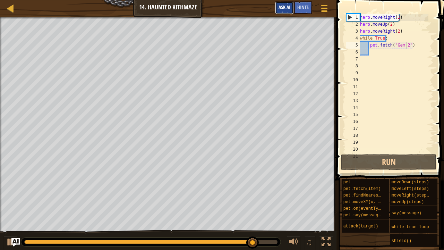
click at [277, 12] on button "Ask AI" at bounding box center [284, 7] width 19 height 13
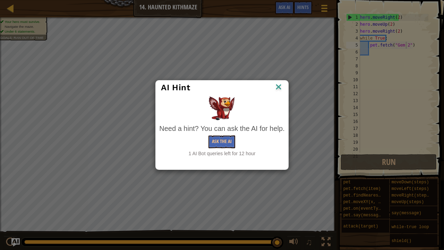
click at [278, 90] on img at bounding box center [278, 87] width 9 height 10
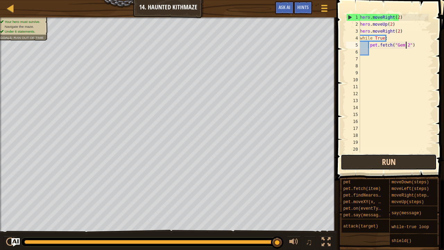
click at [385, 155] on button "Run" at bounding box center [388, 162] width 96 height 16
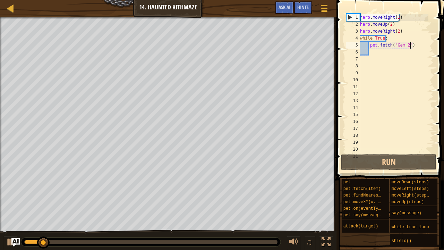
click at [411, 46] on div "hero . moveRight ( 2 ) hero . moveUp ( 2 ) hero . moveRight ( 2 ) while True : …" at bounding box center [393, 90] width 70 height 153
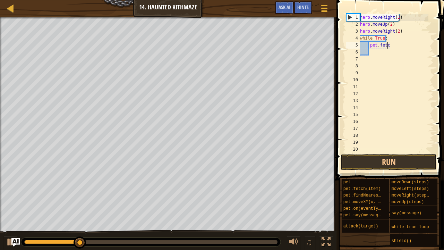
type textarea "p"
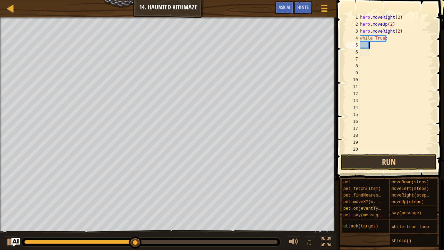
click at [392, 45] on div "hero . moveRight ( 2 ) hero . moveUp ( 2 ) hero . moveRight ( 2 ) while True :" at bounding box center [393, 90] width 70 height 153
click at [393, 40] on div "hero . moveRight ( 2 ) hero . moveUp ( 2 ) hero . moveRight ( 2 ) while True :" at bounding box center [393, 90] width 70 height 153
click at [405, 32] on div "hero . moveRight ( 2 ) hero . moveUp ( 2 ) hero . moveRight ( 2 ) while True :" at bounding box center [393, 90] width 70 height 153
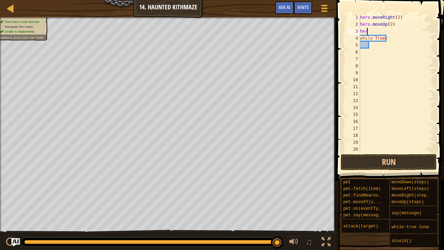
type textarea "h"
click at [383, 40] on div "hero . moveRight ( 2 ) hero . moveUp ( 2 ) while True :" at bounding box center [393, 90] width 70 height 153
click at [390, 37] on div "hero . moveRight ( 2 ) hero . moveUp ( 2 ) while True :" at bounding box center [393, 90] width 70 height 153
type textarea "w"
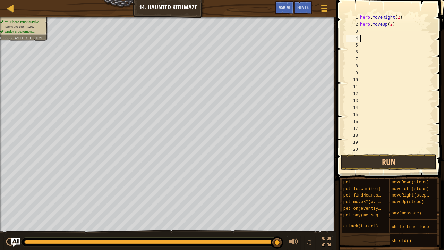
click at [392, 26] on div "hero . moveRight ( 2 ) hero . moveUp ( 2 )" at bounding box center [393, 90] width 70 height 153
type textarea "h"
click at [397, 19] on div "hero . moveRight ( 2 )" at bounding box center [393, 90] width 70 height 153
type textarea ")"
click at [399, 19] on div ")" at bounding box center [393, 90] width 70 height 153
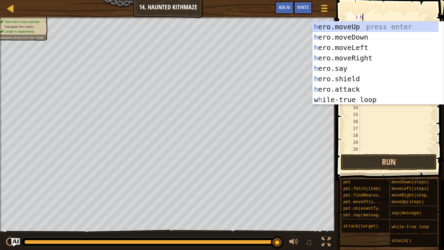
scroll to position [0, 0]
click at [376, 97] on div "h ero.moveUp press enter h ero.moveDown press enter h ero.moveLeft press enter …" at bounding box center [375, 73] width 126 height 104
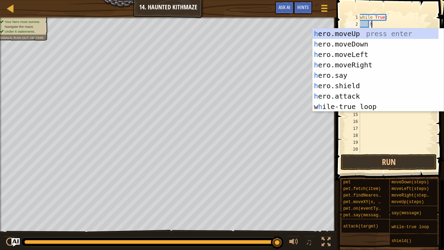
scroll to position [21, 0]
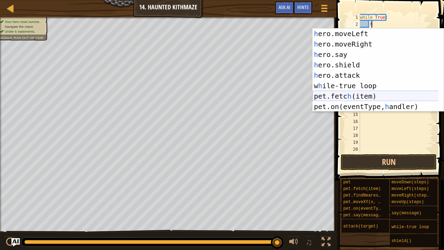
click at [363, 98] on div "h ero.moveLeft press enter h ero.moveRight press enter h ero.say press enter h …" at bounding box center [375, 80] width 126 height 104
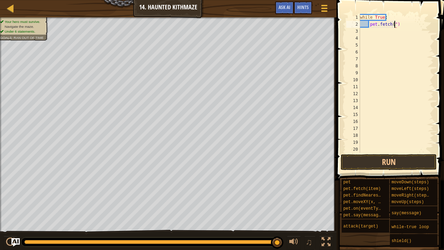
scroll to position [3, 3]
click at [394, 26] on div "while True : pet . fetch ( "" )" at bounding box center [393, 90] width 70 height 153
click at [377, 31] on div "while True : pet . fetch ( "Gem1" )" at bounding box center [393, 90] width 70 height 153
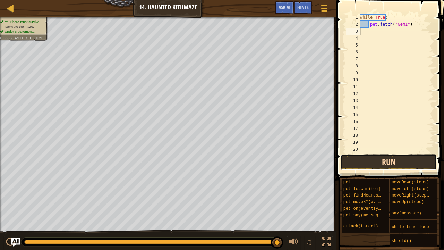
click at [387, 165] on button "Run" at bounding box center [388, 162] width 96 height 16
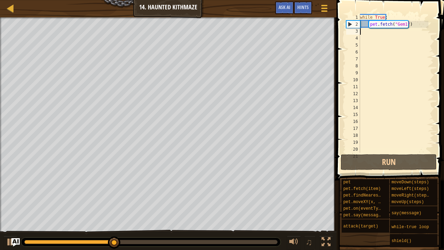
click at [415, 25] on div "while True : pet . fetch ( "Gem1" )" at bounding box center [393, 90] width 70 height 153
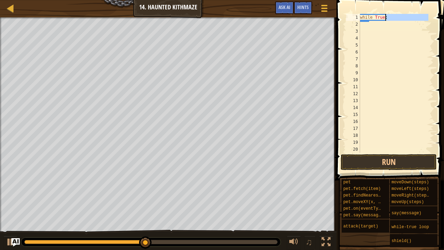
drag, startPoint x: 415, startPoint y: 25, endPoint x: 399, endPoint y: 15, distance: 18.5
click at [399, 15] on div "while True :" at bounding box center [393, 90] width 70 height 153
click at [399, 15] on div "while True :" at bounding box center [393, 83] width 70 height 139
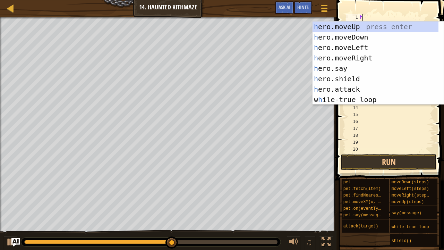
scroll to position [0, 0]
click at [387, 99] on div "h ero.moveUp press enter h ero.moveDown press enter h ero.moveLeft press enter …" at bounding box center [375, 73] width 126 height 104
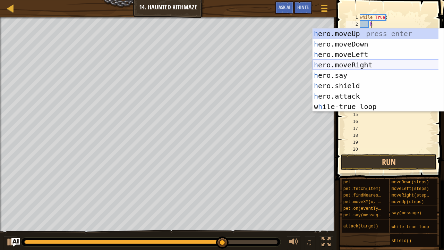
click at [353, 66] on div "h ero.moveUp press enter h ero.moveDown press enter h ero.moveLeft press enter …" at bounding box center [375, 80] width 126 height 104
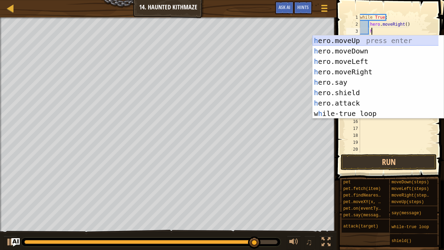
click at [359, 39] on div "h ero.moveUp press enter h ero.moveDown press enter h ero.moveLeft press enter …" at bounding box center [375, 87] width 126 height 104
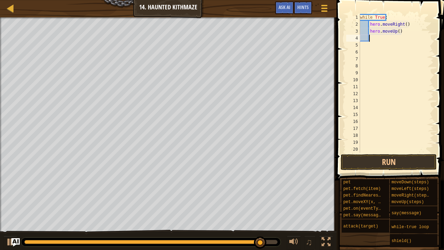
click at [370, 41] on div "while True : hero . moveRight ( ) hero . moveUp ( )" at bounding box center [393, 90] width 70 height 153
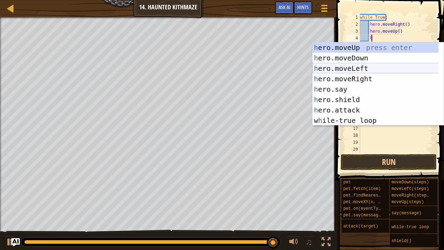
click at [362, 68] on div "h ero.moveUp press enter h ero.moveDown press enter h ero.moveLeft press enter …" at bounding box center [375, 94] width 126 height 104
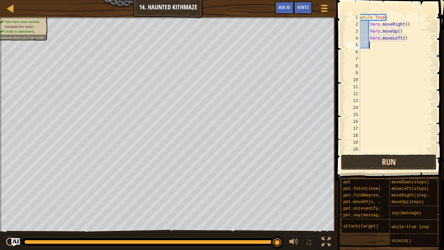
click at [397, 166] on button "Run" at bounding box center [388, 162] width 96 height 16
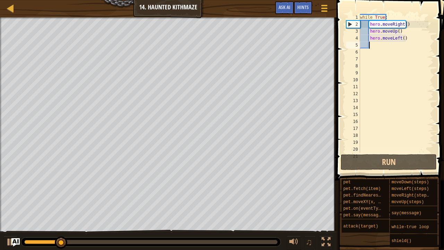
click at [411, 44] on div "while True : hero . moveRight ( ) hero . moveUp ( ) hero . moveLeft ( )" at bounding box center [393, 90] width 70 height 153
click at [410, 42] on div "while True : hero . moveRight ( ) hero . moveUp ( ) hero . moveLeft ( )" at bounding box center [393, 90] width 70 height 153
click at [408, 37] on div "while True : hero . moveRight ( ) hero . moveUp ( ) hero . moveLeft ( )" at bounding box center [393, 90] width 70 height 153
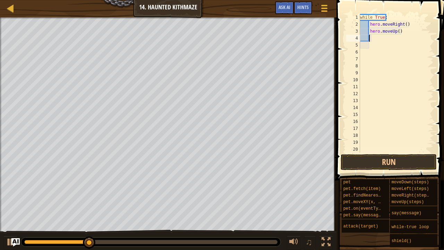
click at [408, 31] on div "while True : hero . moveRight ( ) hero . moveUp ( )" at bounding box center [393, 90] width 70 height 153
click at [413, 28] on div "while True : hero . moveRight ( )" at bounding box center [393, 90] width 70 height 153
click at [409, 24] on div "while True : hero . moveRight ( )" at bounding box center [393, 90] width 70 height 153
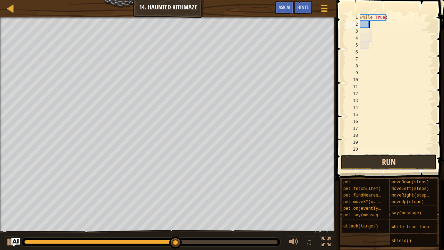
click at [401, 166] on button "Run" at bounding box center [388, 162] width 96 height 16
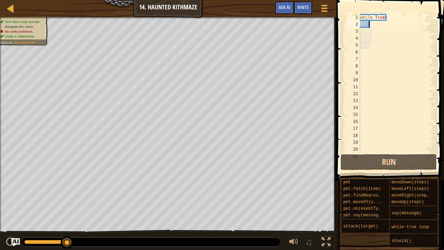
click at [385, 24] on div "while True :" at bounding box center [393, 90] width 70 height 153
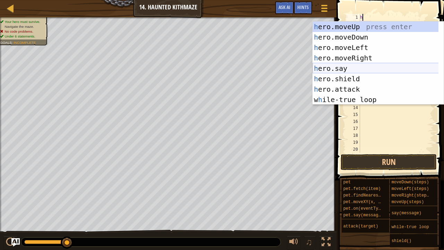
click at [363, 63] on div "h ero.moveUp press enter h ero.moveDown press enter h ero.moveLeft press enter …" at bounding box center [375, 73] width 126 height 104
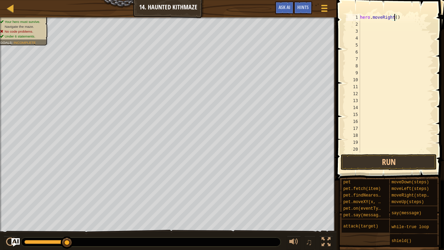
click at [393, 17] on div "hero . moveRight ( )" at bounding box center [393, 90] width 70 height 153
click at [386, 163] on button "Run" at bounding box center [388, 162] width 96 height 16
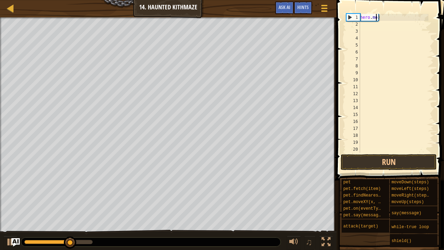
scroll to position [3, 0]
click at [381, 17] on div ")" at bounding box center [393, 90] width 70 height 153
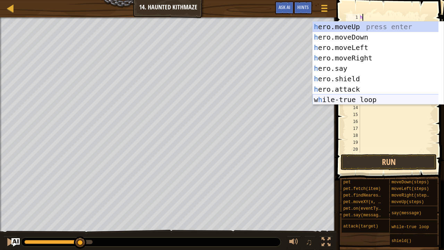
click at [365, 101] on div "h ero.moveUp press enter h ero.moveDown press enter h ero.moveLeft press enter …" at bounding box center [375, 73] width 126 height 104
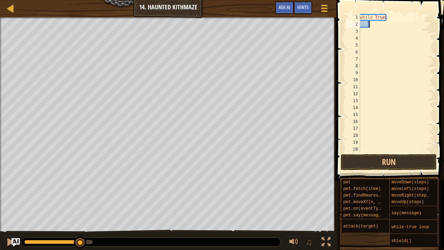
scroll to position [3, 0]
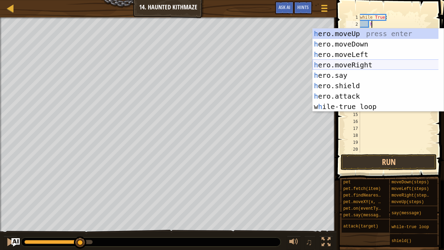
click at [365, 65] on div "h ero.moveUp press enter h ero.moveDown press enter h ero.moveLeft press enter …" at bounding box center [375, 80] width 126 height 104
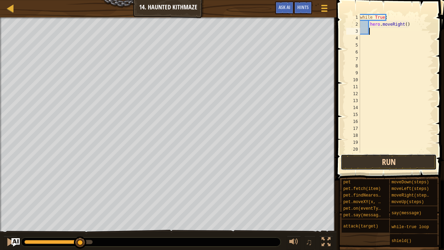
click at [394, 162] on button "Run" at bounding box center [388, 162] width 96 height 16
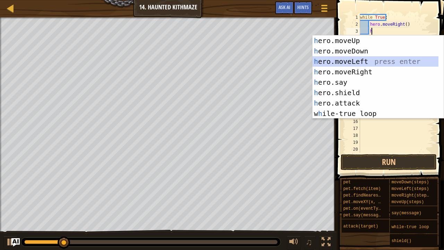
click at [366, 62] on div "h ero.moveUp press enter h ero.moveDown press enter h ero.moveLeft press enter …" at bounding box center [375, 87] width 126 height 104
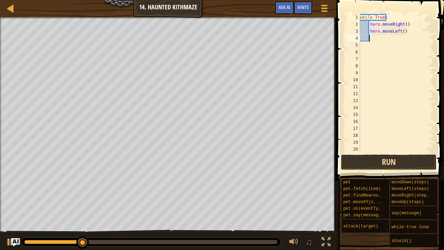
click at [381, 162] on button "Run" at bounding box center [388, 162] width 96 height 16
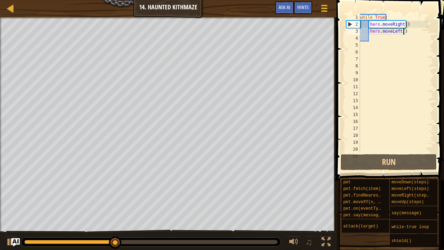
click at [406, 32] on div "while True : hero . moveRight ( ) hero . moveLeft ( )" at bounding box center [393, 90] width 70 height 153
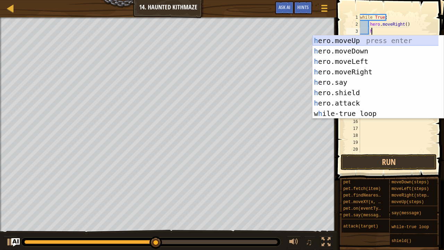
click at [375, 42] on div "h ero.moveUp press enter h ero.moveDown press enter h ero.moveLeft press enter …" at bounding box center [375, 87] width 126 height 104
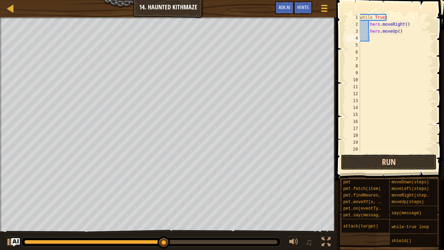
click at [405, 166] on button "Run" at bounding box center [388, 162] width 96 height 16
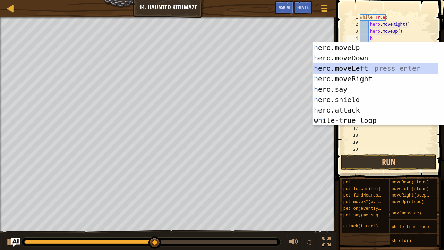
click at [366, 64] on div "h ero.moveUp press enter h ero.moveDown press enter h ero.moveLeft press enter …" at bounding box center [375, 94] width 126 height 104
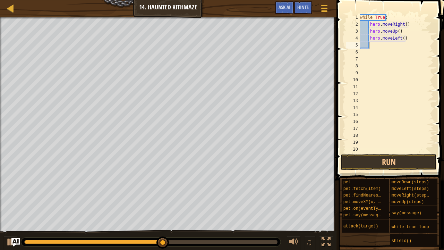
click at [372, 171] on span at bounding box center [390, 80] width 113 height 200
click at [372, 164] on button "Run" at bounding box center [388, 162] width 96 height 16
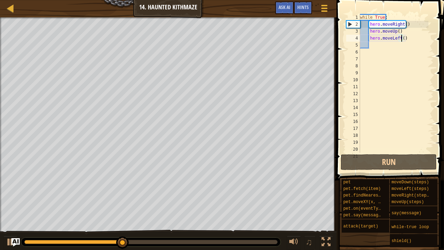
click at [402, 38] on div "while True : hero . moveRight ( ) hero . moveUp ( ) hero . moveLeft ( )" at bounding box center [393, 90] width 70 height 153
click at [406, 40] on div "while True : hero . moveRight ( ) hero . moveUp ( ) hero . moveLeft ( )" at bounding box center [393, 90] width 70 height 153
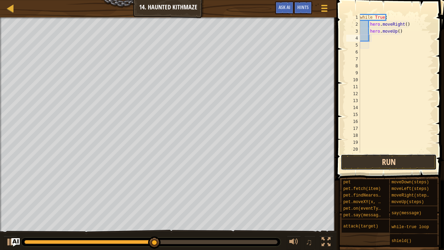
click at [377, 157] on button "Run" at bounding box center [388, 162] width 96 height 16
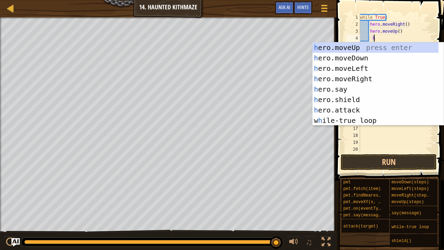
scroll to position [3, 1]
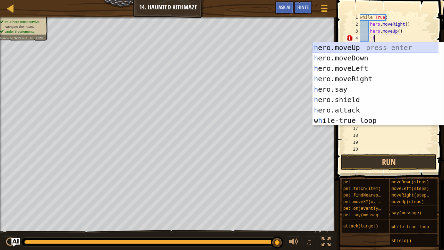
click at [364, 48] on div "h ero.moveUp press enter h ero.moveDown press enter h ero.moveLeft press enter …" at bounding box center [375, 94] width 126 height 104
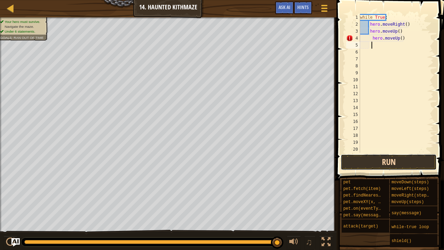
click at [414, 166] on button "Run" at bounding box center [388, 162] width 96 height 16
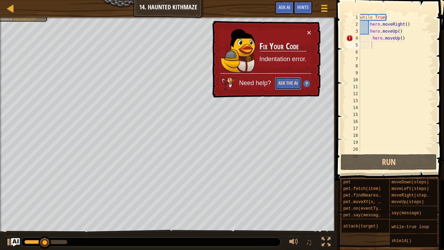
click at [289, 82] on button "Ask the AI" at bounding box center [288, 83] width 27 height 13
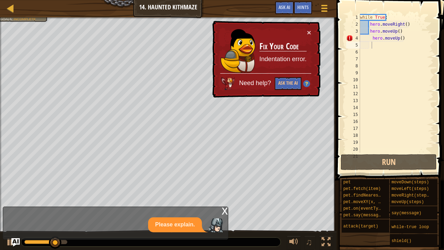
click at [305, 30] on td "Fix Your Code Indentation error." at bounding box center [283, 51] width 48 height 45
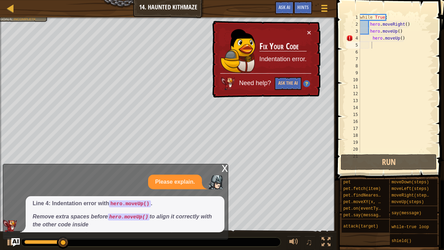
click at [311, 25] on div "× Fix Your Code Indentation error. Need help? Ask the AI" at bounding box center [266, 59] width 110 height 77
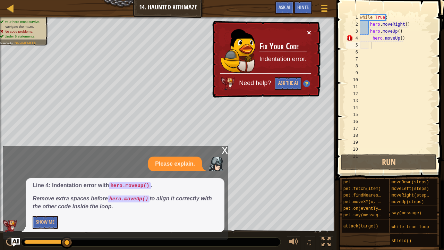
click at [309, 29] on button "×" at bounding box center [309, 32] width 4 height 7
click at [404, 40] on div "while True : hero . moveRight ( ) hero . moveUp ( ) hero . moveUp ( )" at bounding box center [393, 90] width 70 height 153
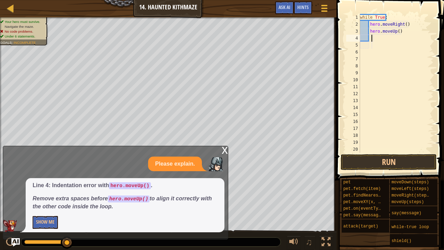
scroll to position [3, 0]
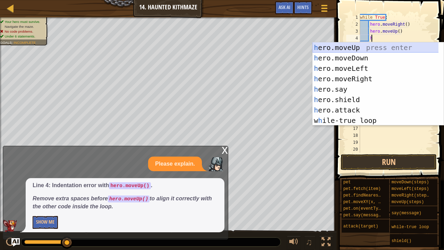
click at [368, 47] on div "h ero.moveUp press enter h ero.moveDown press enter h ero.moveLeft press enter …" at bounding box center [375, 94] width 126 height 104
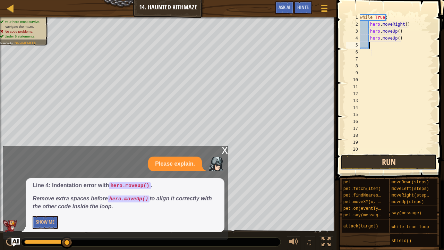
click at [407, 165] on button "Run" at bounding box center [388, 162] width 96 height 16
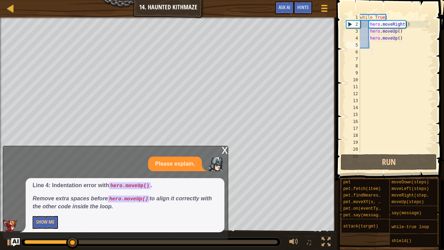
click at [222, 148] on div "x" at bounding box center [225, 149] width 6 height 7
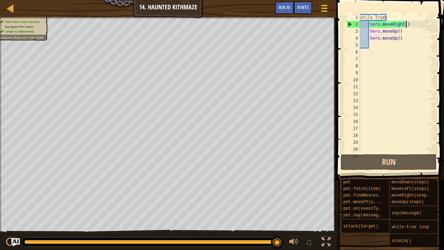
click at [412, 23] on div "while True : hero . moveRight ( ) hero . moveUp ( ) hero . moveUp ( )" at bounding box center [393, 90] width 70 height 153
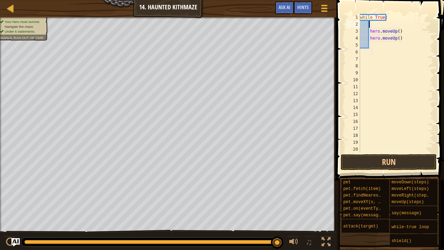
click at [400, 31] on div "while True : hero . moveUp ( ) hero . moveUp ( )" at bounding box center [393, 90] width 70 height 153
click at [401, 41] on div "while True : hero . moveUp ( )" at bounding box center [393, 90] width 70 height 153
click at [396, 9] on span at bounding box center [390, 80] width 113 height 200
click at [397, 18] on div "while True :" at bounding box center [393, 90] width 70 height 153
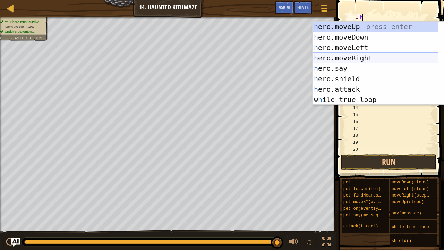
click at [392, 53] on div "h ero.moveUp press enter h ero.moveDown press enter h ero.moveLeft press enter …" at bounding box center [375, 73] width 126 height 104
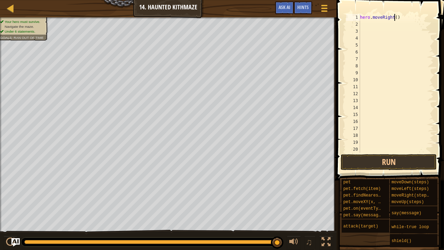
click at [394, 15] on div "hero . moveRight ( )" at bounding box center [393, 90] width 70 height 153
click at [384, 29] on div "hero . moveRight ( 2 )" at bounding box center [393, 90] width 70 height 153
click at [383, 25] on div "hero . moveRight ( 2 )" at bounding box center [393, 90] width 70 height 153
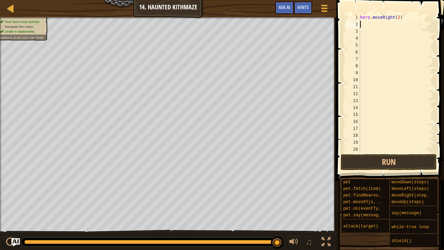
scroll to position [3, 0]
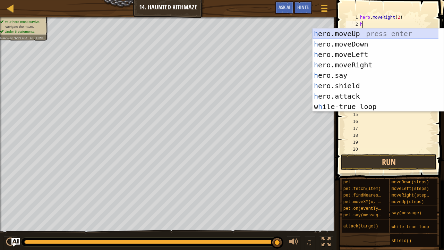
click at [354, 38] on div "h ero.moveUp press enter h ero.moveDown press enter h ero.moveLeft press enter …" at bounding box center [375, 80] width 126 height 104
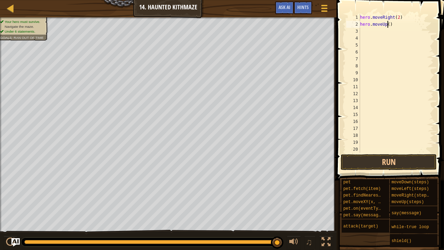
click at [387, 25] on div "hero . moveRight ( 2 ) hero . moveUp ( )" at bounding box center [393, 90] width 70 height 153
click at [365, 28] on div "hero . moveRight ( 2 ) hero . moveUp ( 2 )" at bounding box center [393, 90] width 70 height 153
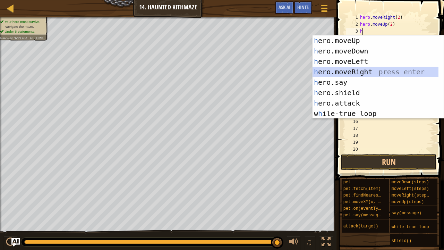
click at [352, 71] on div "h ero.moveUp press enter h ero.moveDown press enter h ero.moveLeft press enter …" at bounding box center [375, 87] width 126 height 104
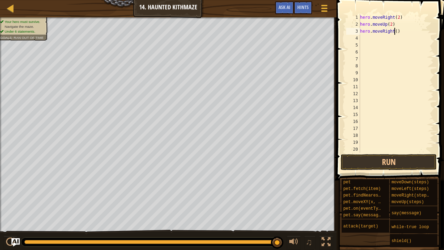
click at [393, 32] on div "hero . moveRight ( 2 ) hero . moveUp ( 2 ) hero . moveRight ( )" at bounding box center [393, 90] width 70 height 153
click at [371, 40] on div "hero . moveRight ( 2 ) hero . moveUp ( 2 ) hero . moveRight ( 2 )" at bounding box center [393, 90] width 70 height 153
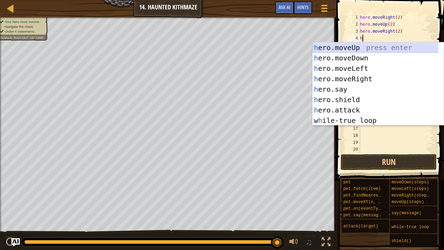
click at [339, 50] on div "h ero.moveUp press enter h ero.moveDown press enter h ero.moveLeft press enter …" at bounding box center [375, 94] width 126 height 104
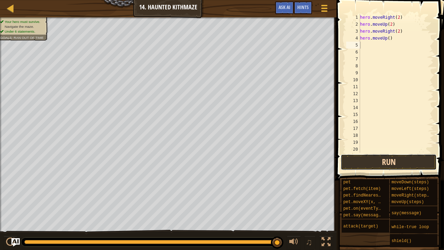
click at [379, 156] on button "Run" at bounding box center [388, 162] width 96 height 16
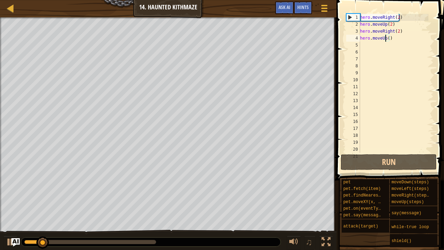
click at [386, 40] on div "hero . moveRight ( 2 ) hero . moveUp ( 2 ) hero . moveRight ( 2 ) hero . moveUp…" at bounding box center [393, 90] width 70 height 153
click at [388, 37] on div "hero . moveRight ( 2 ) hero . moveUp ( 2 ) hero . moveRight ( 2 ) hero . moveUp…" at bounding box center [393, 90] width 70 height 153
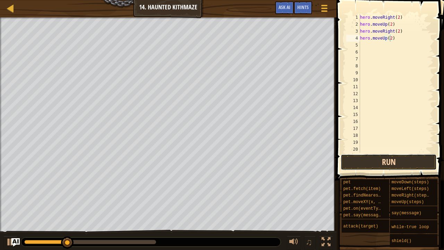
click at [396, 164] on button "Run" at bounding box center [388, 162] width 96 height 16
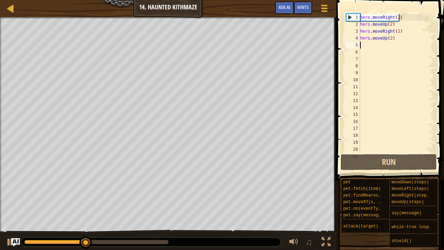
click at [368, 45] on div "hero . moveRight ( 2 ) hero . moveUp ( 2 ) hero . moveRight ( 2 ) hero . moveUp…" at bounding box center [393, 90] width 70 height 153
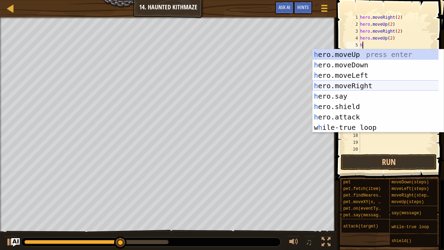
click at [337, 84] on div "h ero.moveUp press enter h ero.moveDown press enter h ero.moveLeft press enter …" at bounding box center [375, 101] width 126 height 104
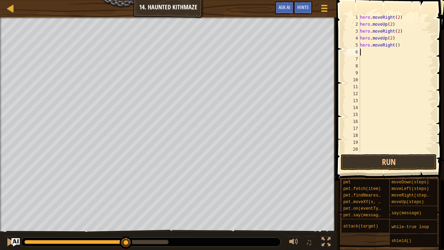
click at [394, 44] on div "hero . moveRight ( 2 ) hero . moveUp ( 2 ) hero . moveRight ( 2 ) hero . moveUp…" at bounding box center [393, 90] width 70 height 153
click at [390, 164] on button "Run" at bounding box center [388, 162] width 96 height 16
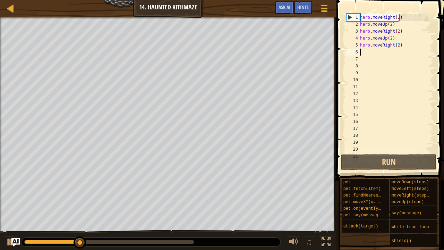
click at [378, 53] on div "hero . moveRight ( 2 ) hero . moveUp ( 2 ) hero . moveRight ( 2 ) hero . moveUp…" at bounding box center [393, 90] width 70 height 153
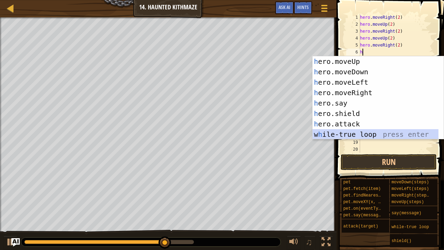
click at [352, 132] on div "h ero.moveUp press enter h ero.moveDown press enter h ero.moveLeft press enter …" at bounding box center [375, 108] width 126 height 104
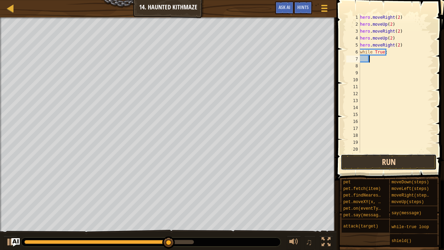
click at [363, 158] on button "Run" at bounding box center [388, 162] width 96 height 16
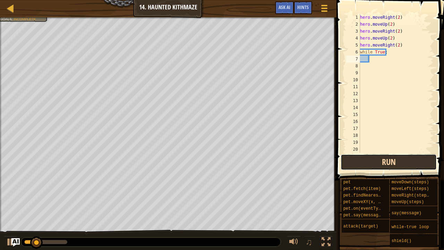
click at [371, 163] on button "Run" at bounding box center [388, 162] width 96 height 16
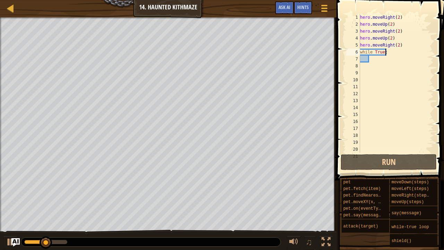
click at [393, 54] on div "hero . moveRight ( 2 ) hero . moveUp ( 2 ) hero . moveRight ( 2 ) hero . moveUp…" at bounding box center [393, 90] width 70 height 153
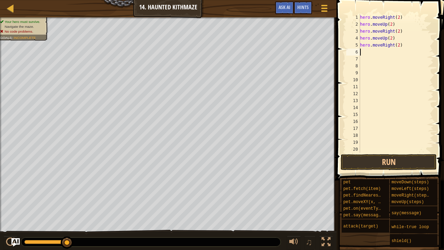
click at [399, 50] on div "hero . moveRight ( 2 ) hero . moveUp ( 2 ) hero . moveRight ( 2 ) hero . moveUp…" at bounding box center [393, 90] width 70 height 153
click at [401, 44] on div "hero . moveRight ( 2 ) hero . moveUp ( 2 ) hero . moveRight ( 2 ) hero . moveUp…" at bounding box center [393, 90] width 70 height 153
click at [396, 33] on div "hero . moveRight ( 2 ) hero . moveUp ( 2 ) hero . moveRight ( 2 ) hero . moveUp…" at bounding box center [393, 90] width 70 height 153
click at [396, 31] on div "hero . moveRight ( 2 ) hero . moveUp ( 2 ) ) hero . moveUp ( 2 )" at bounding box center [393, 90] width 70 height 153
click at [394, 35] on div "hero . moveRight ( 2 ) hero . moveUp ( 2 ) hero . moveUp ( 2 )" at bounding box center [393, 90] width 70 height 153
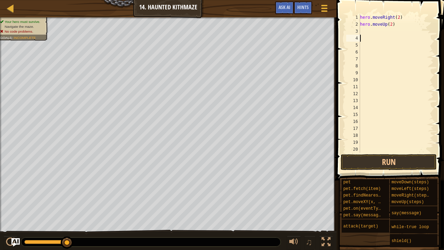
click at [394, 28] on div "hero . moveRight ( 2 ) hero . moveUp ( 2 )" at bounding box center [393, 90] width 70 height 153
click at [391, 23] on div "hero . moveRight ( 2 ) hero . moveUp ( 2 )" at bounding box center [393, 90] width 70 height 153
click at [391, 23] on div "hero . moveRight ( 2 ) )" at bounding box center [393, 90] width 70 height 153
click at [397, 14] on div "hero . moveRight ( 2 )" at bounding box center [393, 90] width 70 height 153
click at [399, 19] on div "hero . moveRight ( 2 )" at bounding box center [393, 90] width 70 height 153
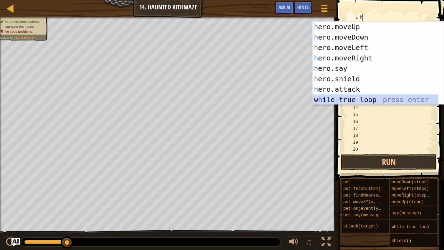
click at [355, 101] on div "h ero.moveUp press enter h ero.moveDown press enter h ero.moveLeft press enter …" at bounding box center [375, 73] width 126 height 104
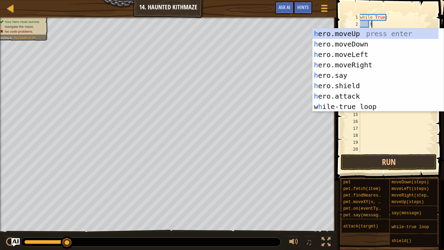
scroll to position [3, 0]
click at [348, 65] on div "h ero.moveUp press enter h ero.moveDown press enter h ero.moveLeft press enter …" at bounding box center [375, 80] width 126 height 104
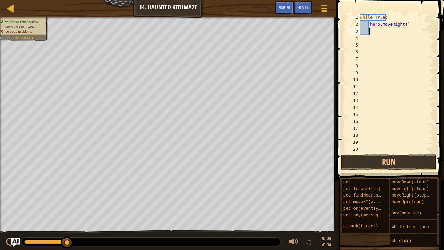
click at [403, 25] on div "while True : hero . moveRight ( )" at bounding box center [393, 90] width 70 height 153
click at [376, 31] on div "while True : hero . moveRight ( 2 )" at bounding box center [393, 90] width 70 height 153
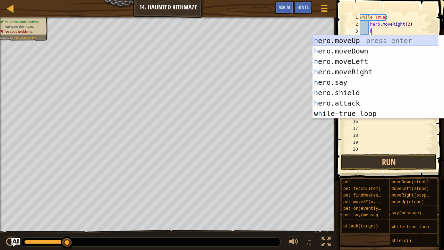
click at [343, 40] on div "h ero.moveUp press enter h ero.moveDown press enter h ero.moveLeft press enter …" at bounding box center [375, 87] width 126 height 104
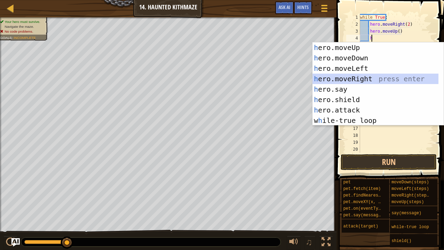
click at [362, 77] on div "h ero.moveUp press enter h ero.moveDown press enter h ero.moveLeft press enter …" at bounding box center [375, 94] width 126 height 104
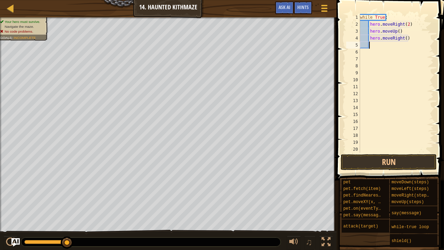
click at [404, 37] on div "while True : hero . moveRight ( 2 ) hero . moveUp ( ) hero . moveRight ( )" at bounding box center [393, 90] width 70 height 153
click at [379, 46] on div "while True : hero . moveRight ( 2 ) hero . moveUp ( ) hero . moveRight ( 2 )" at bounding box center [393, 90] width 70 height 153
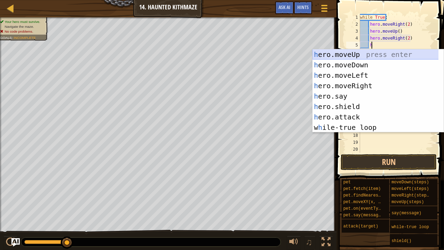
click at [350, 56] on div "h ero.moveUp press enter h ero.moveDown press enter h ero.moveLeft press enter …" at bounding box center [375, 101] width 126 height 104
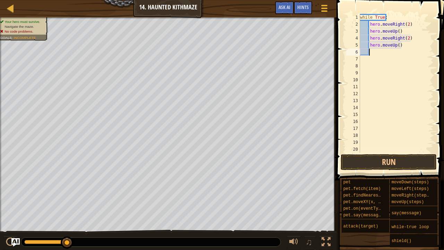
click at [398, 45] on div "while True : hero . moveRight ( 2 ) hero . moveUp ( ) hero . moveRight ( 2 ) he…" at bounding box center [393, 90] width 70 height 153
click at [396, 45] on div "while True : hero . moveRight ( 2 ) hero . moveUp ( ) hero . moveRight ( 2 ) he…" at bounding box center [393, 90] width 70 height 153
click at [396, 31] on div "while True : hero . moveRight ( 2 ) hero . moveUp ( ) hero . moveRight ( 2 ) he…" at bounding box center [393, 90] width 70 height 153
click at [394, 165] on button "Run" at bounding box center [388, 162] width 96 height 16
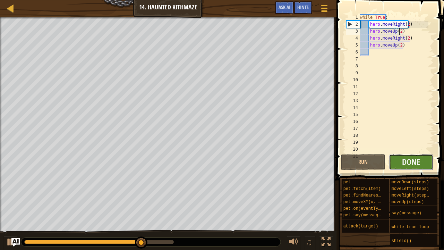
click at [399, 162] on button "Done" at bounding box center [411, 162] width 45 height 16
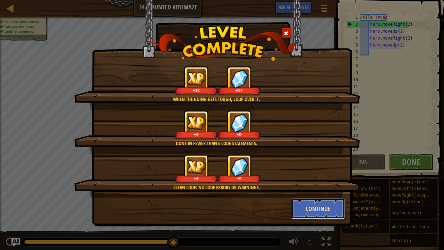
click at [328, 191] on button "Continue" at bounding box center [318, 208] width 54 height 21
click at [319, 191] on div "When the going gets tough, loop over it. +12 +17 Done in fewer than 6 code stat…" at bounding box center [222, 125] width 444 height 250
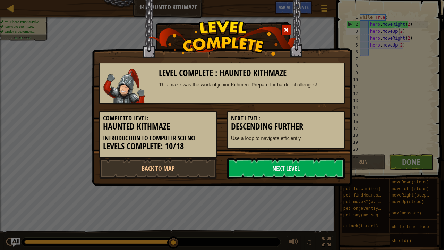
click at [319, 191] on div "Level Complete : Haunted Kithmaze This maze was the work of junior Kithmen. Pre…" at bounding box center [222, 125] width 444 height 250
click at [292, 165] on link "Next Level" at bounding box center [286, 168] width 118 height 21
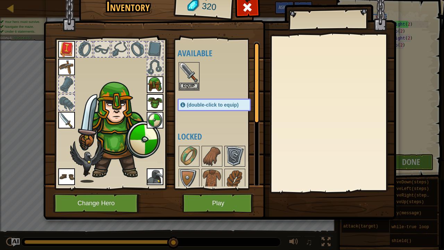
click at [235, 154] on img at bounding box center [234, 155] width 19 height 19
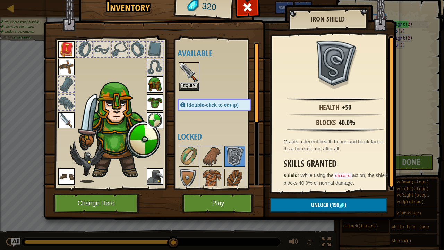
click at [153, 121] on img at bounding box center [155, 120] width 17 height 17
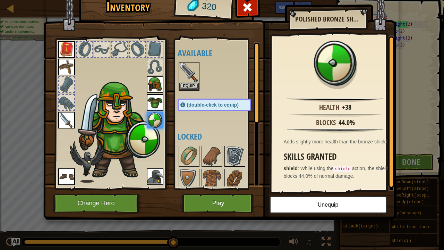
click at [229, 154] on img at bounding box center [234, 155] width 19 height 19
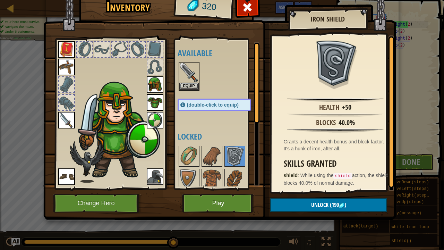
click at [156, 123] on img at bounding box center [155, 120] width 17 height 17
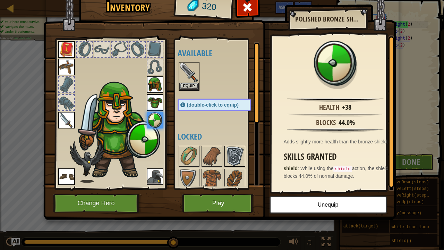
click at [238, 148] on img at bounding box center [234, 155] width 19 height 19
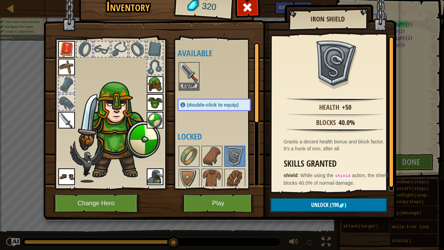
click at [157, 122] on img at bounding box center [155, 120] width 17 height 17
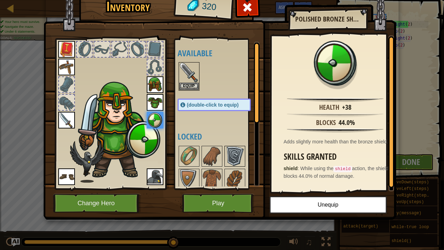
click at [238, 156] on img at bounding box center [234, 155] width 19 height 19
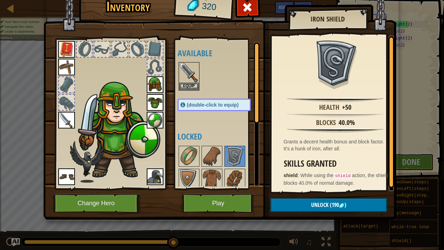
click at [200, 168] on div at bounding box center [220, 225] width 87 height 160
click at [194, 172] on img at bounding box center [188, 178] width 19 height 19
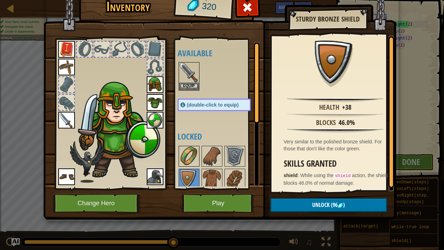
click at [186, 152] on img at bounding box center [188, 155] width 19 height 19
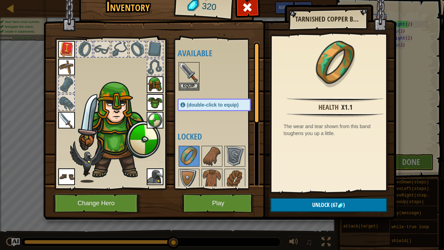
click at [66, 122] on img at bounding box center [66, 120] width 17 height 17
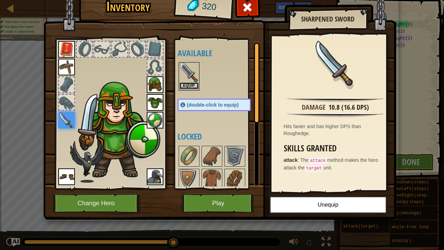
click at [181, 83] on button "Equip" at bounding box center [188, 85] width 19 height 7
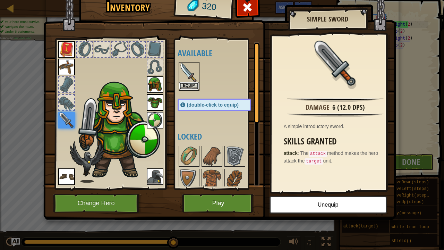
click at [189, 86] on button "Equip" at bounding box center [188, 85] width 19 height 7
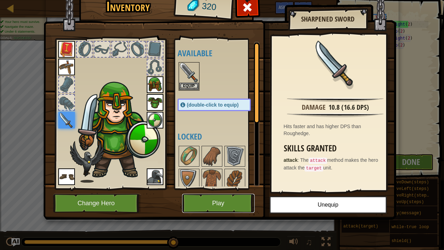
click at [219, 191] on button "Play" at bounding box center [218, 202] width 72 height 19
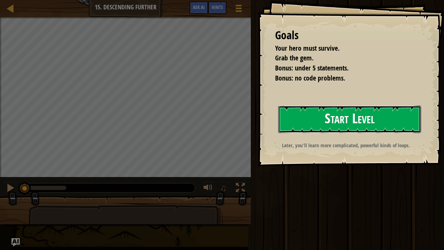
click at [293, 123] on button "Start Level" at bounding box center [349, 118] width 143 height 27
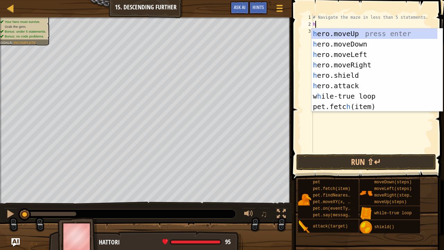
scroll to position [3, 0]
click at [417, 15] on div "# Navigate the maze in less than 5 statements. h" at bounding box center [372, 90] width 122 height 153
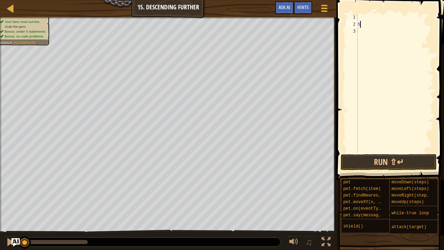
click at [398, 23] on div "h" at bounding box center [394, 90] width 77 height 153
click at [381, 17] on div at bounding box center [394, 90] width 77 height 153
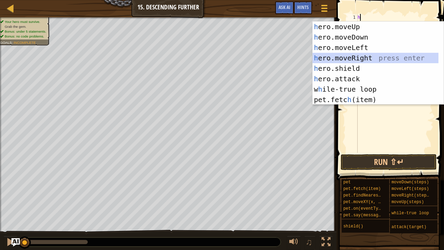
click at [375, 57] on div "h ero.moveUp press enter h ero.moveDown press enter h ero.moveLeft press enter …" at bounding box center [375, 73] width 126 height 104
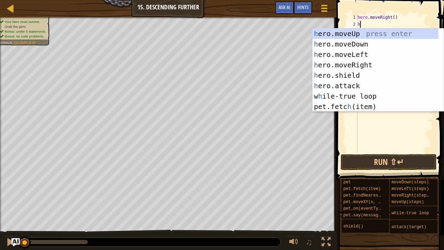
click at [392, 17] on div "hero . moveRight ( ) h" at bounding box center [394, 90] width 77 height 153
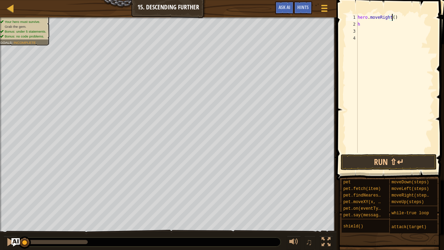
scroll to position [3, 3]
click at [369, 25] on div "hero . moveRight ( 2 ) h" at bounding box center [394, 90] width 77 height 153
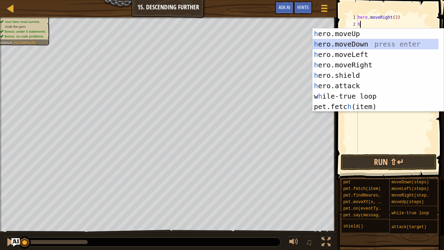
click at [358, 42] on div "h ero.moveUp press enter h ero.moveDown press enter h ero.moveLeft press enter …" at bounding box center [375, 80] width 126 height 104
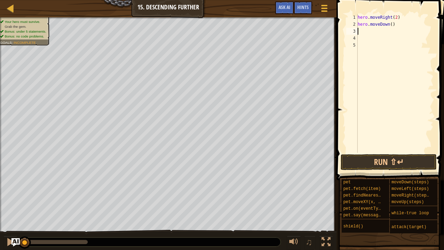
click at [390, 25] on div "hero . moveRight ( 2 ) hero . moveDown ( )" at bounding box center [394, 90] width 77 height 153
click at [364, 33] on div "hero . moveRight ( 2 ) hero . moveDown ( 1 )" at bounding box center [394, 90] width 77 height 153
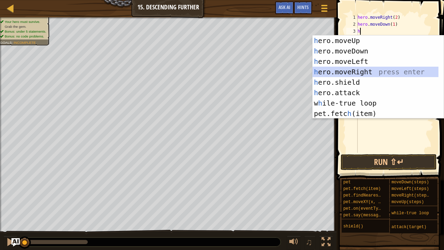
click at [361, 70] on div "h ero.moveUp press enter h ero.moveDown press enter h ero.moveLeft press enter …" at bounding box center [375, 87] width 126 height 104
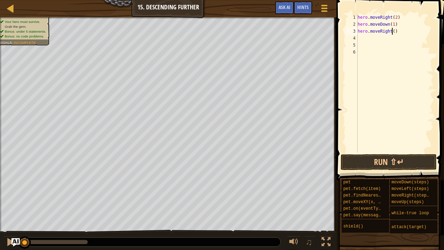
click at [391, 32] on div "hero . moveRight ( 2 ) hero . moveDown ( 1 ) hero . moveRight ( )" at bounding box center [394, 90] width 77 height 153
click at [371, 39] on div "hero . moveRight ( 2 ) hero . moveDown ( 1 ) hero . moveRight ( 2 )" at bounding box center [394, 90] width 77 height 153
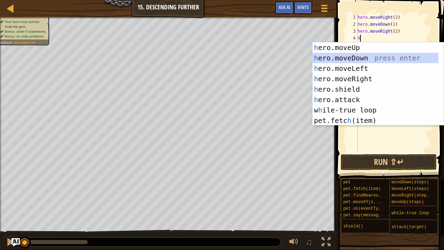
click at [350, 59] on div "h ero.moveUp press enter h ero.moveDown press enter h ero.moveLeft press enter …" at bounding box center [375, 94] width 126 height 104
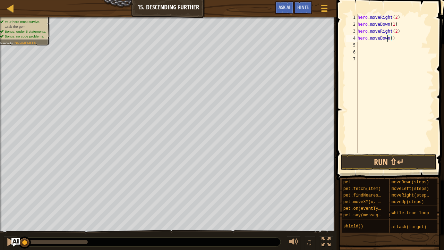
click at [388, 38] on div "hero . moveRight ( 2 ) hero . moveDown ( 1 ) hero . moveRight ( 2 ) hero . move…" at bounding box center [394, 90] width 77 height 153
click at [389, 38] on div "hero . moveRight ( 2 ) hero . moveDown ( 1 ) hero . moveRight ( 2 ) hero . move…" at bounding box center [394, 90] width 77 height 153
click at [369, 43] on div "hero . moveRight ( 2 ) hero . moveDown ( 1 ) hero . moveRight ( 2 ) hero . move…" at bounding box center [394, 90] width 77 height 153
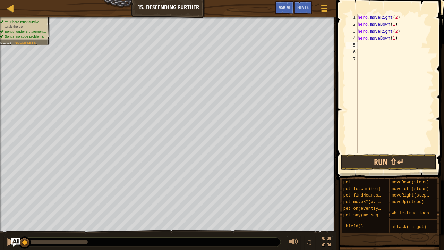
click at [369, 43] on div "hero . moveRight ( 2 ) hero . moveDown ( 1 ) hero . moveRight ( 2 ) hero . move…" at bounding box center [394, 90] width 77 height 153
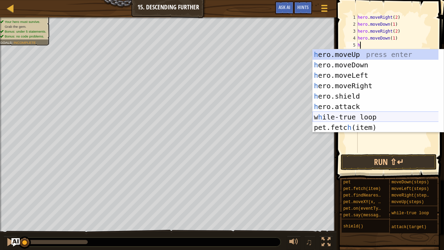
click at [351, 120] on div "h ero.moveUp press enter h ero.moveDown press enter h ero.moveLeft press enter …" at bounding box center [375, 101] width 126 height 104
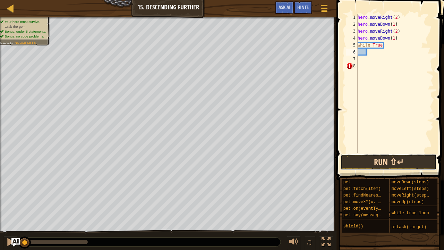
click at [368, 157] on button "Run ⇧↵" at bounding box center [388, 162] width 96 height 16
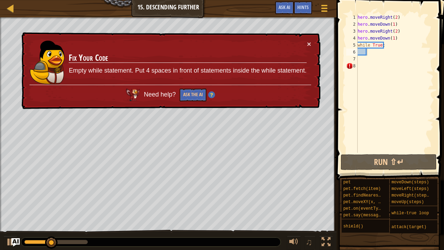
click at [311, 37] on div "× Fix Your Code Empty while statement. Put 4 spaces in front of statements insi…" at bounding box center [170, 70] width 300 height 77
click at [312, 48] on div "× Fix Your Code Empty while statement. Put 4 spaces in front of statements insi…" at bounding box center [170, 70] width 300 height 77
click at [312, 47] on div "× Fix Your Code Empty while statement. Put 4 spaces in front of statements insi…" at bounding box center [170, 70] width 300 height 77
click at [310, 45] on button "×" at bounding box center [309, 43] width 4 height 7
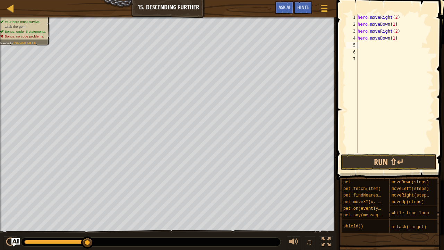
click at [401, 35] on div "hero . moveRight ( 2 ) hero . moveDown ( 1 ) hero . moveRight ( 2 ) hero . move…" at bounding box center [394, 90] width 77 height 153
click at [400, 33] on div "hero . moveRight ( 2 ) hero . moveDown ( 1 ) hero . moveRight ( 2 )" at bounding box center [394, 90] width 77 height 153
click at [397, 24] on div "hero . moveRight ( 2 ) hero . moveDown ( 1 h" at bounding box center [394, 90] width 77 height 153
click at [398, 17] on div "hero . moveRight ( 2 ) h" at bounding box center [394, 90] width 77 height 153
click at [374, 31] on div "h" at bounding box center [394, 90] width 77 height 153
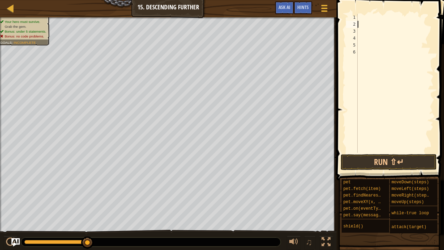
click at [366, 14] on div at bounding box center [394, 90] width 77 height 153
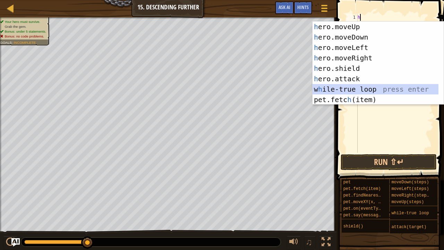
click at [364, 90] on div "h ero.moveUp press enter h ero.moveDown press enter h ero.moveLeft press enter …" at bounding box center [375, 73] width 126 height 104
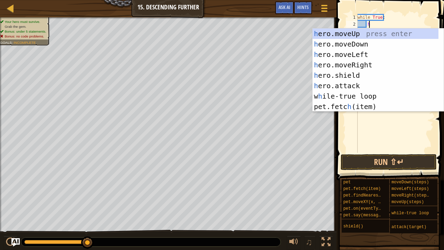
scroll to position [3, 1]
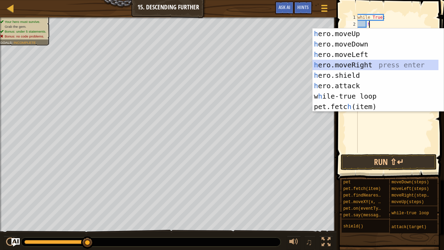
click at [361, 62] on div "h ero.moveUp press enter h ero.moveDown press enter h ero.moveLeft press enter …" at bounding box center [375, 80] width 126 height 104
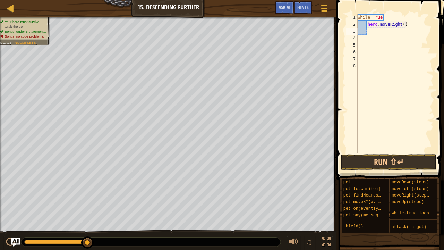
click at [400, 23] on div "while True : hero . moveRight ( )" at bounding box center [394, 90] width 77 height 153
click at [371, 30] on div "while True : hero . moveRight ( 2 )" at bounding box center [394, 90] width 77 height 153
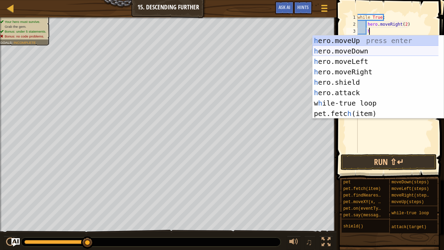
click at [358, 49] on div "h ero.moveUp press enter h ero.moveDown press enter h ero.moveLeft press enter …" at bounding box center [375, 87] width 126 height 104
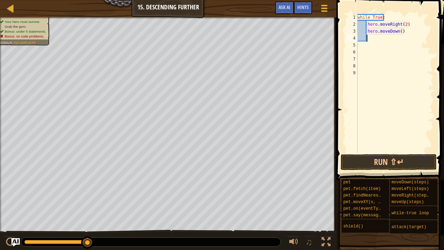
scroll to position [3, 0]
click at [397, 30] on div "while True : hero . moveRight ( 2 ) hero . moveDown ( )" at bounding box center [394, 90] width 77 height 153
click at [399, 31] on div "while True : hero . moveRight ( 2 ) hero . moveDown ( )" at bounding box center [394, 90] width 77 height 153
click at [385, 40] on div "while True : hero . moveRight ( 2 ) hero . moveDown ( 1 )" at bounding box center [394, 90] width 77 height 153
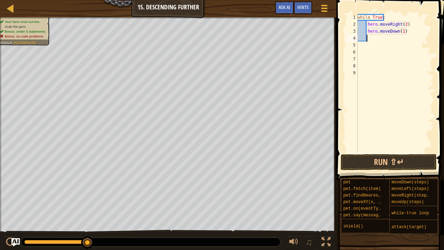
scroll to position [3, 1]
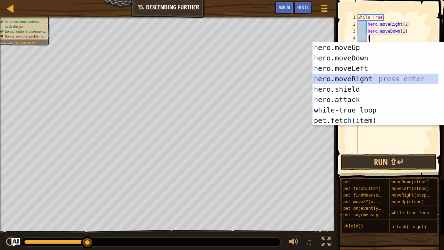
click at [366, 79] on div "h ero.moveUp press enter h ero.moveDown press enter h ero.moveLeft press enter …" at bounding box center [375, 94] width 126 height 104
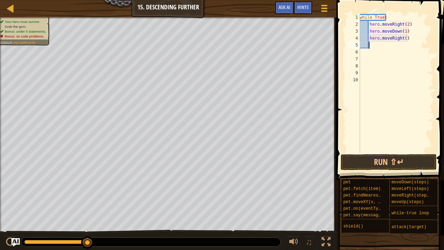
click at [403, 37] on div "while True : hero . moveRight ( 2 ) hero . moveDown ( 1 ) hero . moveRight ( )" at bounding box center [395, 90] width 75 height 153
click at [375, 45] on div "while True : hero . moveRight ( 2 ) hero . moveDown ( 1 ) hero . moveRight ( 2 )" at bounding box center [395, 90] width 75 height 153
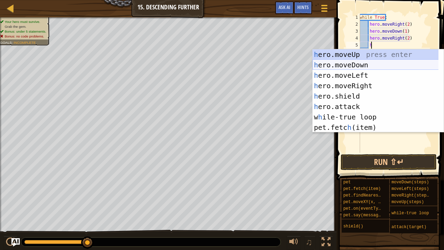
click at [352, 60] on div "h ero.moveUp press enter h ero.moveDown press enter h ero.moveLeft press enter …" at bounding box center [375, 101] width 126 height 104
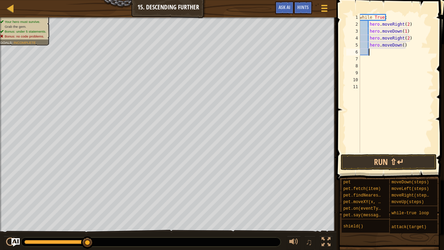
click at [401, 45] on div "while True : hero . moveRight ( 2 ) hero . moveDown ( 1 ) hero . moveRight ( 2 …" at bounding box center [395, 90] width 75 height 153
click at [392, 158] on button "Run ⇧↵" at bounding box center [388, 162] width 96 height 16
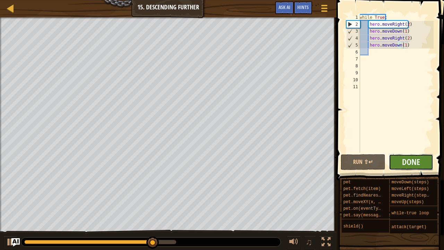
click at [410, 169] on button "Done" at bounding box center [411, 162] width 45 height 16
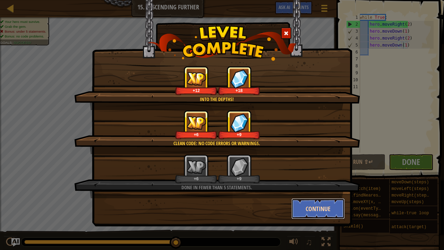
click at [322, 191] on button "Continue" at bounding box center [318, 208] width 54 height 21
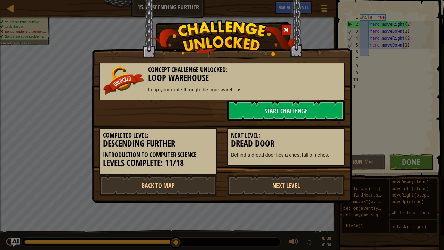
drag, startPoint x: 300, startPoint y: 186, endPoint x: 276, endPoint y: 84, distance: 104.8
click at [277, 87] on div "Concept Challenge Unlocked: Loop Warehouse Loop your route through the ogre war…" at bounding box center [221, 125] width 245 height 140
click at [275, 106] on link "Start Challenge" at bounding box center [286, 110] width 118 height 21
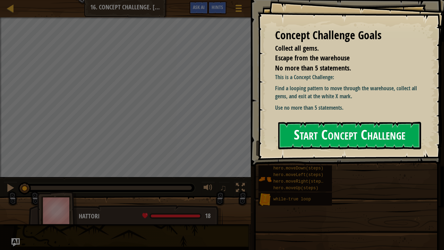
click at [298, 134] on button "Start Concept Challenge" at bounding box center [349, 135] width 143 height 27
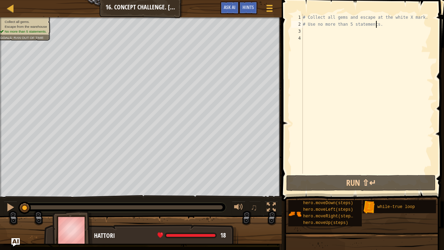
click at [388, 27] on div "# Collect all gems and escape at the white X mark. # Use no more than 5 stateme…" at bounding box center [367, 100] width 132 height 173
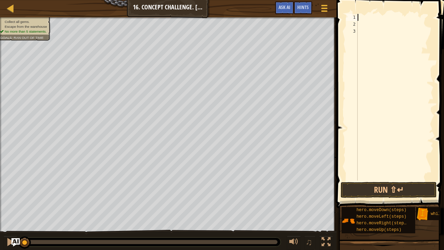
scroll to position [3, 0]
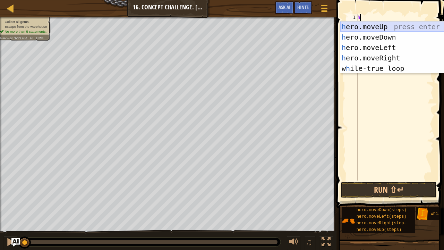
click at [368, 29] on div "h ero.moveUp press enter h ero.moveDown press enter h ero.moveLeft press enter …" at bounding box center [405, 57] width 131 height 73
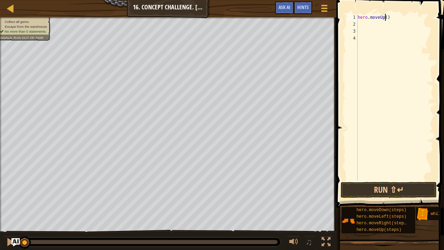
click at [384, 16] on div "hero . moveUp ( )" at bounding box center [394, 104] width 77 height 180
click at [401, 16] on div "hero . moveUp ( 1 )" at bounding box center [394, 104] width 77 height 180
click at [370, 16] on div at bounding box center [394, 104] width 77 height 180
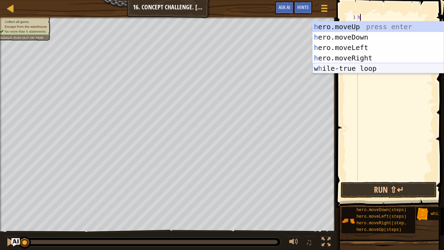
click at [371, 72] on div "h ero.moveUp press enter h ero.moveDown press enter h ero.moveLeft press enter …" at bounding box center [377, 57] width 131 height 73
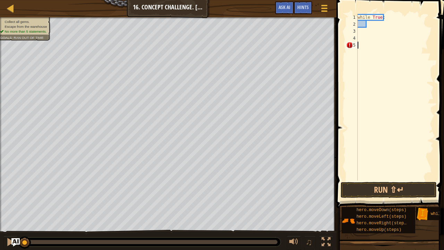
click at [371, 72] on div "while True :" at bounding box center [394, 104] width 77 height 180
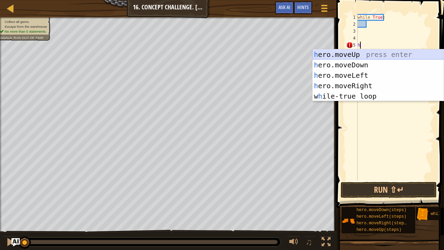
click at [365, 54] on div "h ero.moveUp press enter h ero.moveDown press enter h ero.moveLeft press enter …" at bounding box center [377, 85] width 131 height 73
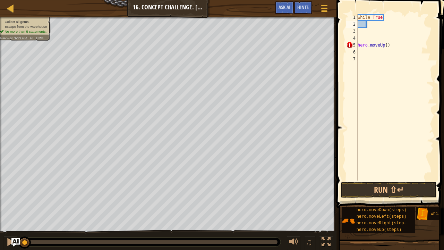
click at [372, 23] on div "while True : hero . moveUp ( )" at bounding box center [394, 104] width 77 height 180
click at [389, 45] on div "while True : hero . moveUp ( )" at bounding box center [394, 104] width 77 height 180
drag, startPoint x: 389, startPoint y: 45, endPoint x: 374, endPoint y: 22, distance: 27.7
click at [374, 22] on div "while True :" at bounding box center [394, 104] width 77 height 180
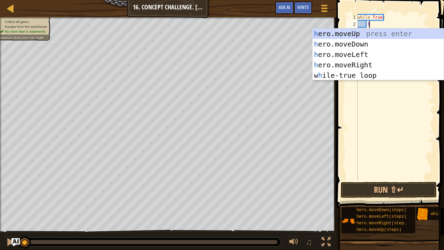
scroll to position [3, 1]
click at [361, 31] on div "h ero.moveUp press enter h ero.moveDown press enter h ero.moveLeft press enter …" at bounding box center [377, 64] width 131 height 73
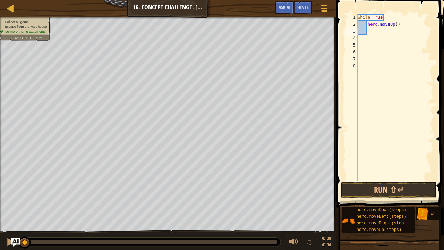
scroll to position [3, 0]
click at [393, 23] on div "while True : hero . moveUp ( )" at bounding box center [394, 104] width 77 height 180
click at [376, 29] on div "while True : hero . moveUp ( 1 )" at bounding box center [394, 104] width 77 height 180
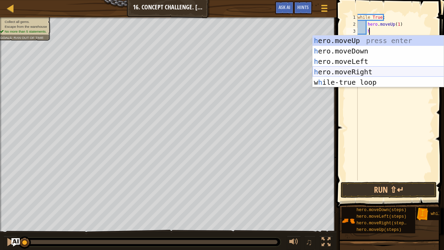
click at [376, 73] on div "h ero.moveUp press enter h ero.moveDown press enter h ero.moveLeft press enter …" at bounding box center [377, 71] width 131 height 73
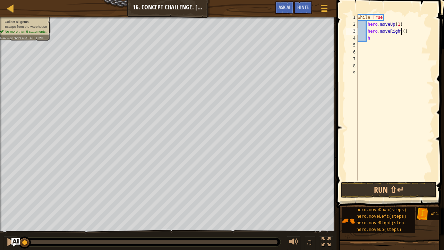
click at [401, 31] on div "while True : hero . moveUp ( 1 ) hero . moveRight ( ) h" at bounding box center [394, 104] width 77 height 180
click at [378, 39] on div "while True : hero . moveUp ( 1 ) hero . moveRight ( 2 ) h" at bounding box center [394, 104] width 77 height 180
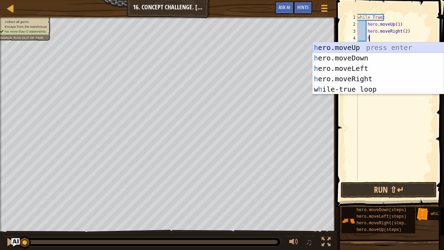
click at [357, 46] on div "h ero.moveUp press enter h ero.moveDown press enter h ero.moveLeft press enter …" at bounding box center [377, 78] width 131 height 73
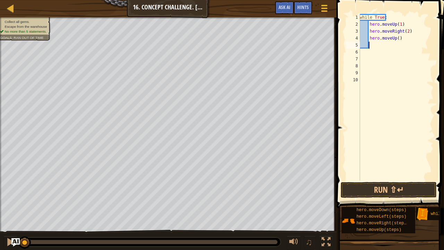
scroll to position [3, 0]
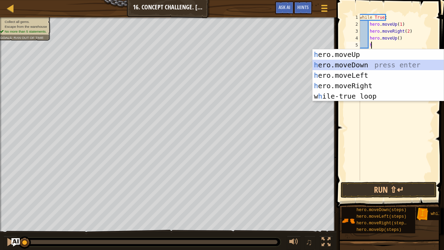
click at [370, 68] on div "h ero.moveUp press enter h ero.moveDown press enter h ero.moveLeft press enter …" at bounding box center [377, 85] width 131 height 73
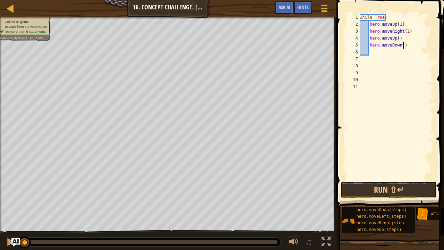
click at [402, 46] on div "while True : hero . moveUp ( 1 ) hero . moveRight ( 2 ) hero . moveUp ( ) hero …" at bounding box center [395, 104] width 75 height 180
click at [401, 45] on div "while True : hero . moveUp ( 1 ) hero . moveRight ( 2 ) hero . moveUp ( ) hero …" at bounding box center [395, 104] width 75 height 180
click at [395, 38] on div "while True : hero . moveUp ( 1 ) hero . moveRight ( 2 ) hero . moveUp ( ) hero …" at bounding box center [395, 104] width 75 height 180
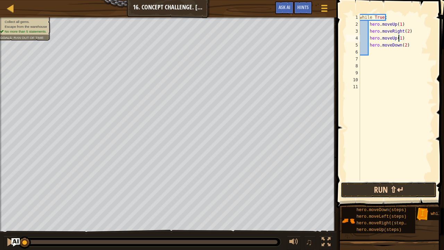
click at [405, 188] on button "Run ⇧↵" at bounding box center [388, 190] width 96 height 16
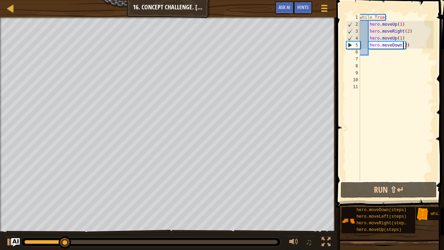
click at [404, 46] on div "while True : hero . moveUp ( 1 ) hero . moveRight ( 2 ) hero . moveUp ( 1 ) her…" at bounding box center [395, 104] width 75 height 180
click at [405, 45] on div "while True : hero . moveUp ( 1 ) hero . moveRight ( 2 ) hero . moveUp ( 1 ) her…" at bounding box center [395, 104] width 75 height 180
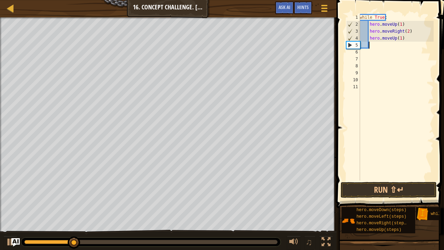
scroll to position [3, 0]
click at [403, 38] on div "while True : hero . moveUp ( 1 ) hero . moveRight ( 2 ) hero . moveUp ( 1 )" at bounding box center [395, 104] width 75 height 180
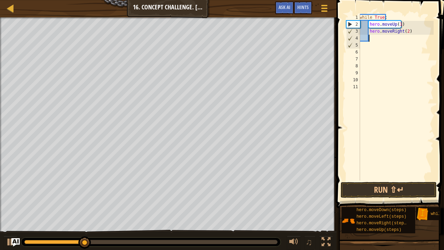
click at [412, 33] on div "while True : hero . moveUp ( 1 ) hero . moveRight ( 2 )" at bounding box center [395, 104] width 75 height 180
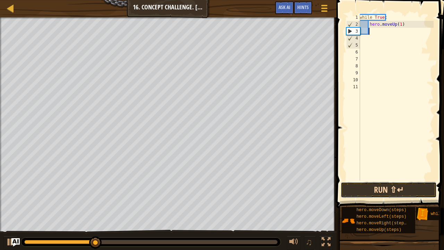
click at [395, 191] on button "Run ⇧↵" at bounding box center [388, 190] width 96 height 16
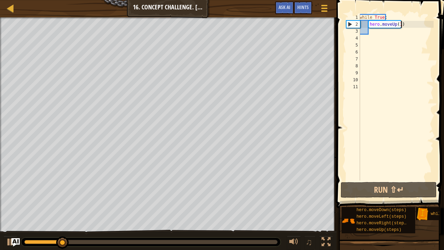
click at [409, 25] on div "while True : hero . moveUp ( 1 )" at bounding box center [395, 104] width 75 height 180
click at [414, 35] on div "while True : hero . moveUp ( 1 )" at bounding box center [395, 104] width 75 height 180
click at [409, 23] on div "while True : hero . moveUp ( 1 )" at bounding box center [395, 104] width 75 height 180
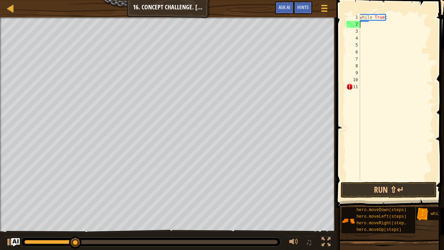
scroll to position [3, 0]
click at [361, 15] on div at bounding box center [395, 104] width 75 height 180
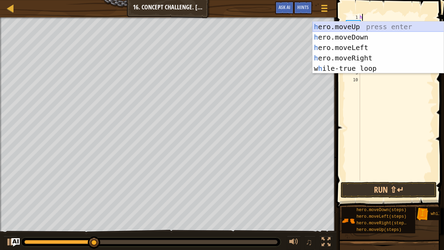
click at [361, 27] on div "h ero.moveUp press enter h ero.moveDown press enter h ero.moveLeft press enter …" at bounding box center [377, 57] width 131 height 73
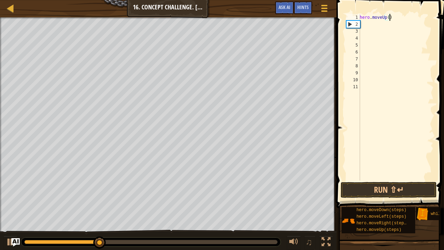
click at [388, 18] on div "hero . moveUp ( )" at bounding box center [395, 104] width 75 height 180
click at [387, 18] on div "hero . moveUp ( )" at bounding box center [395, 104] width 75 height 180
click at [368, 24] on div "hero . moveUp ( 1 )" at bounding box center [395, 104] width 75 height 180
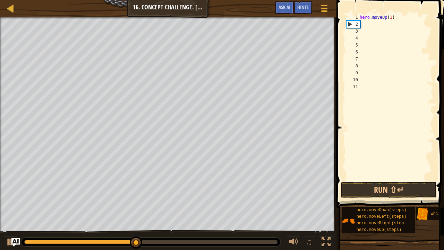
click at [366, 26] on div "hero . moveUp ( 1 )" at bounding box center [395, 104] width 75 height 180
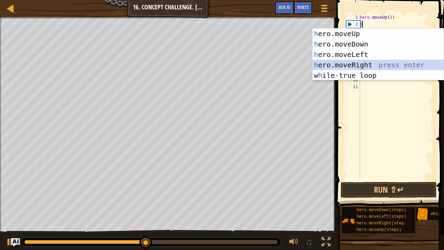
click at [361, 64] on div "h ero.moveUp press enter h ero.moveDown press enter h ero.moveLeft press enter …" at bounding box center [377, 64] width 131 height 73
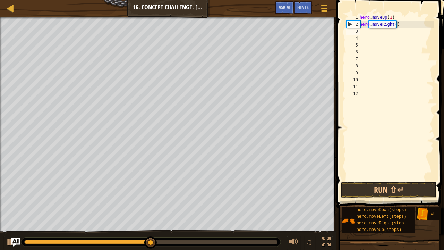
click at [393, 25] on div "hero . moveUp ( 1 ) hero . moveRight ( )" at bounding box center [395, 104] width 75 height 180
click at [401, 188] on button "Run ⇧↵" at bounding box center [388, 190] width 96 height 16
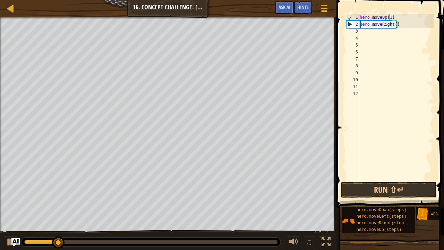
click at [389, 19] on div "hero . moveUp ( 1 ) hero . moveRight ( )" at bounding box center [395, 104] width 75 height 180
click at [394, 26] on div "hero . moveUp ( 2 ) hero . moveRight ( )" at bounding box center [395, 104] width 75 height 180
click at [409, 186] on button "Run ⇧↵" at bounding box center [388, 190] width 96 height 16
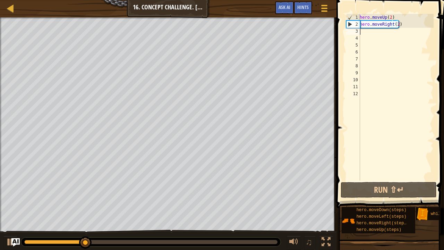
click at [368, 34] on div "hero . moveUp ( 2 ) hero . moveRight ( 2 )" at bounding box center [395, 104] width 75 height 180
click at [367, 33] on div "hero . moveUp ( 2 ) hero . moveRight ( 2 )" at bounding box center [395, 104] width 75 height 180
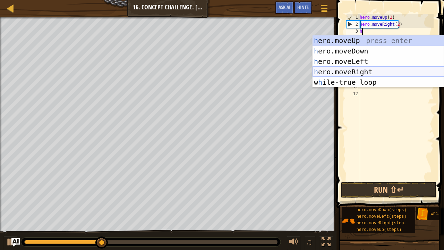
click at [370, 73] on div "h ero.moveUp press enter h ero.moveDown press enter h ero.moveLeft press enter …" at bounding box center [377, 71] width 131 height 73
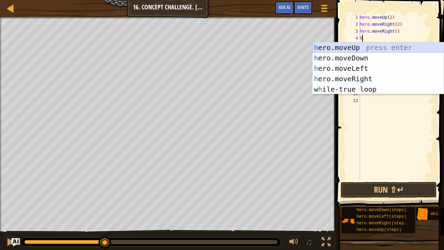
click at [366, 47] on div "h ero.moveUp press enter h ero.moveDown press enter h ero.moveLeft press enter …" at bounding box center [377, 78] width 131 height 73
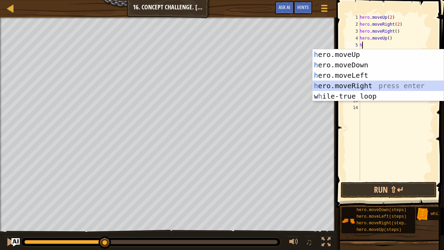
click at [370, 82] on div "h ero.moveUp press enter h ero.moveDown press enter h ero.moveLeft press enter …" at bounding box center [377, 85] width 131 height 73
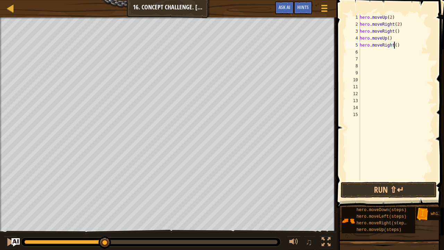
click at [394, 45] on div "hero . moveUp ( 2 ) hero . moveRight ( 2 ) hero . moveRight ( ) hero . moveUp (…" at bounding box center [395, 104] width 75 height 180
click at [391, 191] on button "Run ⇧↵" at bounding box center [388, 190] width 96 height 16
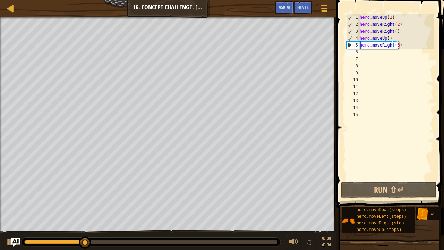
click at [410, 53] on div "hero . moveUp ( 2 ) hero . moveRight ( 2 ) hero . moveRight ( ) hero . moveUp (…" at bounding box center [395, 104] width 75 height 180
click at [406, 40] on div "hero . moveUp ( 2 ) hero . moveRight ( 2 ) hero . moveRight ( ) hero . moveUp (…" at bounding box center [395, 104] width 75 height 180
click at [406, 42] on div "hero . moveUp ( 2 ) hero . moveRight ( 2 ) hero . moveRight ( ) hero . moveUp (…" at bounding box center [395, 104] width 75 height 180
click at [407, 44] on div "hero . moveUp ( 2 ) hero . moveRight ( 2 ) hero . moveRight ( ) hero . moveUp (…" at bounding box center [395, 104] width 75 height 180
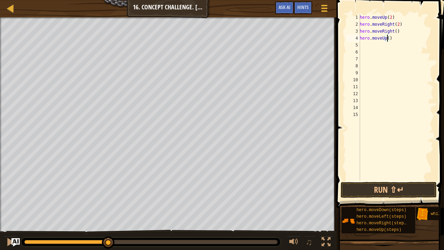
click at [388, 38] on div "hero . moveUp ( 2 ) hero . moveRight ( 2 ) hero . moveRight ( ) hero . moveUp (…" at bounding box center [395, 104] width 75 height 180
click at [384, 190] on button "Run ⇧↵" at bounding box center [388, 190] width 96 height 16
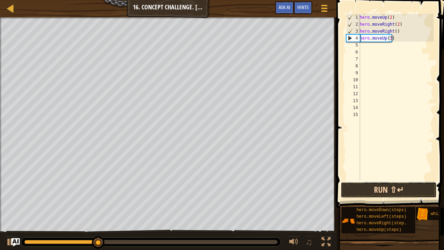
click at [381, 190] on button "Run ⇧↵" at bounding box center [388, 190] width 96 height 16
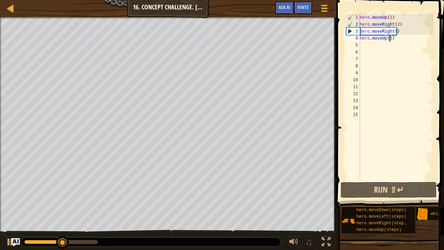
scroll to position [3, 2]
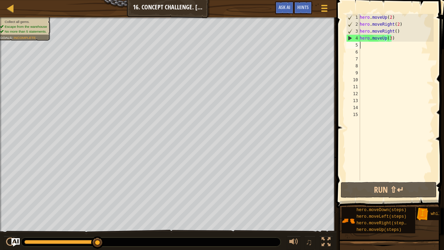
click at [374, 46] on div "hero . moveUp ( 2 ) hero . moveRight ( 2 ) hero . moveRight ( ) hero . moveUp (…" at bounding box center [395, 104] width 75 height 180
type textarea "h"
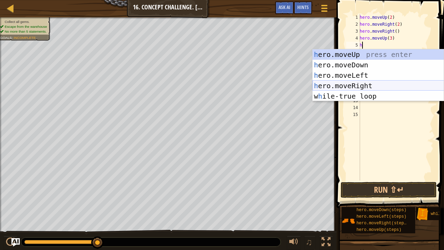
click at [371, 89] on div "h ero.moveUp press enter h ero.moveDown press enter h ero.moveLeft press enter …" at bounding box center [377, 85] width 131 height 73
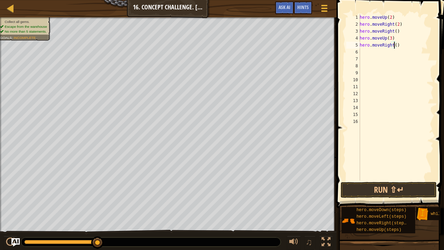
click at [393, 44] on div "hero . moveUp ( 2 ) hero . moveRight ( 2 ) hero . moveRight ( ) hero . moveUp (…" at bounding box center [395, 104] width 75 height 180
click at [395, 184] on button "Run ⇧↵" at bounding box center [388, 190] width 96 height 16
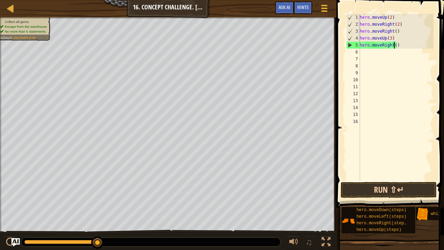
scroll to position [3, 2]
type textarea ")"
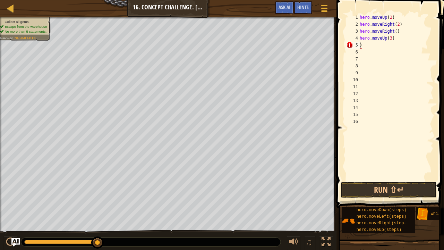
click at [385, 52] on div "hero . moveUp ( 2 ) hero . moveRight ( 2 ) hero . moveRight ( ) hero . moveUp (…" at bounding box center [395, 104] width 75 height 180
click at [381, 38] on div "hero . moveUp ( 2 ) hero . moveRight ( 2 ) hero . moveRight ( ) hero . moveUp (…" at bounding box center [395, 104] width 75 height 180
click at [374, 44] on div "hero . moveUp ( 2 ) hero . moveRight ( 2 ) hero . moveRight ( ) hero . moveUp (…" at bounding box center [395, 104] width 75 height 180
type textarea ")"
click at [396, 193] on button "Run ⇧↵" at bounding box center [388, 190] width 96 height 16
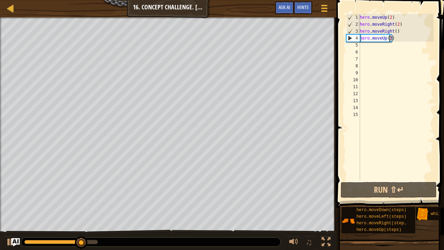
click at [389, 37] on div "hero . moveUp ( 2 ) hero . moveRight ( 2 ) hero . moveRight ( ) hero . moveUp (…" at bounding box center [395, 104] width 75 height 180
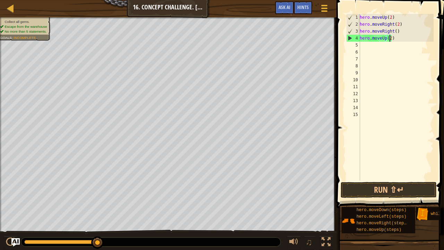
scroll to position [3, 2]
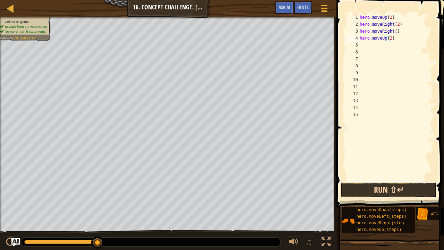
click at [415, 192] on button "Run ⇧↵" at bounding box center [388, 190] width 96 height 16
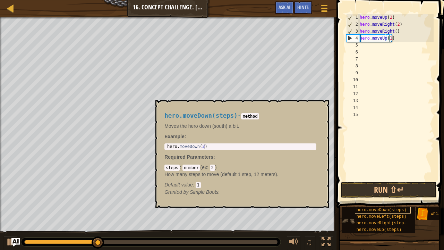
type textarea "hero.moveUp(1)"
click at [390, 211] on span "hero.moveDown(steps)" at bounding box center [381, 209] width 50 height 5
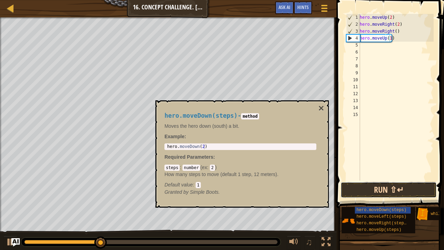
click at [392, 193] on button "Run ⇧↵" at bounding box center [388, 190] width 96 height 16
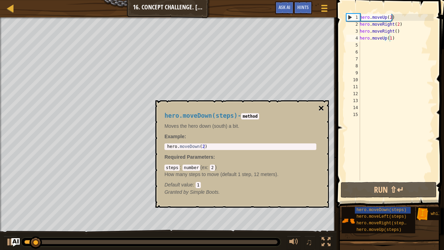
click at [321, 107] on button "×" at bounding box center [321, 108] width 6 height 10
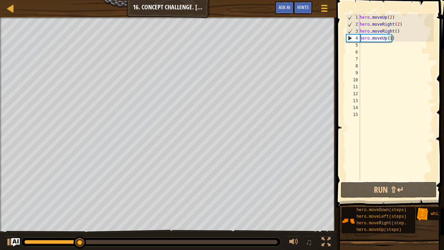
scroll to position [3, 0]
click at [364, 47] on div "hero . moveUp ( 2 ) hero . moveRight ( 2 ) hero . moveRight ( ) hero . moveUp (…" at bounding box center [395, 104] width 75 height 180
type textarea "h"
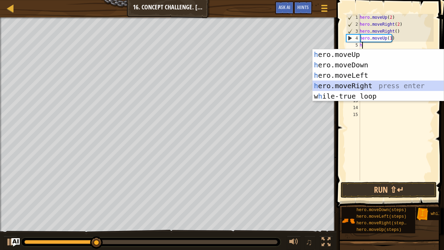
click at [375, 83] on div "h ero.moveUp press enter h ero.moveDown press enter h ero.moveLeft press enter …" at bounding box center [377, 85] width 131 height 73
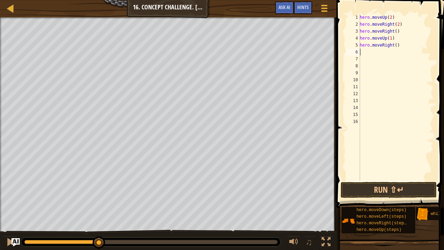
click at [393, 47] on div "hero . moveUp ( 2 ) hero . moveRight ( 2 ) hero . moveRight ( ) hero . moveUp (…" at bounding box center [395, 104] width 75 height 180
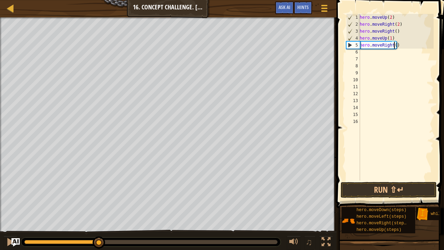
click at [393, 45] on div "hero . moveUp ( 2 ) hero . moveRight ( 2 ) hero . moveRight ( ) hero . moveUp (…" at bounding box center [395, 104] width 75 height 180
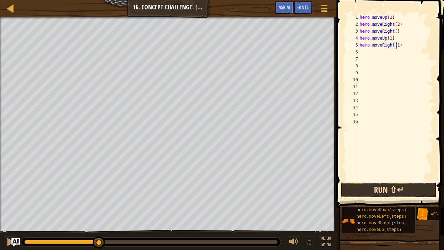
click at [424, 183] on button "Run ⇧↵" at bounding box center [388, 190] width 96 height 16
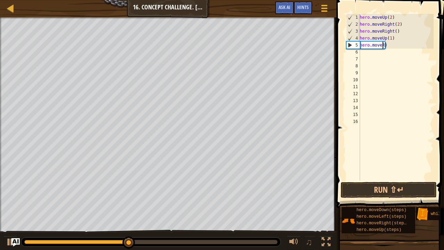
scroll to position [3, 1]
type textarea ")"
click at [390, 45] on div "hero . moveUp ( 2 ) hero . moveRight ( 2 ) hero . moveRight ( ) hero . moveUp (…" at bounding box center [395, 104] width 75 height 180
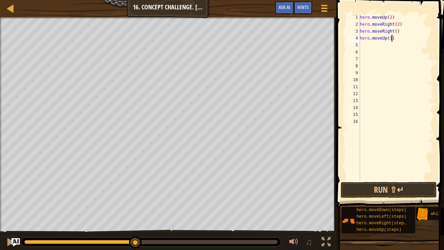
click at [403, 35] on div "hero . moveUp ( 2 ) hero . moveRight ( 2 ) hero . moveRight ( ) hero . moveUp (…" at bounding box center [395, 104] width 75 height 180
type textarea "h"
click at [404, 33] on div "hero . moveUp ( 2 ) hero . moveRight ( 2 ) hero . moveRight ( )" at bounding box center [395, 104] width 75 height 180
click at [405, 24] on div "hero . moveUp ( 2 ) hero . moveRight ( 2 ) h" at bounding box center [395, 104] width 75 height 180
type textarea "h"
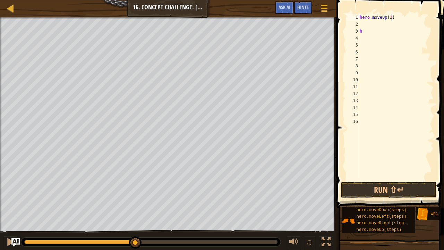
click at [403, 18] on div "hero . moveUp ( 2 ) h" at bounding box center [395, 104] width 75 height 180
type textarea "h"
click at [402, 27] on div "h" at bounding box center [395, 104] width 75 height 180
click at [394, 26] on div "h" at bounding box center [395, 104] width 75 height 180
type textarea "h"
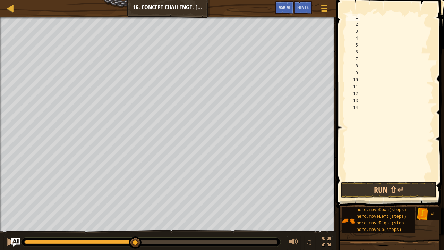
type textarea "h"
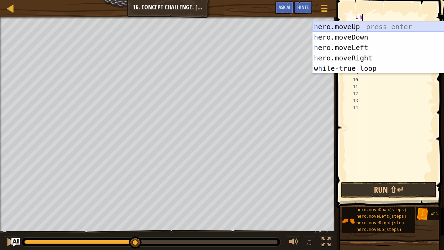
click at [357, 25] on div "h ero.moveUp press enter h ero.moveDown press enter h ero.moveLeft press enter …" at bounding box center [377, 57] width 131 height 73
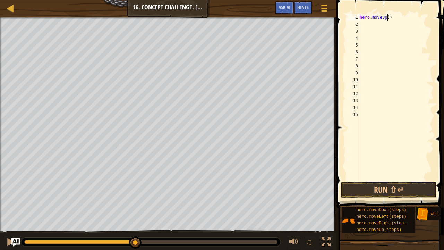
click at [386, 18] on div "hero . moveUp ( )" at bounding box center [395, 104] width 75 height 180
type textarea "hero.moveUp(2)"
click at [369, 26] on div "hero . moveUp ( 2 )" at bounding box center [395, 104] width 75 height 180
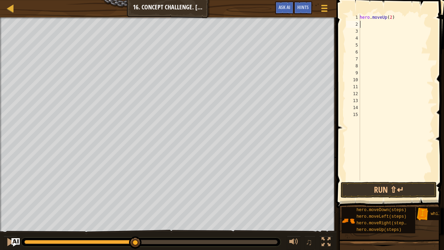
type textarea "j"
type textarea "h"
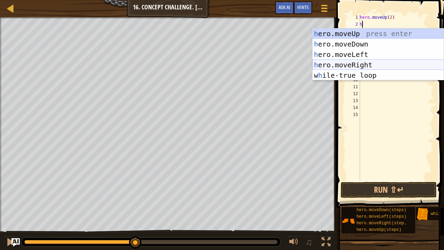
click at [361, 62] on div "h ero.moveUp press enter h ero.moveDown press enter h ero.moveLeft press enter …" at bounding box center [377, 64] width 131 height 73
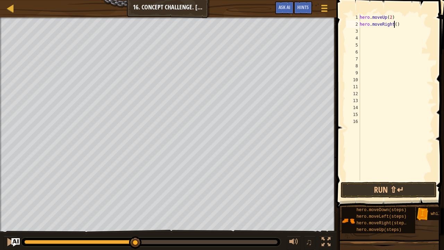
click at [394, 26] on div "hero . moveUp ( 2 ) hero . moveRight ( )" at bounding box center [395, 104] width 75 height 180
type textarea "hero.moveRight(1)"
click at [373, 30] on div "hero . moveUp ( 2 ) hero . moveRight ( 1 )" at bounding box center [395, 104] width 75 height 180
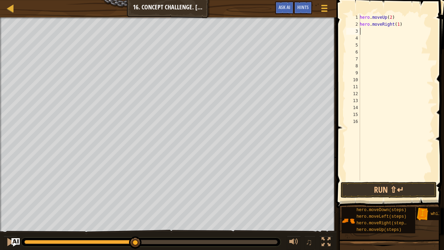
type textarea "h"
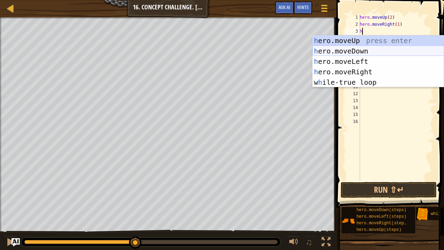
click at [369, 51] on div "h ero.moveUp press enter h ero.moveDown press enter h ero.moveLeft press enter …" at bounding box center [377, 71] width 131 height 73
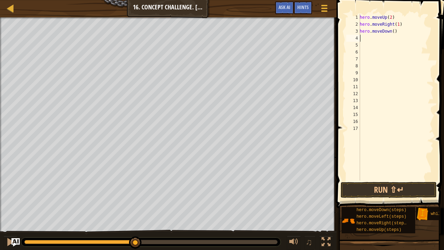
click at [391, 33] on div "hero . moveUp ( 2 ) hero . moveRight ( 1 ) hero . moveDown ( )" at bounding box center [395, 104] width 75 height 180
type textarea "hero.moveDown(2)"
click at [411, 189] on button "Run ⇧↵" at bounding box center [388, 190] width 96 height 16
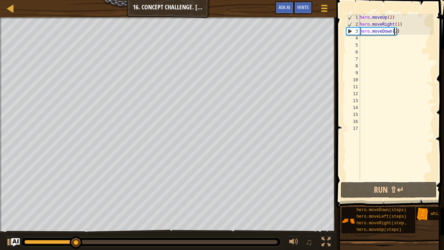
click at [366, 42] on div "hero . moveUp ( 2 ) hero . moveRight ( 1 ) hero . moveDown ( 2 )" at bounding box center [395, 104] width 75 height 180
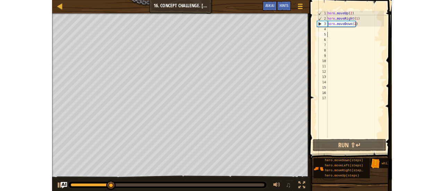
scroll to position [3, 0]
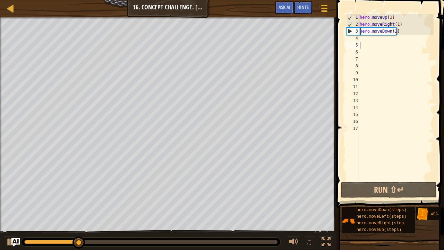
click at [366, 40] on div "hero . moveUp ( 2 ) hero . moveRight ( 1 ) hero . moveDown ( 2 )" at bounding box center [395, 104] width 75 height 180
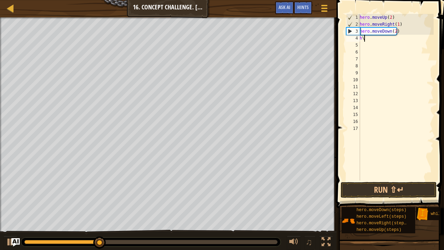
type textarea "h"
